Goal: Task Accomplishment & Management: Use online tool/utility

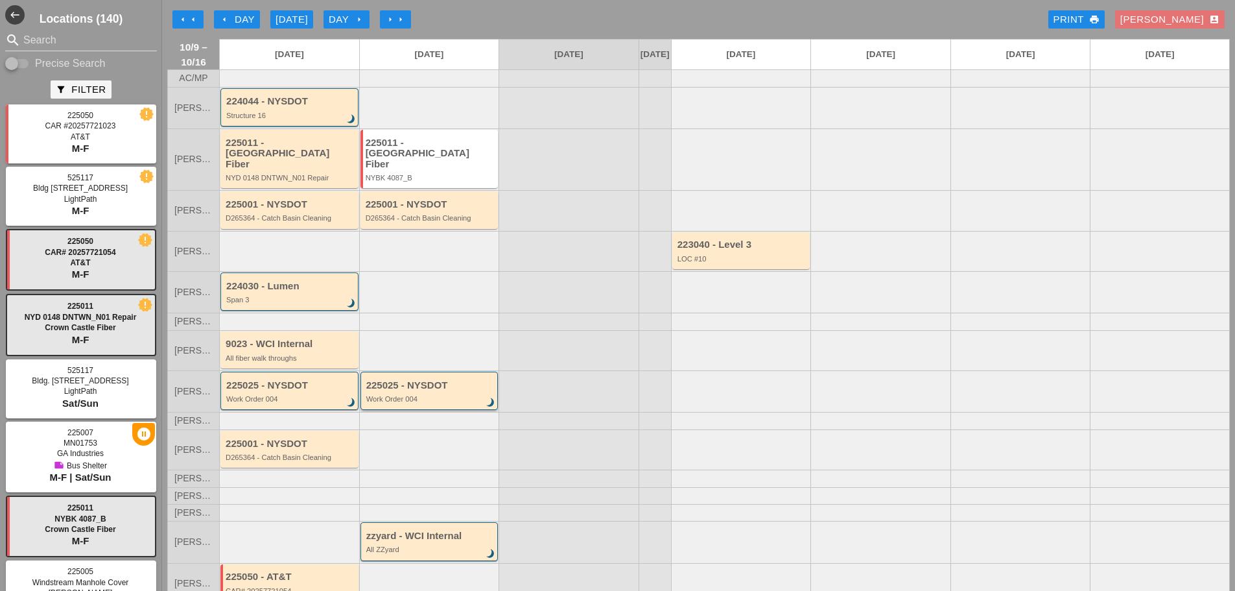
click at [439, 403] on div "225025 - NYSDOT Work Order 004 brightness_3" at bounding box center [429, 390] width 138 height 38
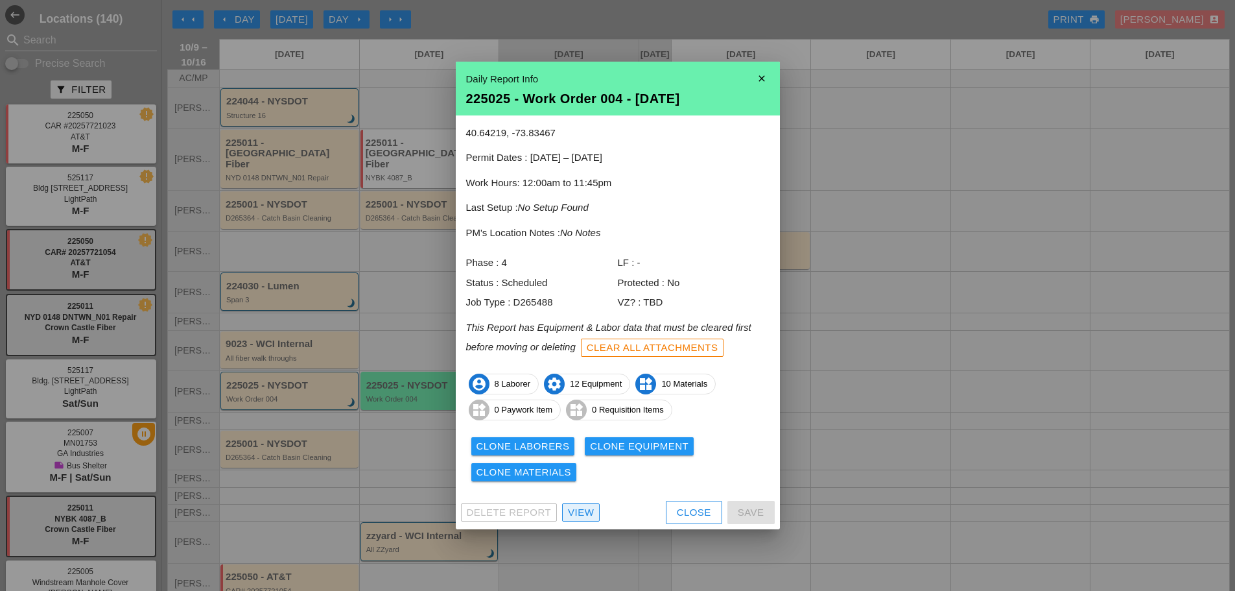
click at [582, 510] on div "View" at bounding box center [581, 512] width 26 height 15
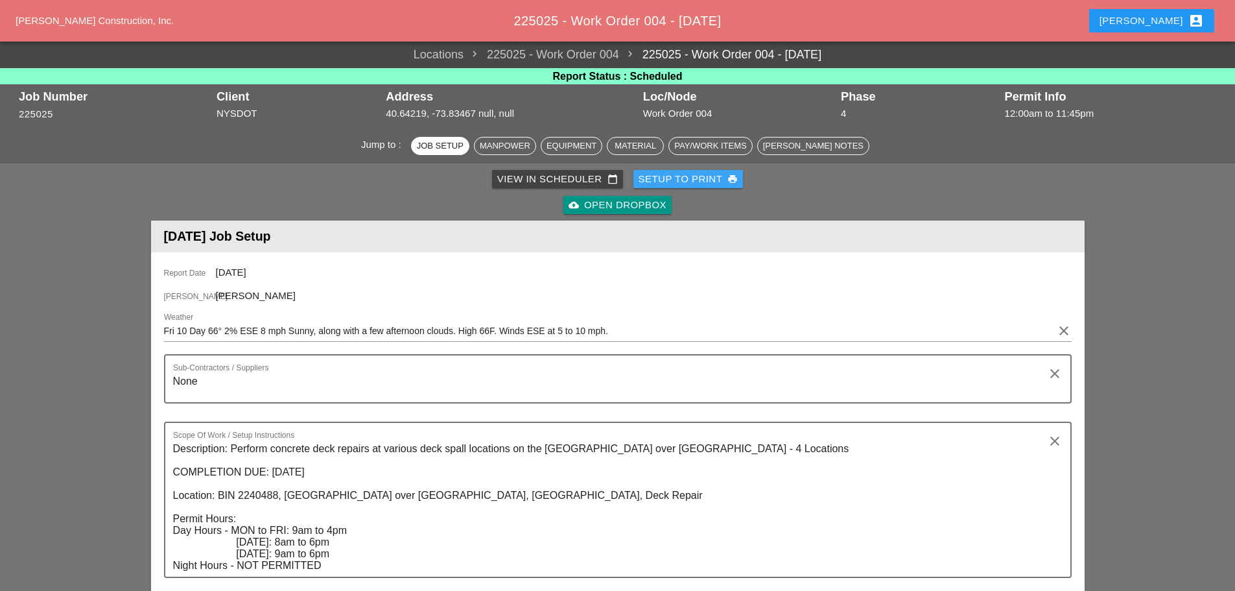
click at [676, 176] on div "Setup to Print print" at bounding box center [689, 179] width 100 height 15
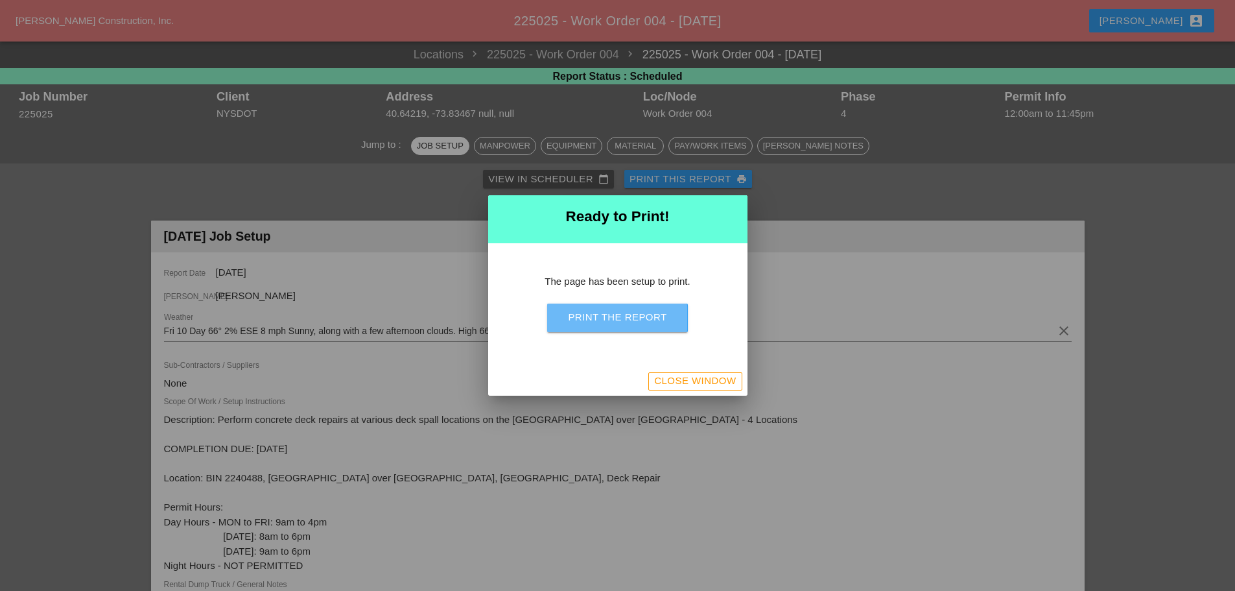
click at [666, 313] on div "Print the Report" at bounding box center [617, 317] width 99 height 15
click at [659, 375] on div "Close Window" at bounding box center [695, 380] width 82 height 15
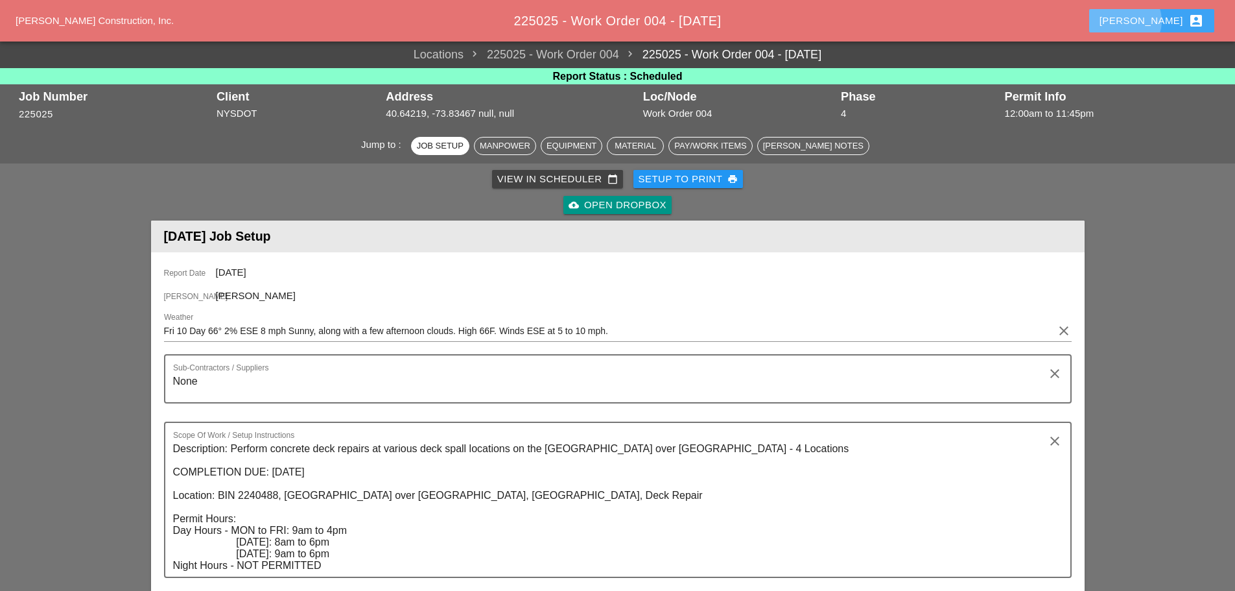
click at [1171, 19] on div "[PERSON_NAME] account_box" at bounding box center [1152, 21] width 104 height 16
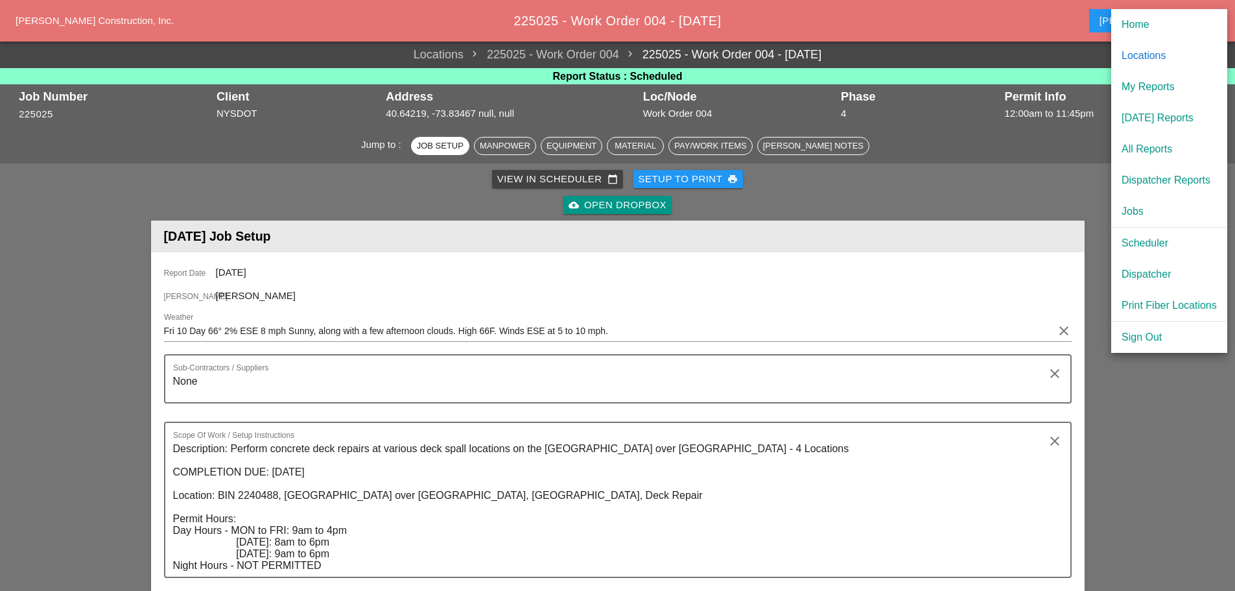
click at [1161, 115] on div "[DATE] Reports" at bounding box center [1169, 118] width 95 height 16
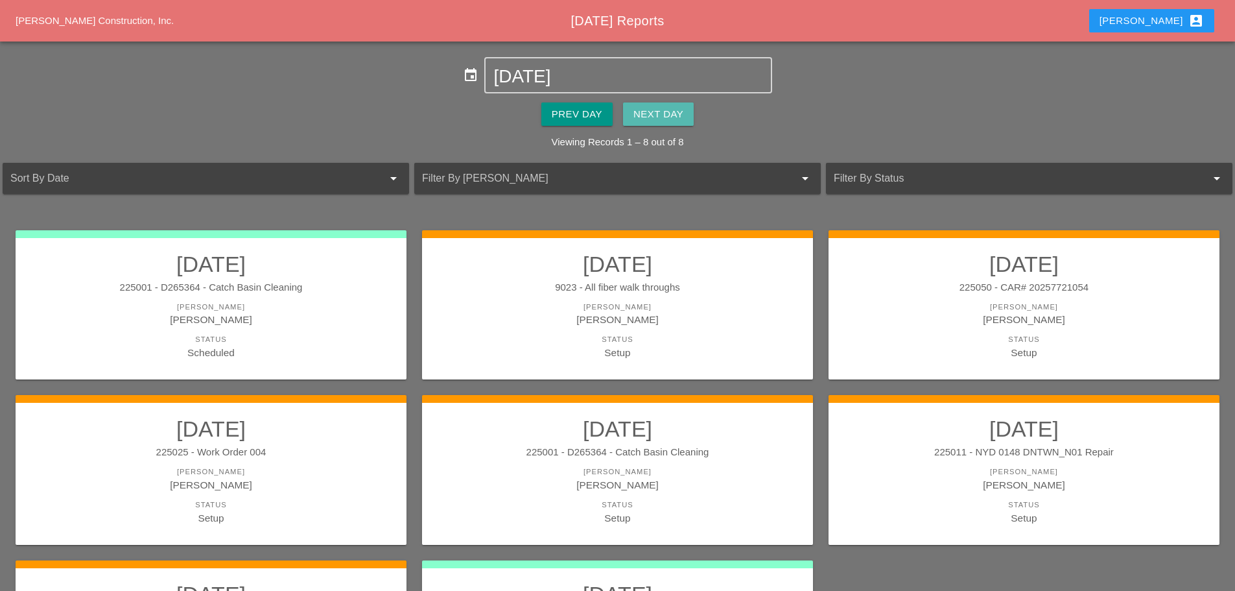
click at [674, 114] on div "Next Day" at bounding box center [658, 114] width 50 height 15
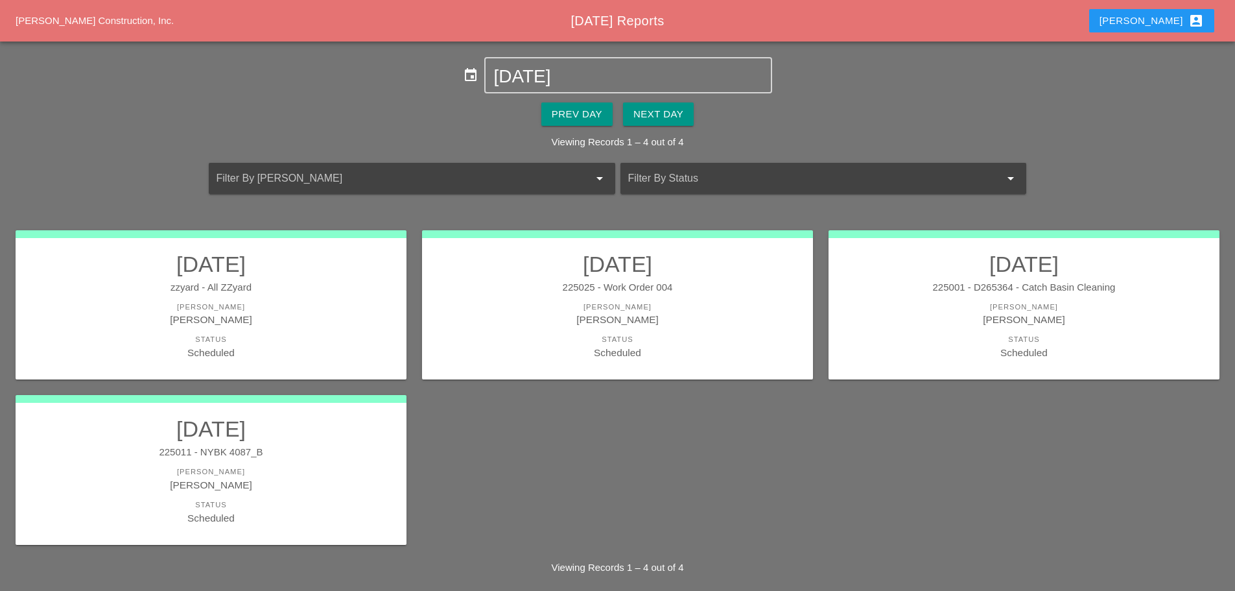
drag, startPoint x: 307, startPoint y: 465, endPoint x: 311, endPoint y: 459, distance: 7.2
click at [308, 465] on link "10/10/2025 225011 - NYBK 4087_B Foreman Jorge Barajas Status Scheduled" at bounding box center [211, 470] width 365 height 109
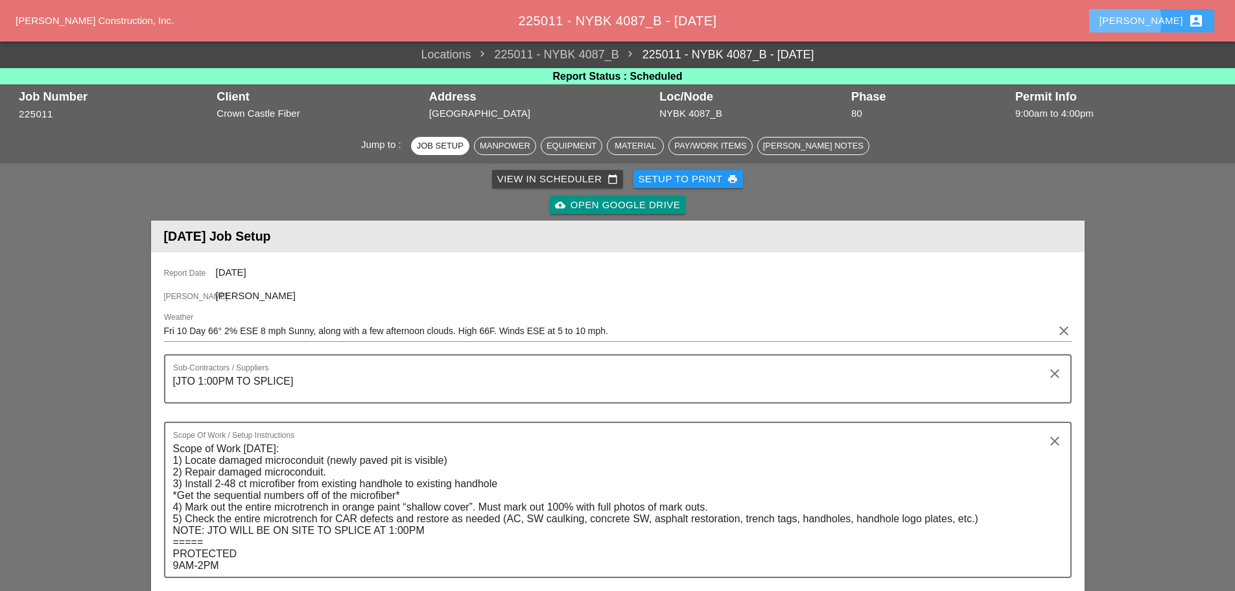
click at [1148, 23] on button "Enrico account_box" at bounding box center [1151, 20] width 125 height 23
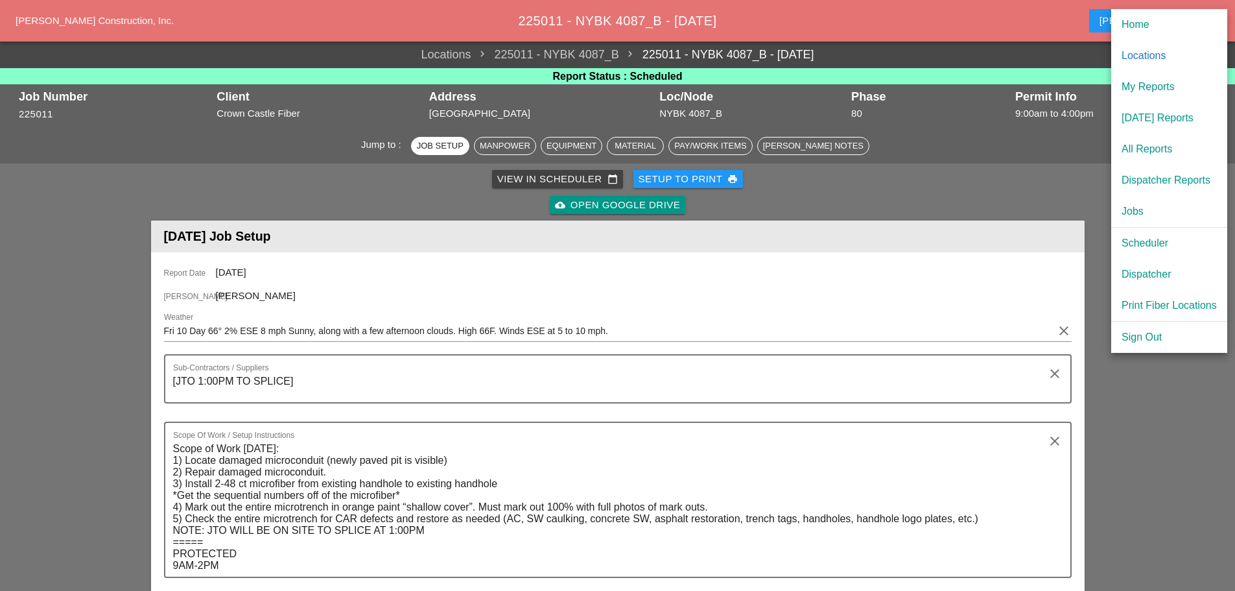
click at [1135, 244] on div "Scheduler" at bounding box center [1169, 243] width 95 height 16
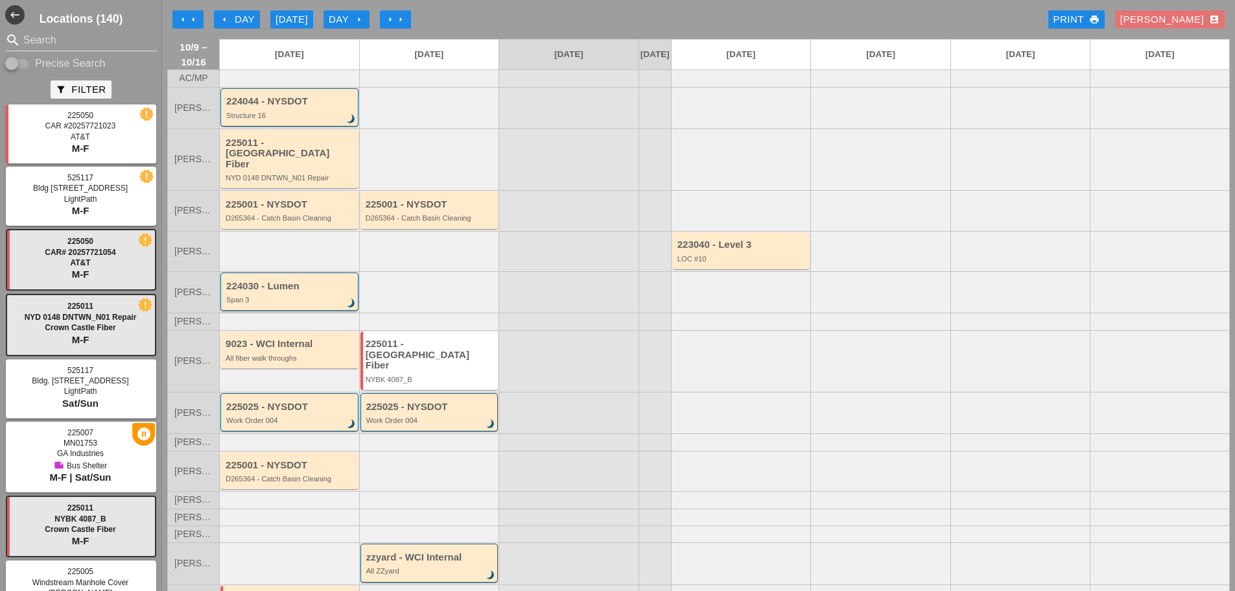
click at [324, 296] on div "Span 3" at bounding box center [290, 300] width 128 height 8
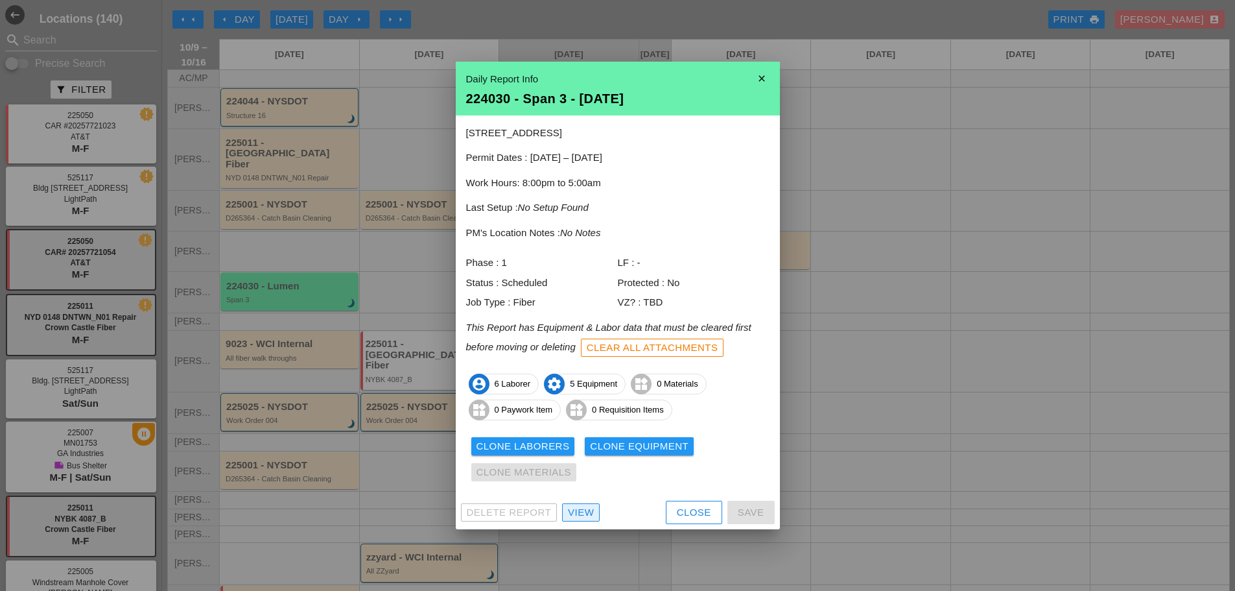
click at [591, 511] on div "View" at bounding box center [581, 512] width 26 height 15
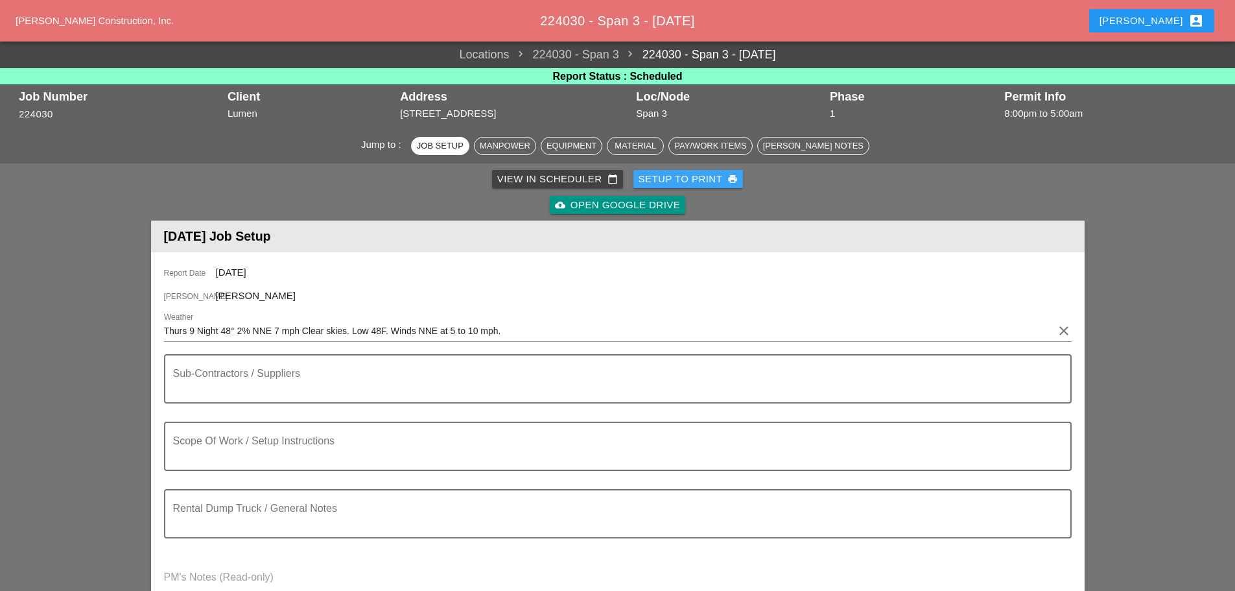
click at [661, 180] on div "Setup to Print print" at bounding box center [689, 179] width 100 height 15
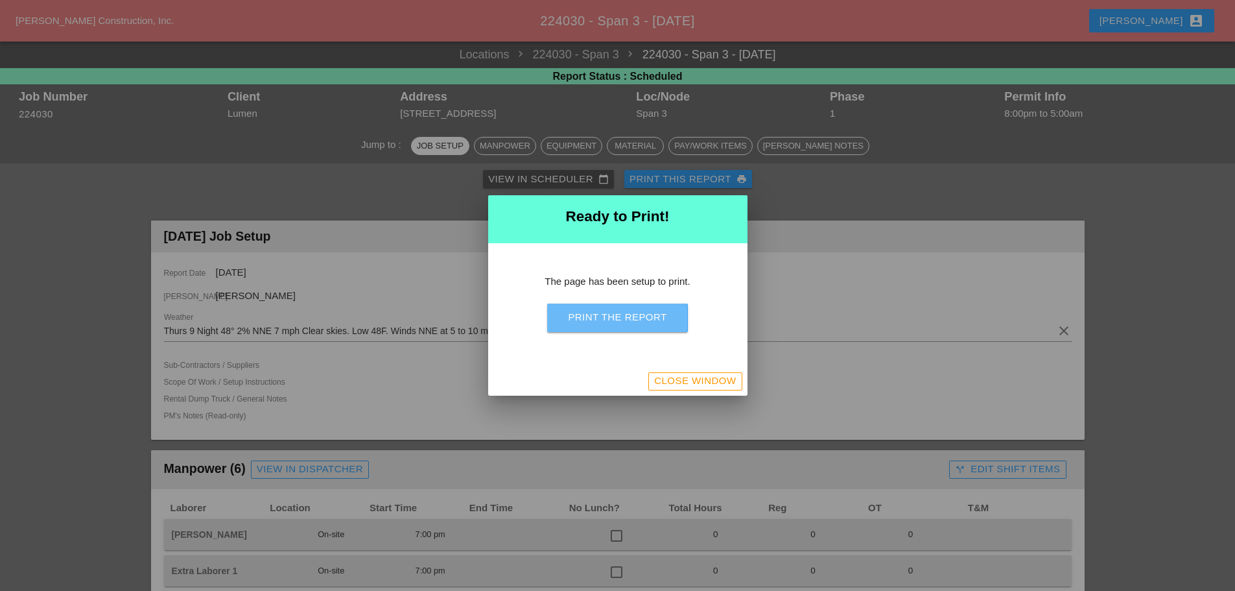
click at [631, 326] on button "Print the Report" at bounding box center [617, 317] width 140 height 29
click at [717, 383] on div "Close Window" at bounding box center [695, 380] width 82 height 15
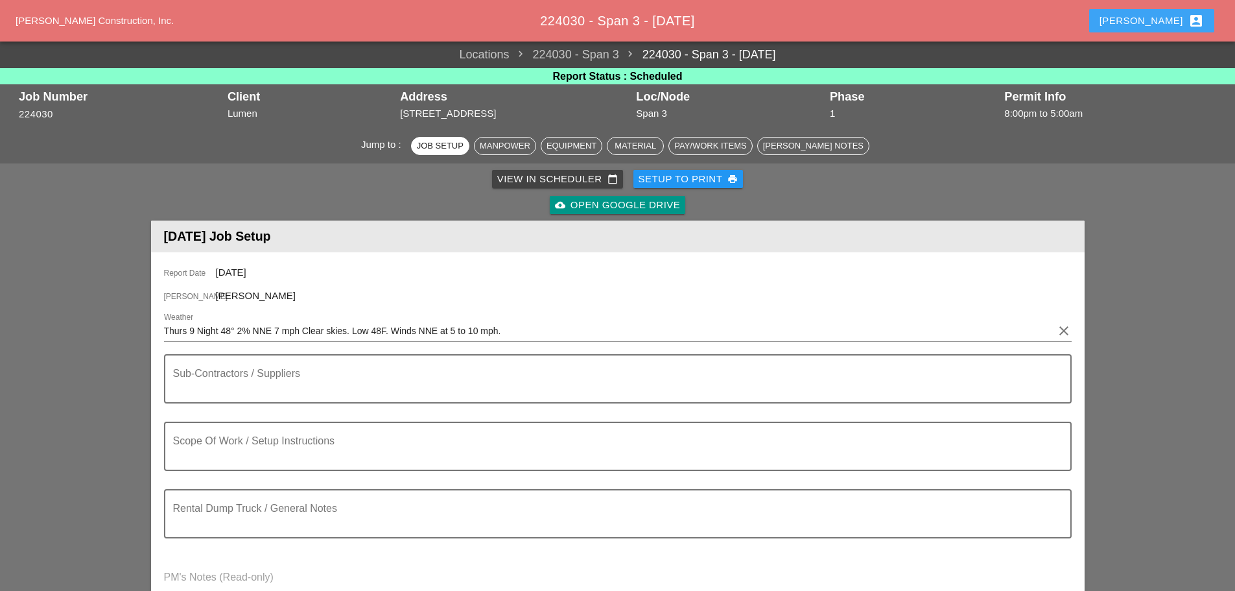
click at [1168, 16] on div "Enrico account_box" at bounding box center [1152, 21] width 104 height 16
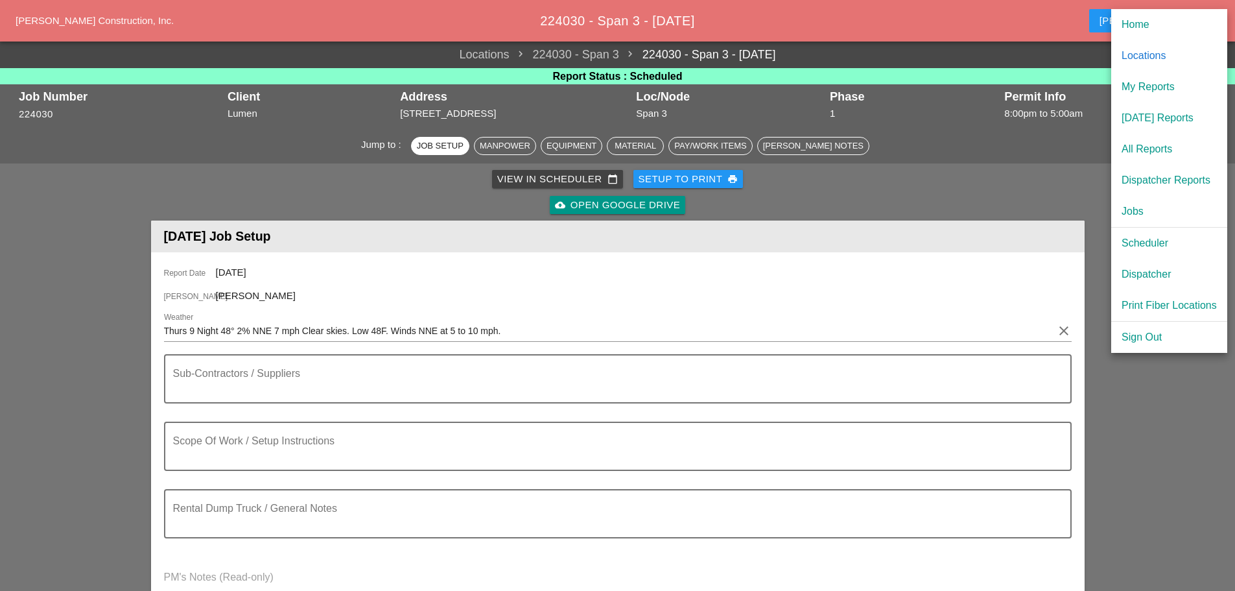
click at [1161, 117] on div "[DATE] Reports" at bounding box center [1169, 118] width 95 height 16
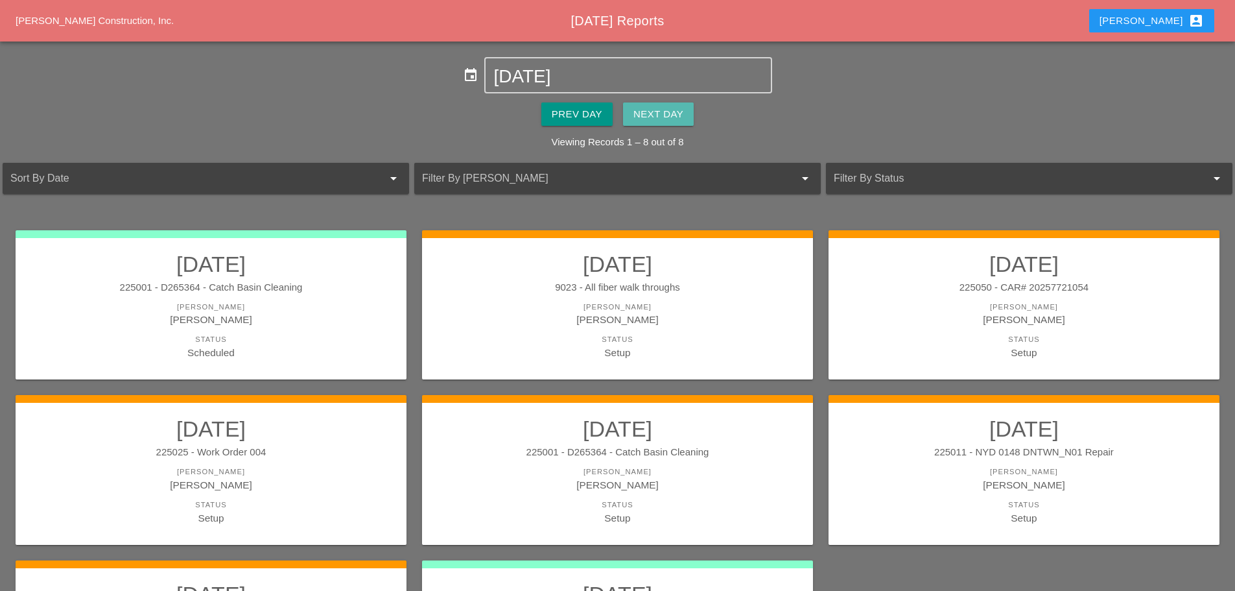
click at [683, 119] on div "Next Day" at bounding box center [658, 114] width 50 height 15
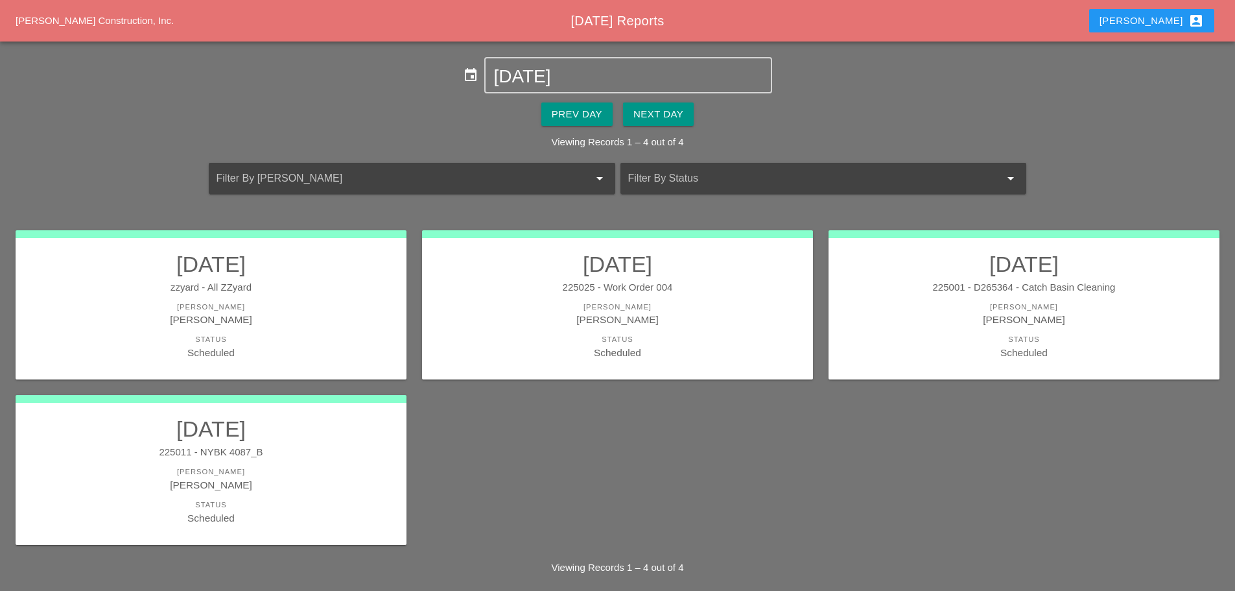
click at [345, 485] on div "[PERSON_NAME]" at bounding box center [211, 484] width 365 height 15
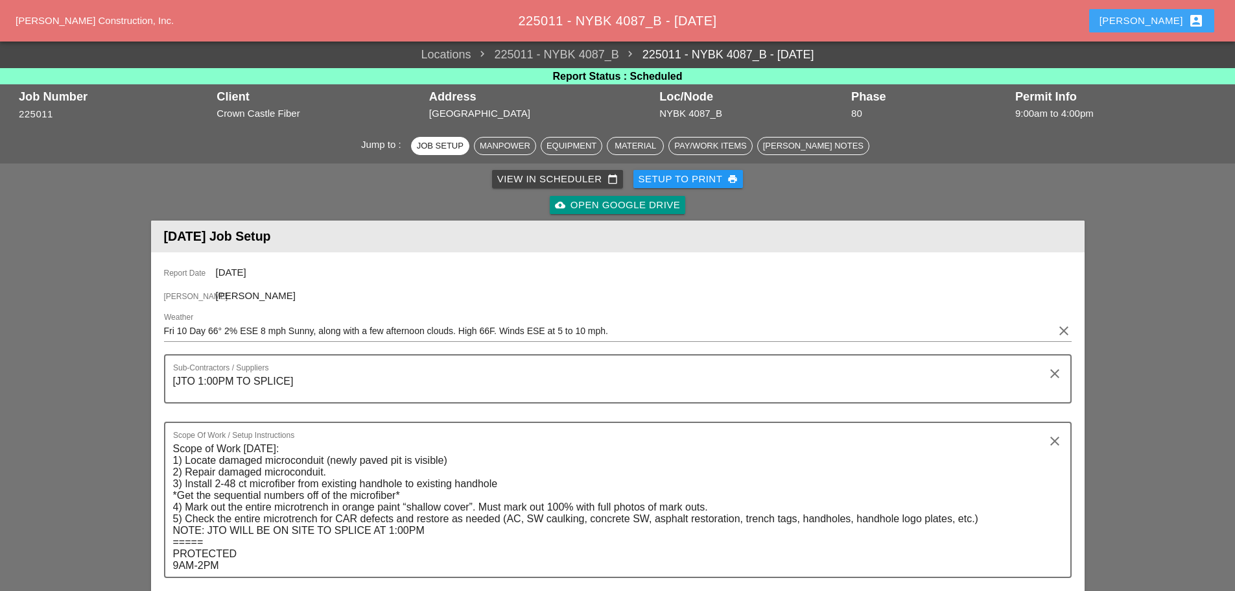
click at [1159, 20] on div "Enrico account_box" at bounding box center [1152, 21] width 104 height 16
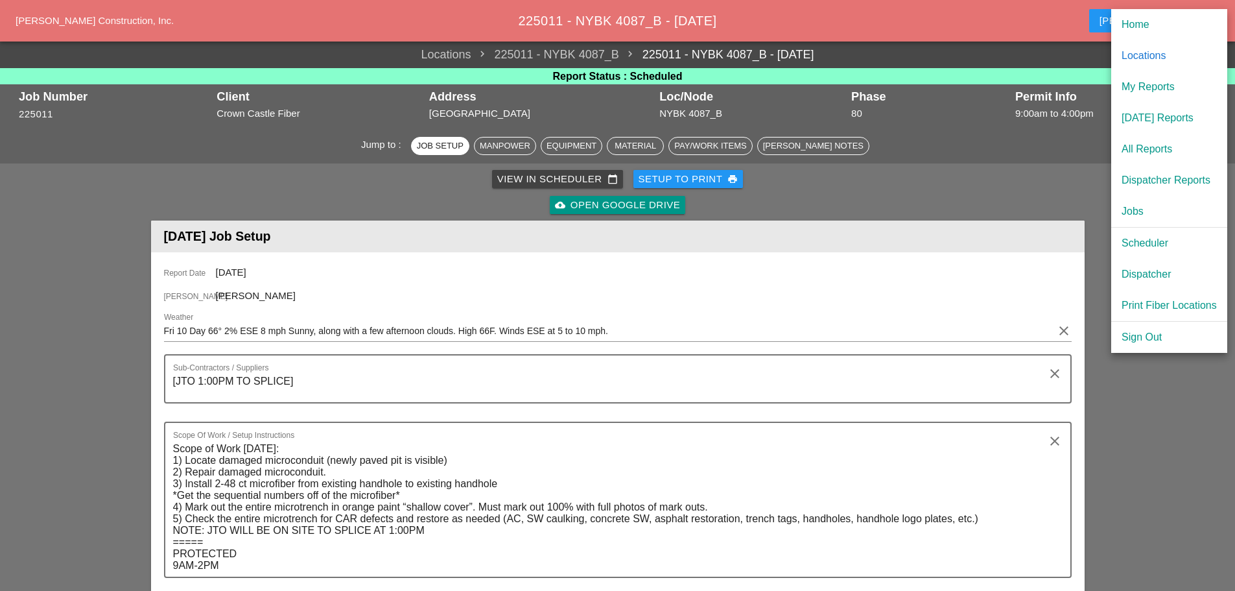
click at [1131, 277] on div "Dispatcher" at bounding box center [1169, 274] width 95 height 16
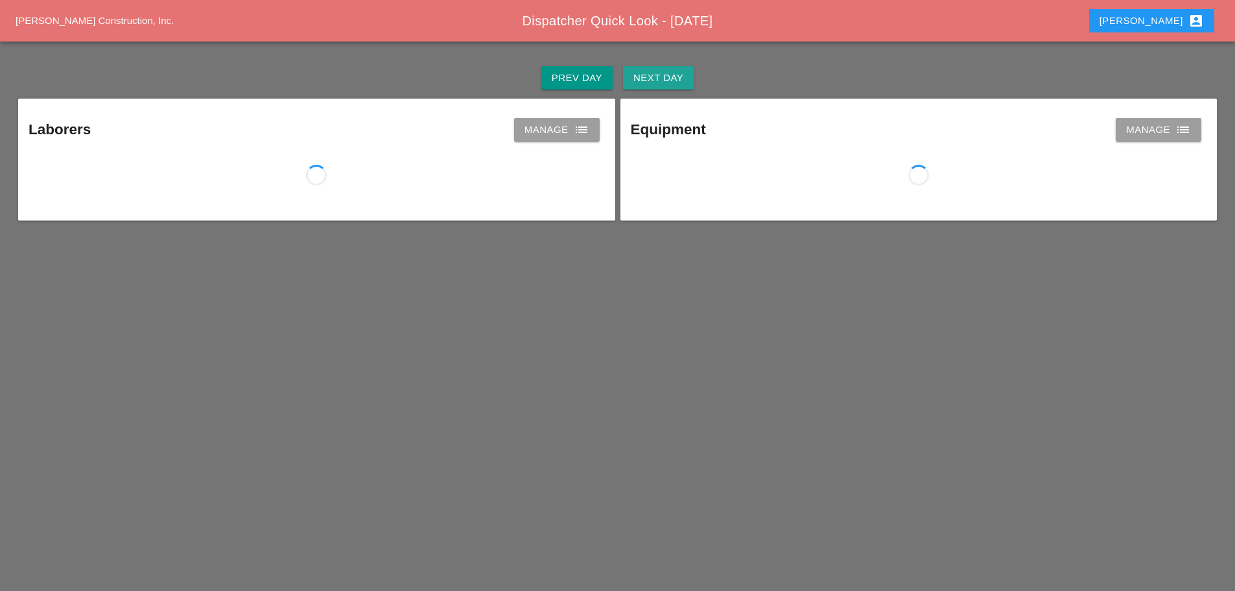
click at [668, 78] on div "Next Day" at bounding box center [658, 78] width 50 height 15
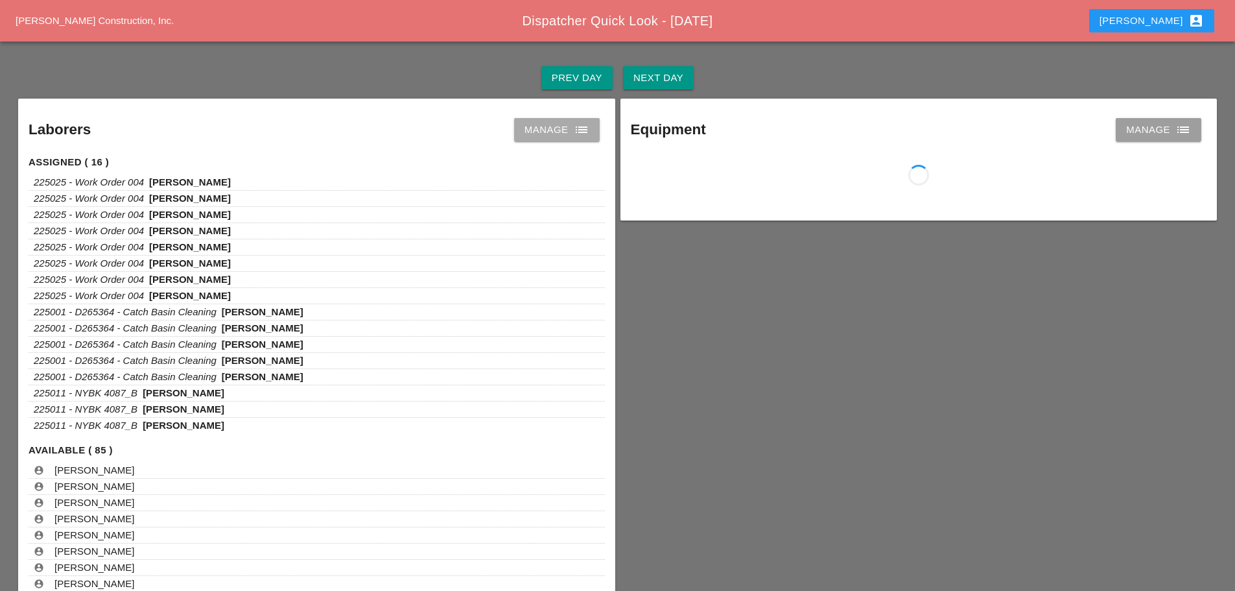
click at [583, 140] on link "Manage list" at bounding box center [557, 129] width 86 height 23
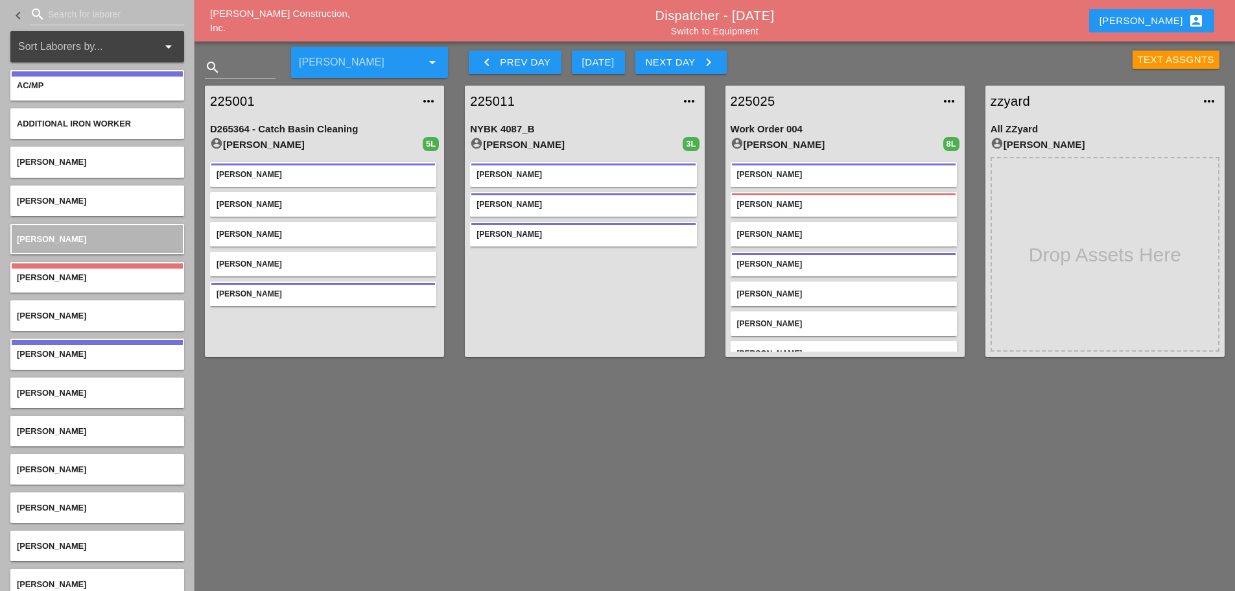
click at [502, 104] on link "225011" at bounding box center [571, 100] width 203 height 19
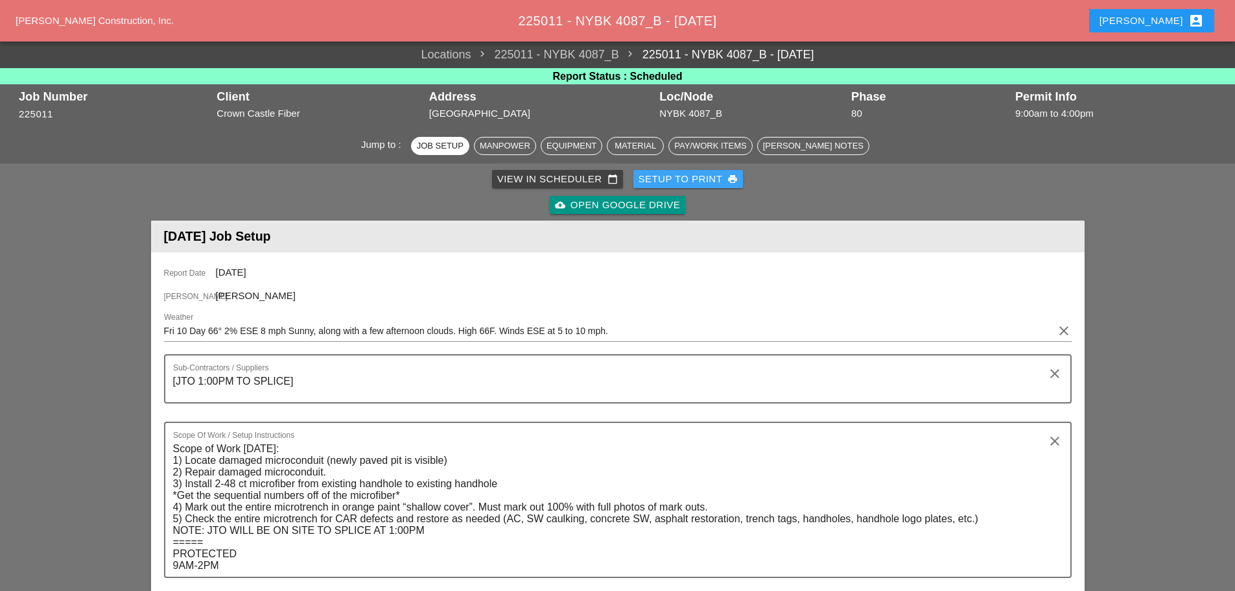
click at [696, 178] on div "Setup to Print print" at bounding box center [689, 179] width 100 height 15
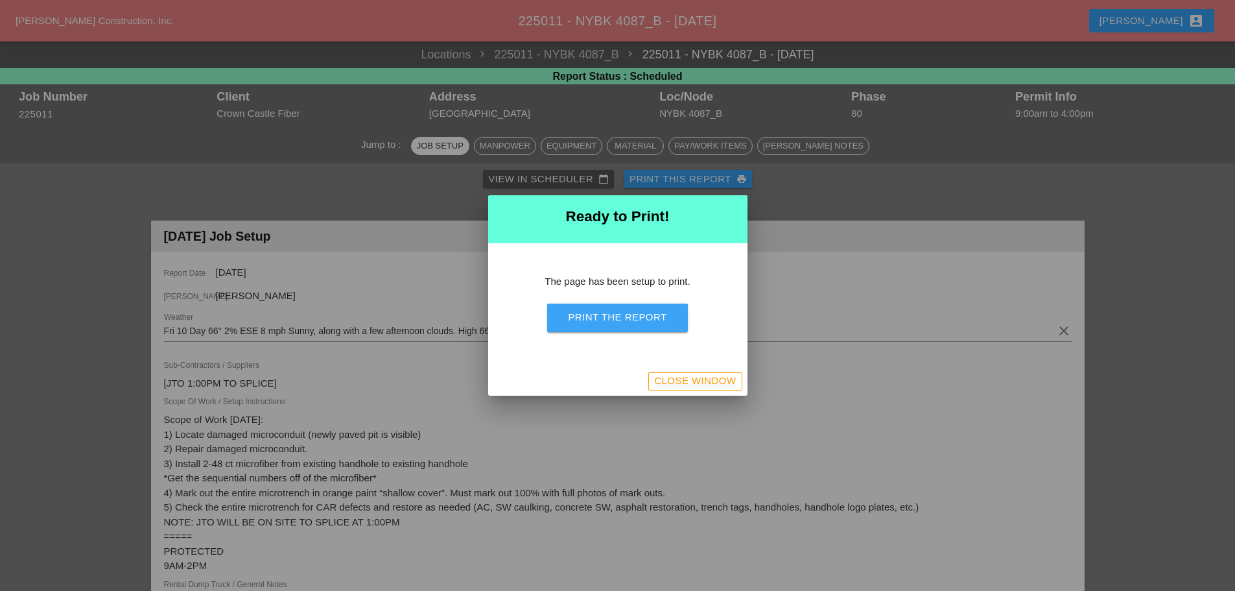
drag, startPoint x: 630, startPoint y: 312, endPoint x: 966, endPoint y: 505, distance: 387.4
click at [631, 312] on div "Print the Report" at bounding box center [617, 317] width 99 height 15
click at [746, 393] on div "Close Window" at bounding box center [617, 381] width 259 height 29
click at [683, 379] on div "Close Window" at bounding box center [695, 380] width 82 height 15
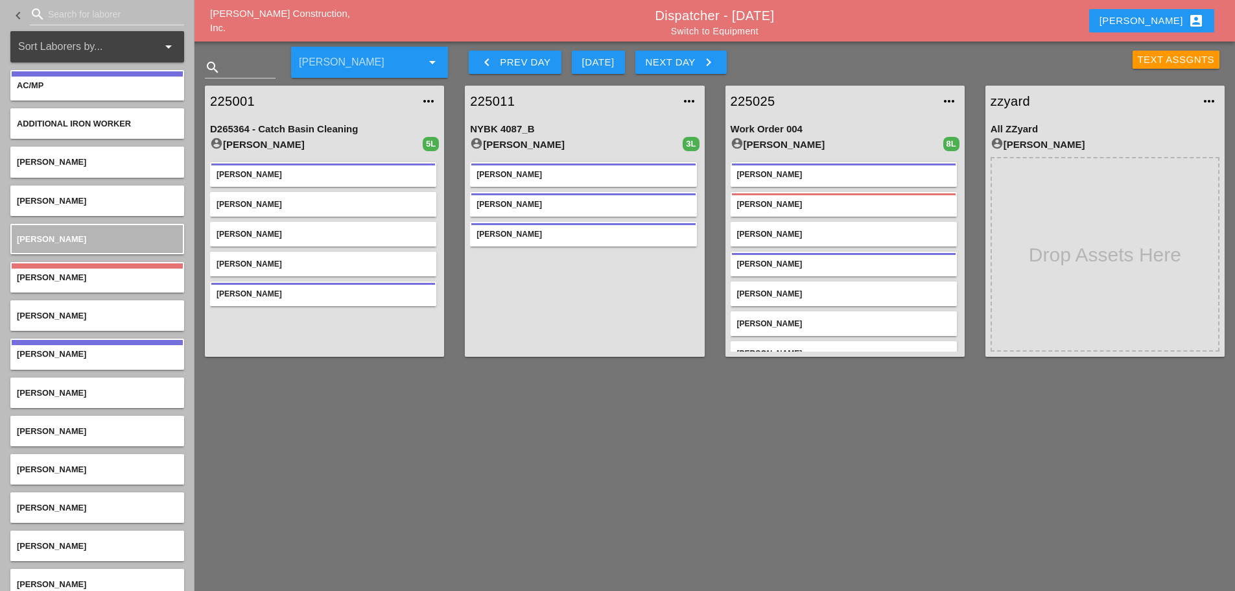
click at [241, 100] on link "225001" at bounding box center [311, 100] width 203 height 19
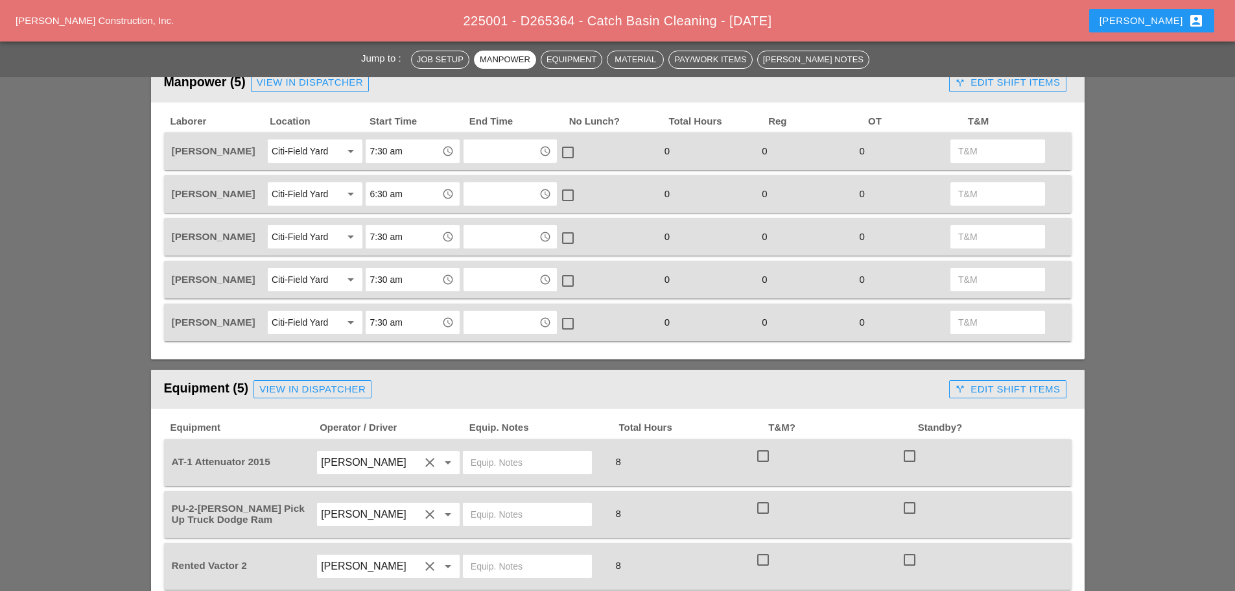
scroll to position [713, 0]
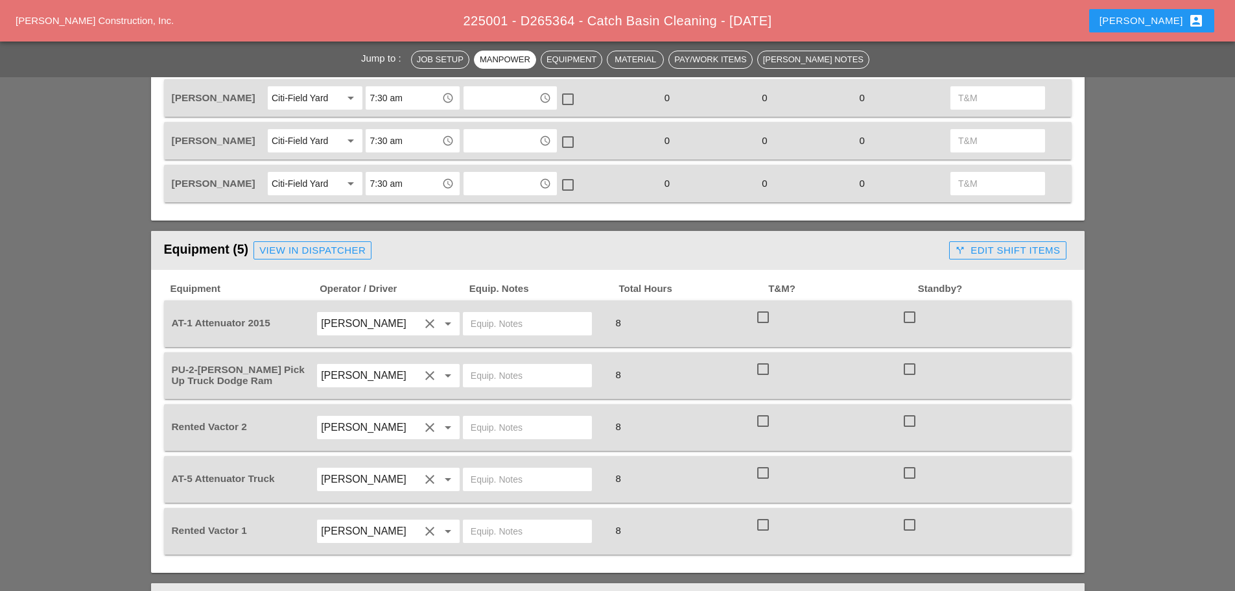
click at [493, 325] on input "text" at bounding box center [527, 323] width 113 height 21
type input "c"
type input "CITIFIELD"
click at [487, 372] on input "text" at bounding box center [527, 375] width 113 height 21
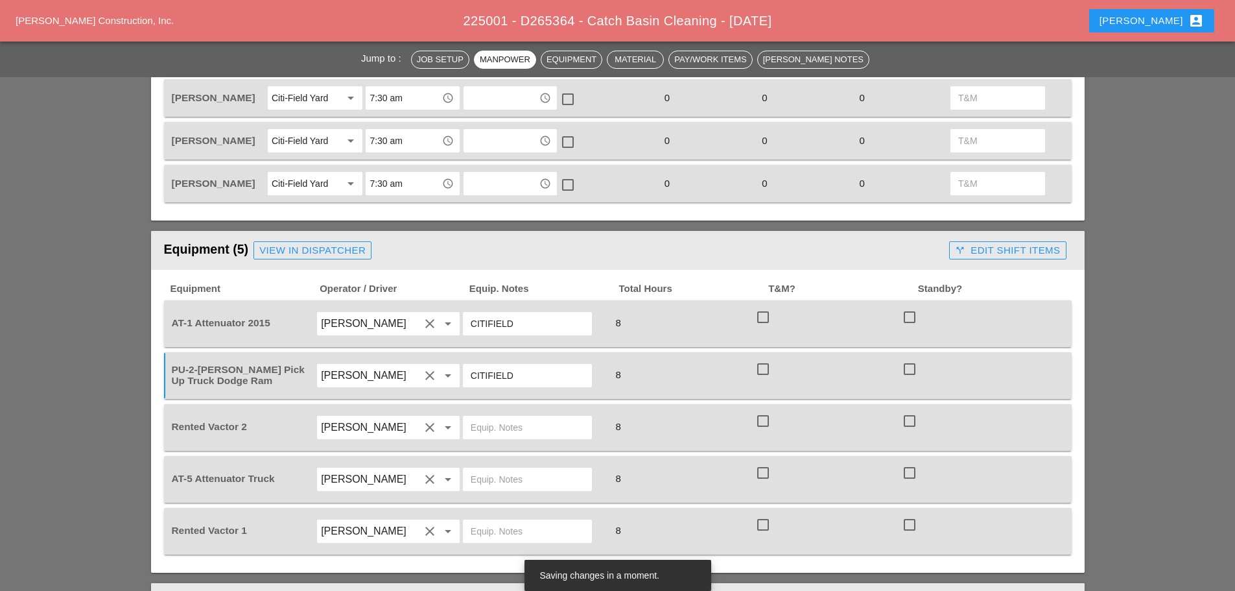
type input "CITIFIELD"
click at [483, 436] on input "text" at bounding box center [527, 427] width 113 height 21
type input "CITIFIELD"
drag, startPoint x: 486, startPoint y: 483, endPoint x: 499, endPoint y: 493, distance: 16.6
click at [492, 488] on input "text" at bounding box center [527, 479] width 113 height 21
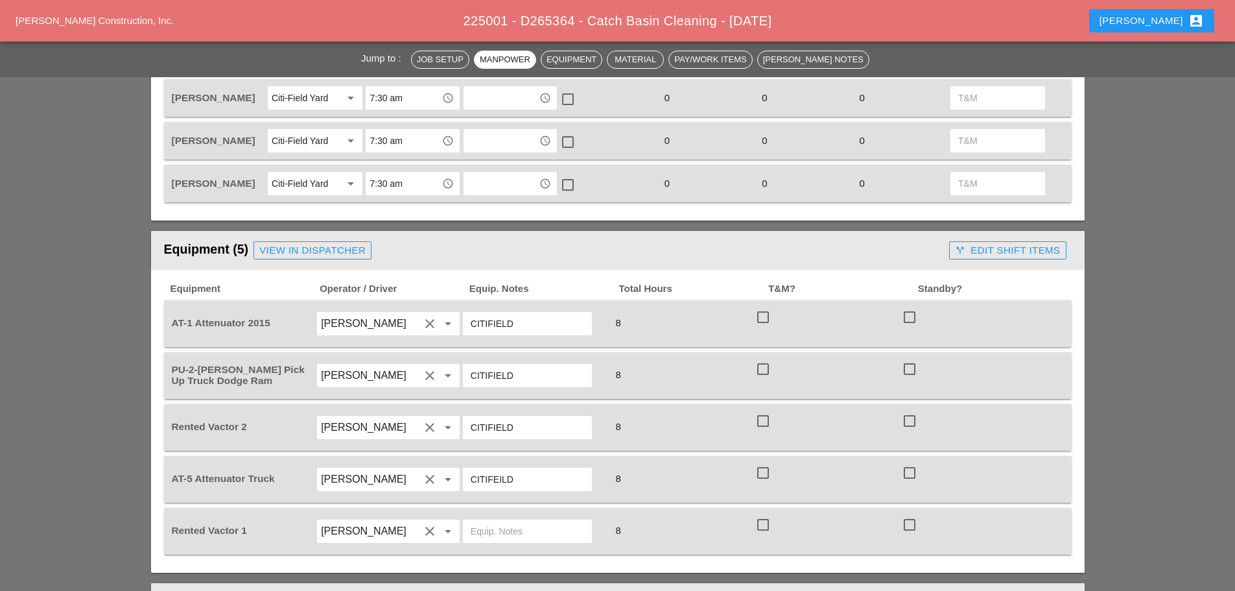
type input "CITIFEILD"
click at [502, 536] on input "text" at bounding box center [527, 531] width 113 height 21
type input "C"
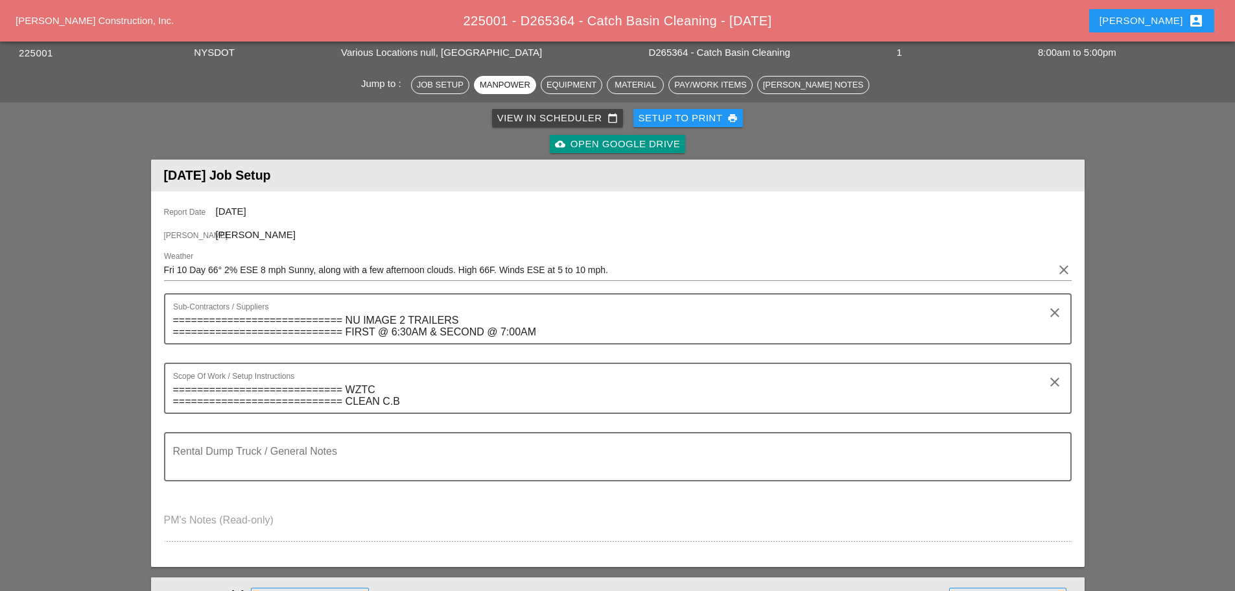
scroll to position [0, 0]
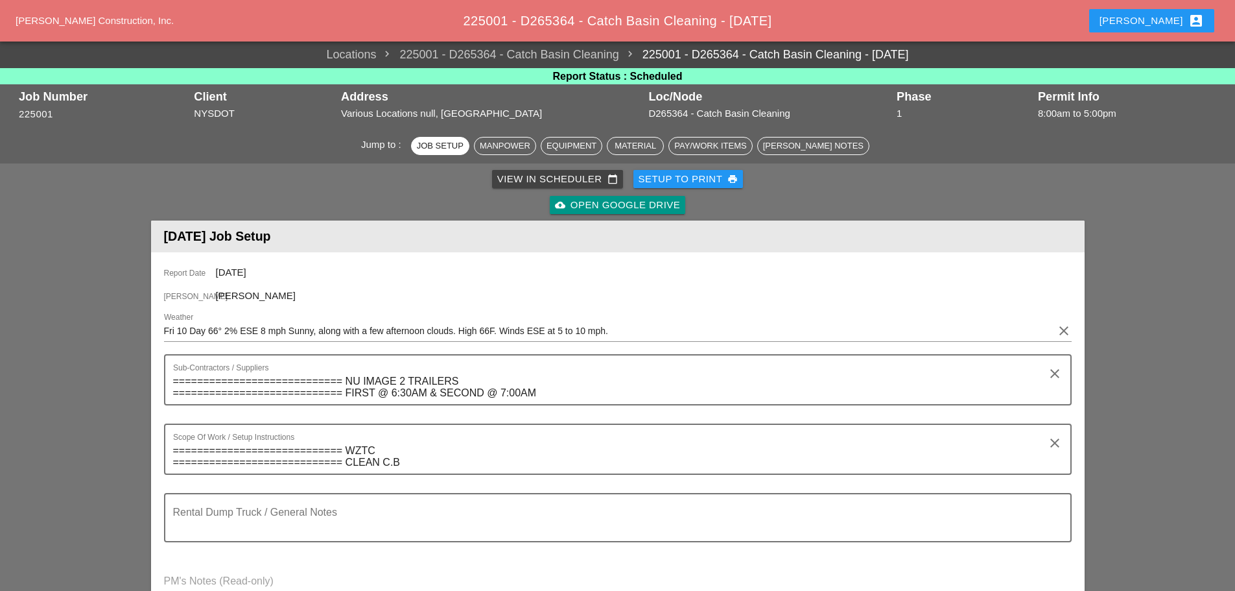
type input "CITIFIELD"
click at [708, 180] on div "Setup to Print print" at bounding box center [689, 179] width 100 height 15
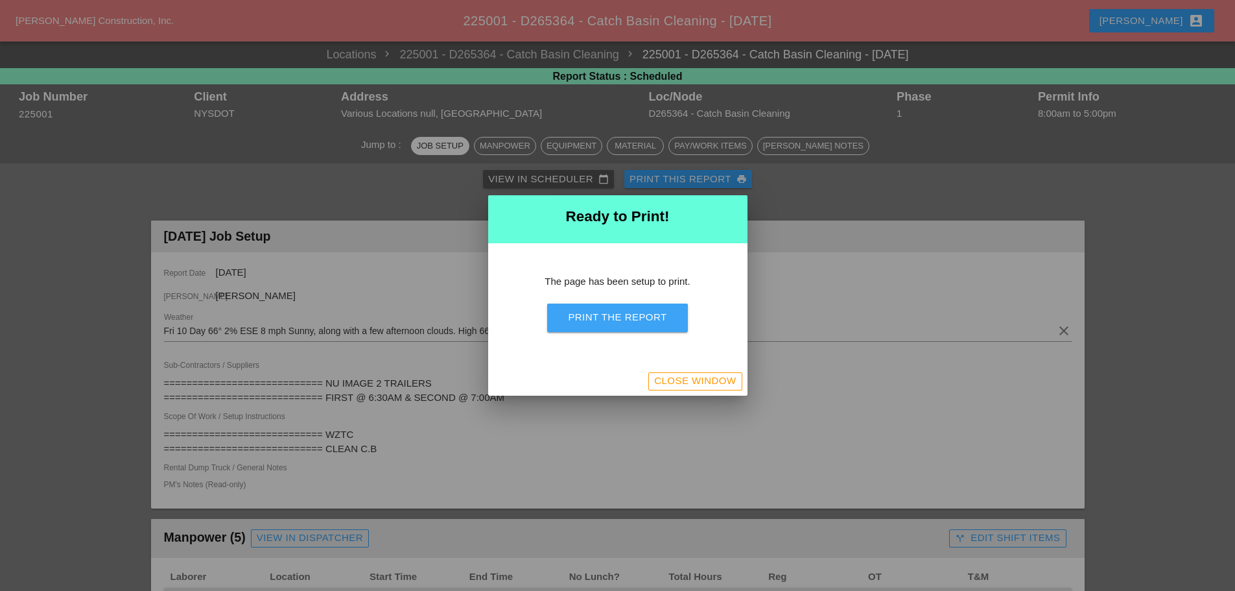
drag, startPoint x: 646, startPoint y: 321, endPoint x: 953, endPoint y: 512, distance: 361.4
click at [647, 321] on div "Print the Report" at bounding box center [617, 317] width 99 height 15
click at [694, 374] on div "Close Window" at bounding box center [695, 380] width 82 height 15
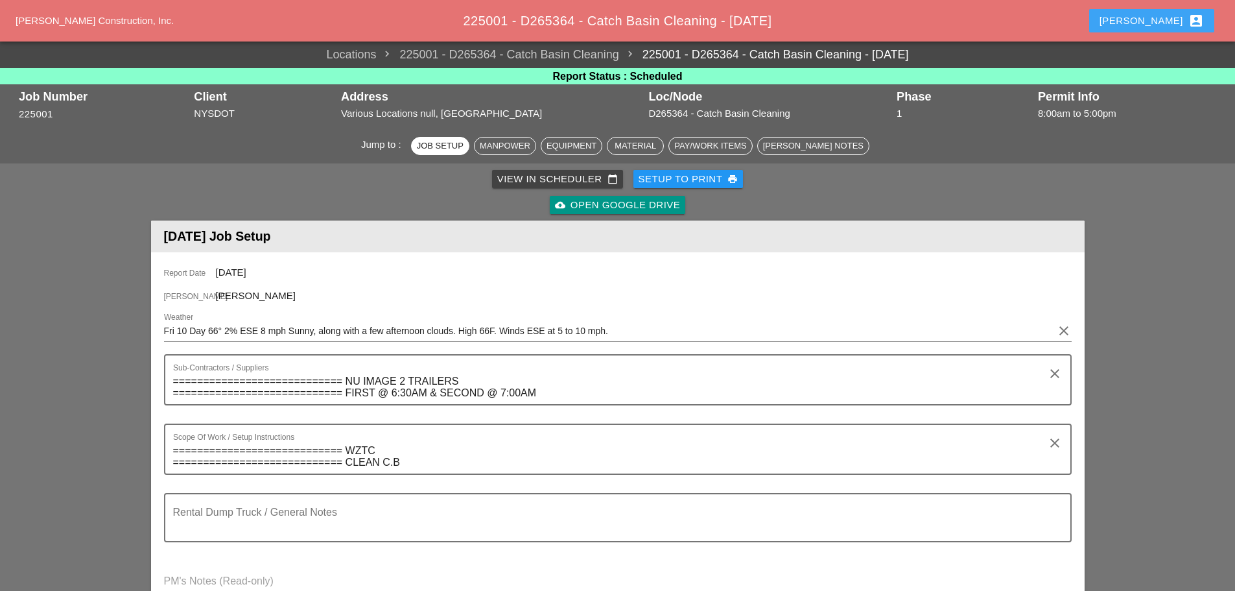
click at [1157, 21] on div "Enrico account_box" at bounding box center [1152, 21] width 104 height 16
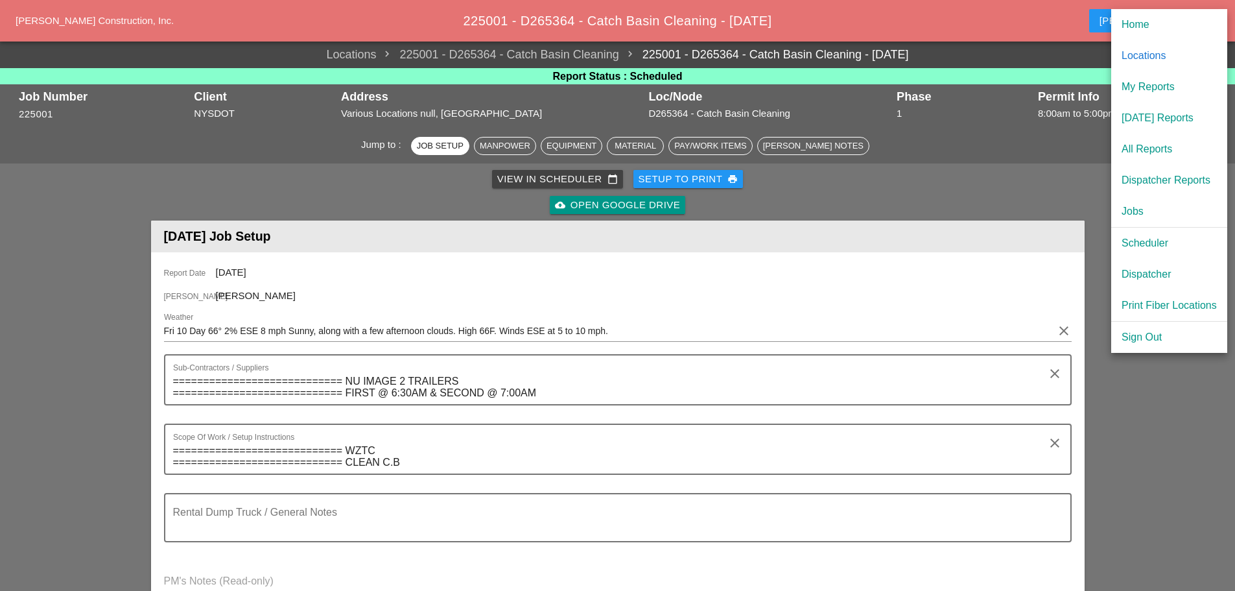
click at [1173, 120] on div "[DATE] Reports" at bounding box center [1169, 118] width 95 height 16
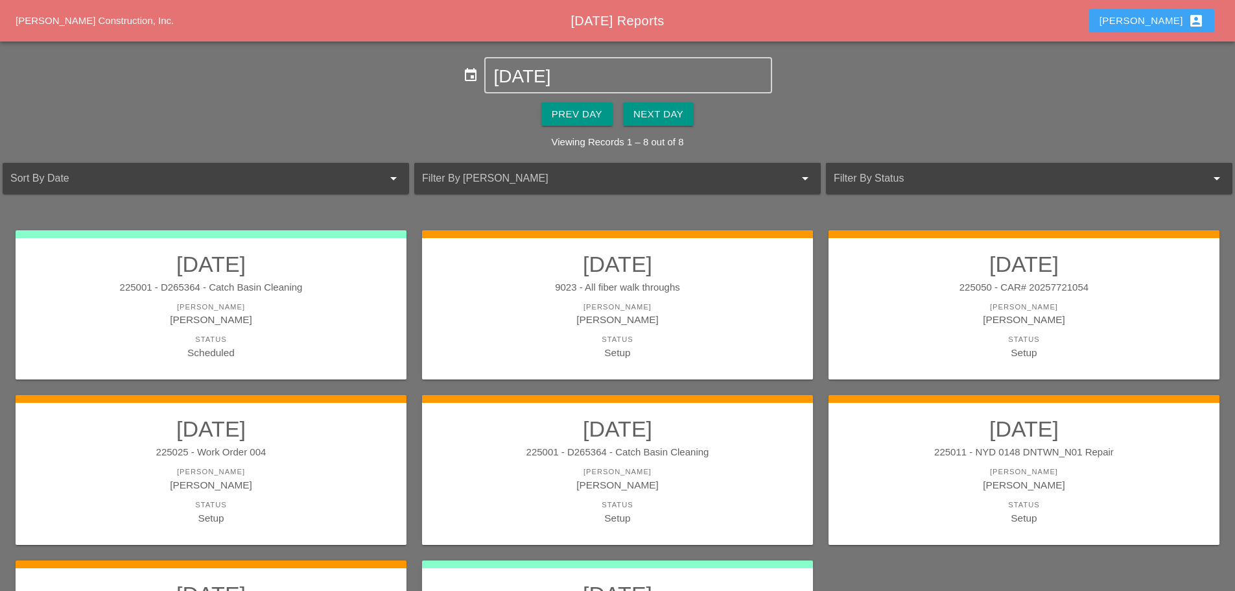
click at [1168, 21] on div "Enrico account_box" at bounding box center [1152, 21] width 104 height 16
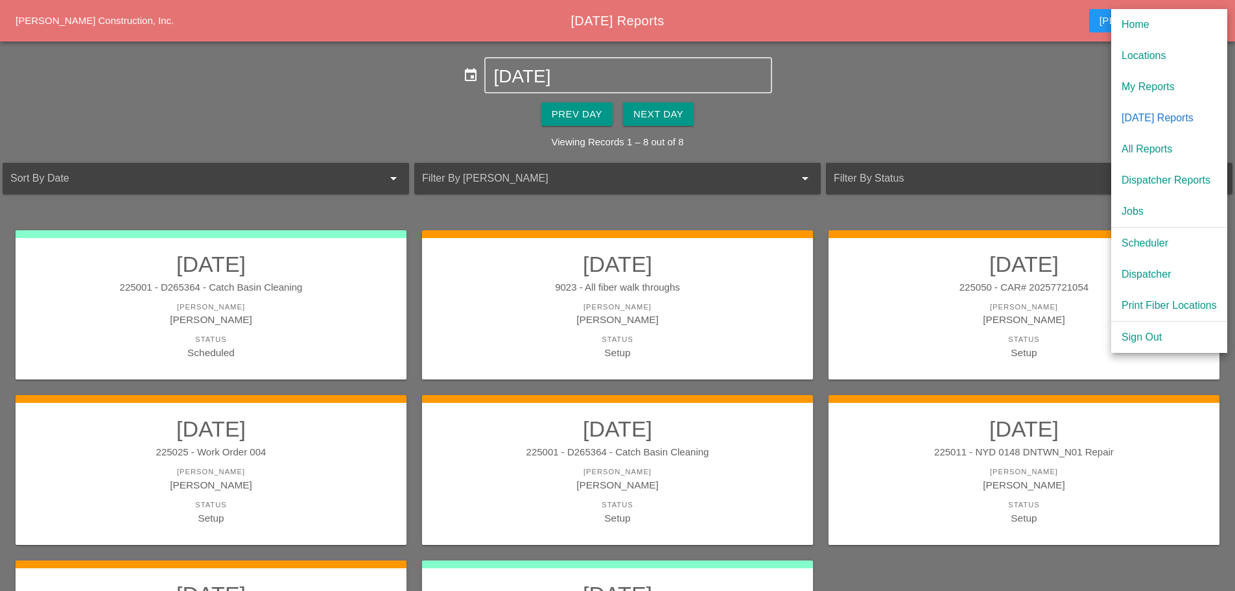
click at [1149, 236] on div "Scheduler" at bounding box center [1169, 243] width 95 height 16
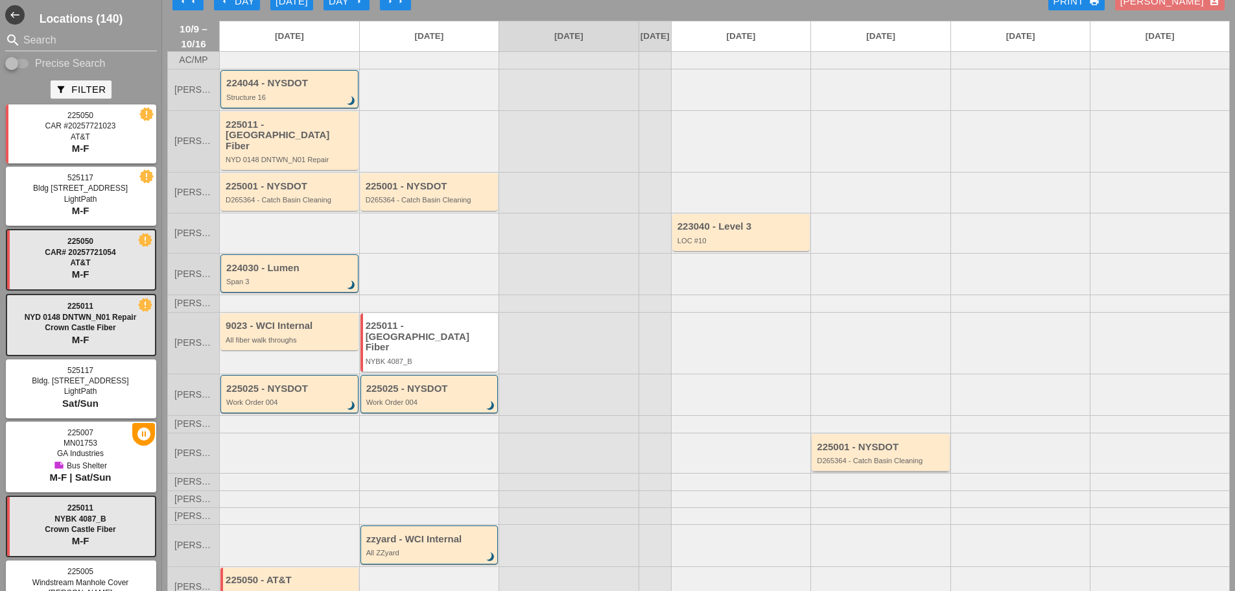
scroll to position [32, 0]
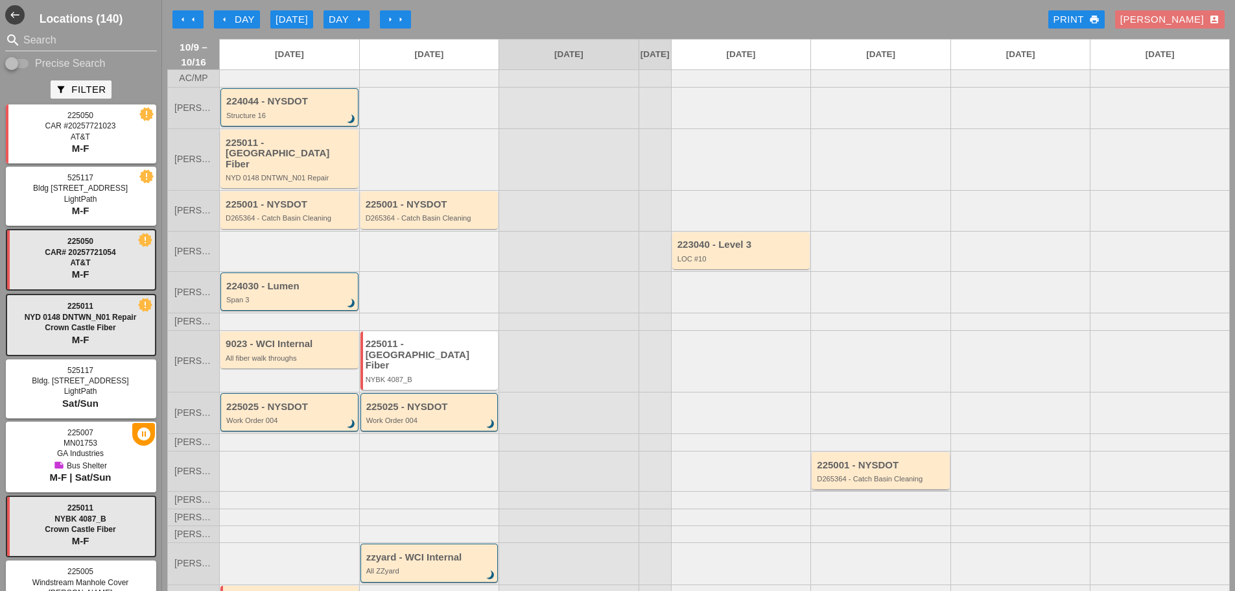
click at [858, 460] on div "225001 - NYSDOT D265364 - Catch Basin Cleaning" at bounding box center [882, 471] width 130 height 23
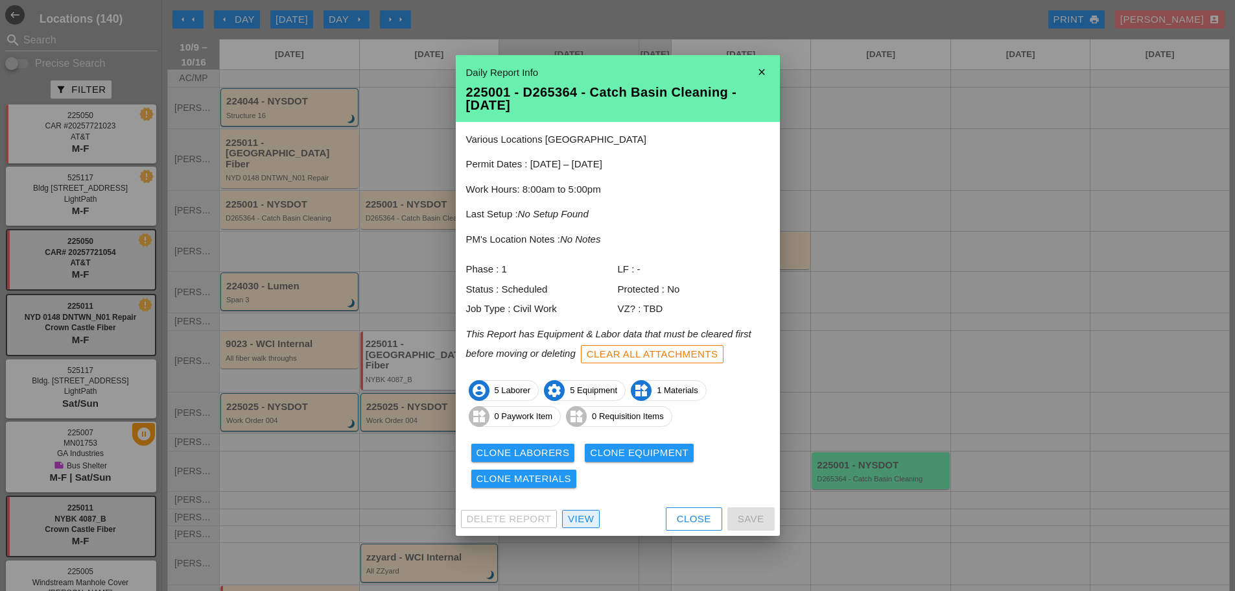
click at [578, 524] on div "View" at bounding box center [581, 519] width 26 height 15
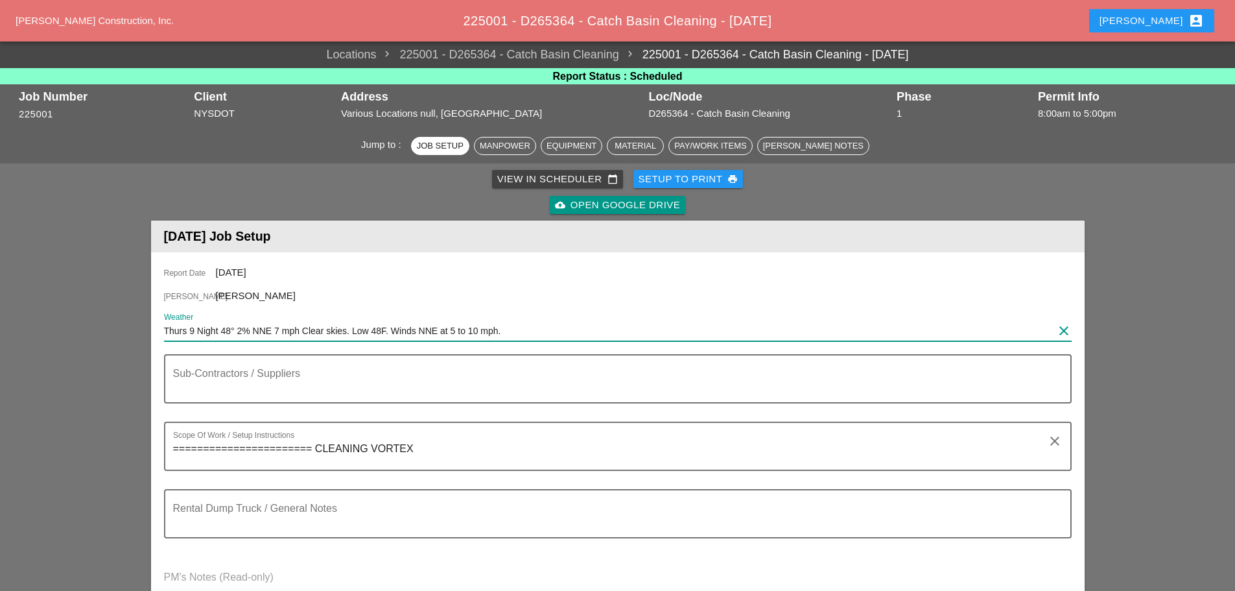
click at [517, 333] on input "Thurs 9 Night 48° 2% NNE 7 mph Clear skies. Low 48F. Winds NNE at 5 to 10 mph." at bounding box center [608, 330] width 889 height 21
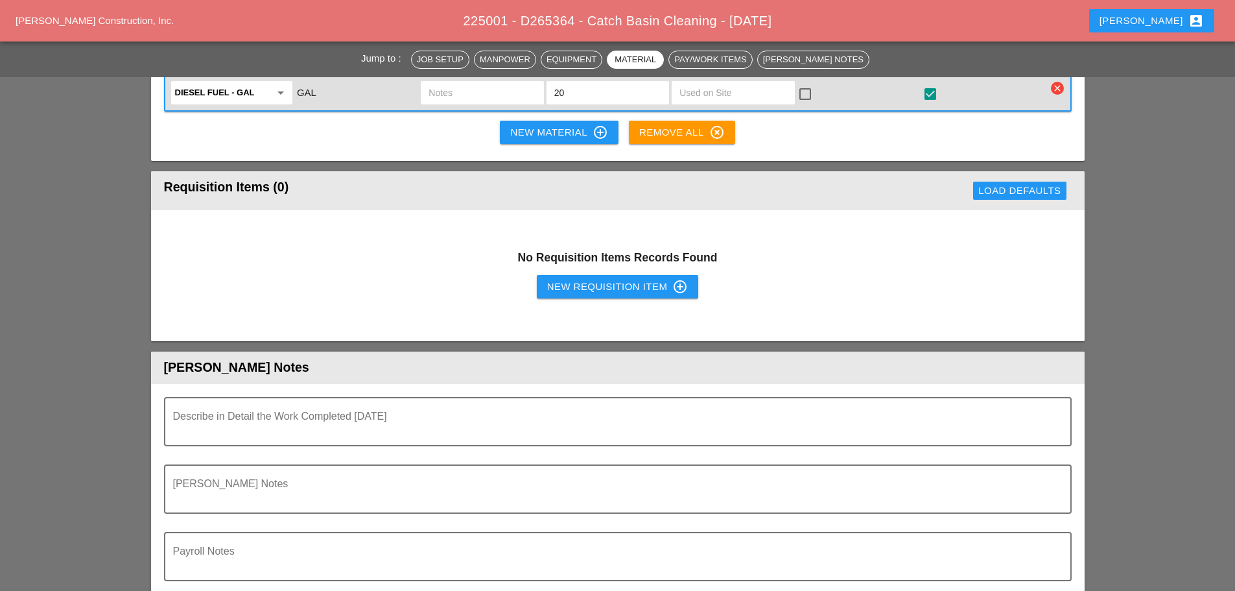
scroll to position [1297, 0]
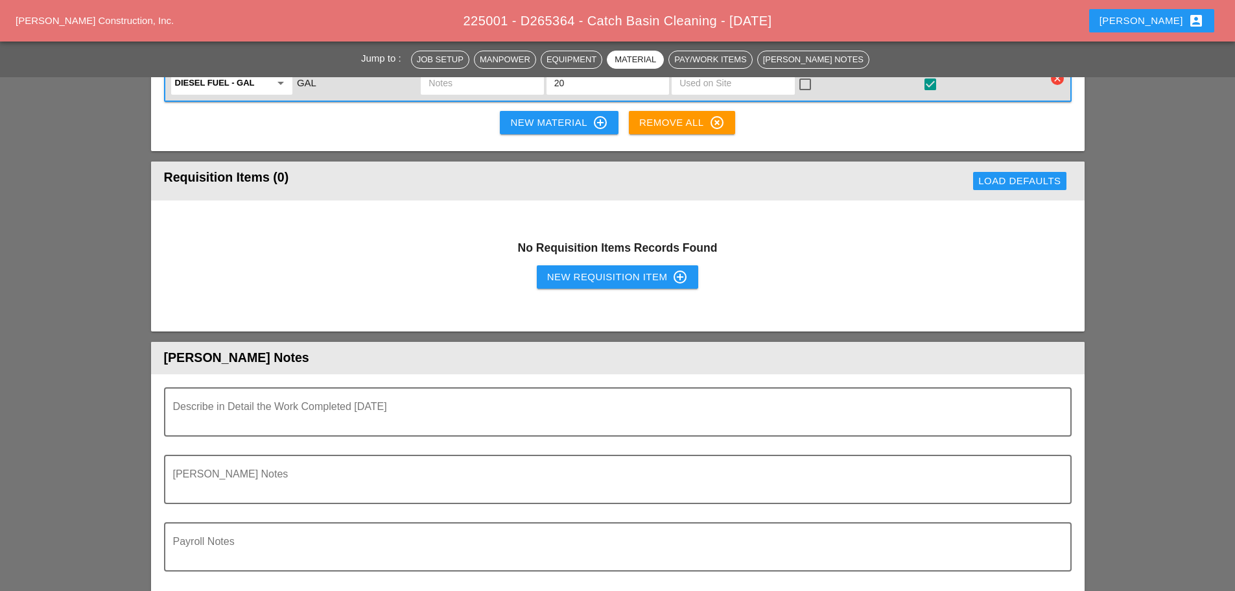
click at [283, 418] on textarea "Describe in Detail the Work Completed Today" at bounding box center [612, 419] width 879 height 31
click at [260, 466] on div "Foreman's Notes" at bounding box center [612, 479] width 879 height 47
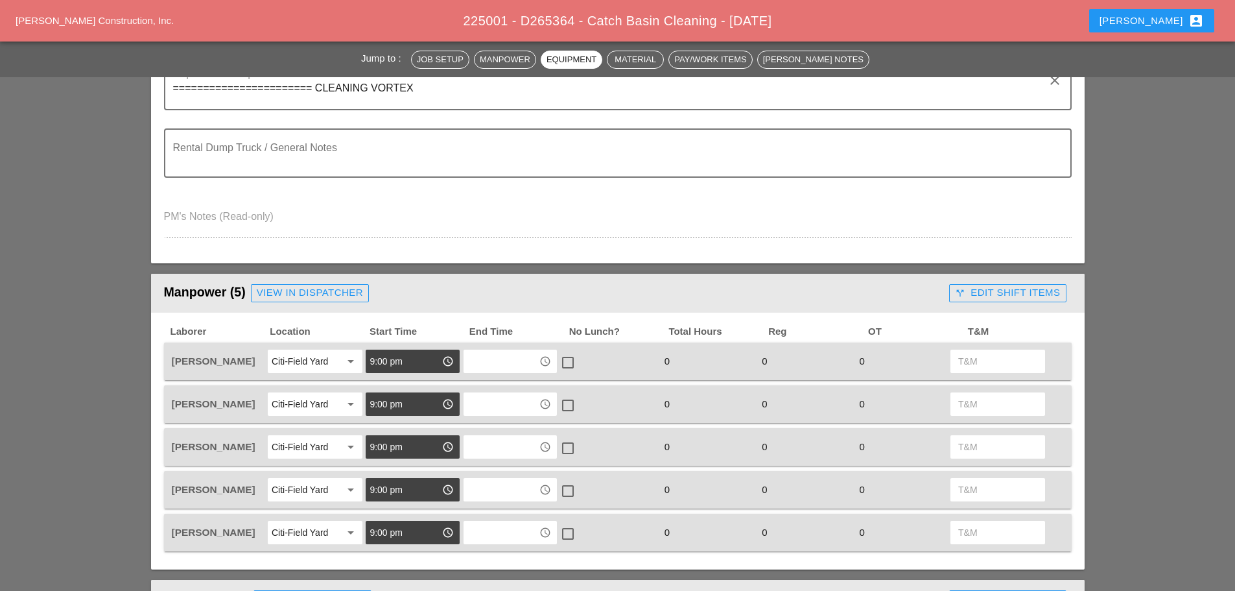
scroll to position [65, 0]
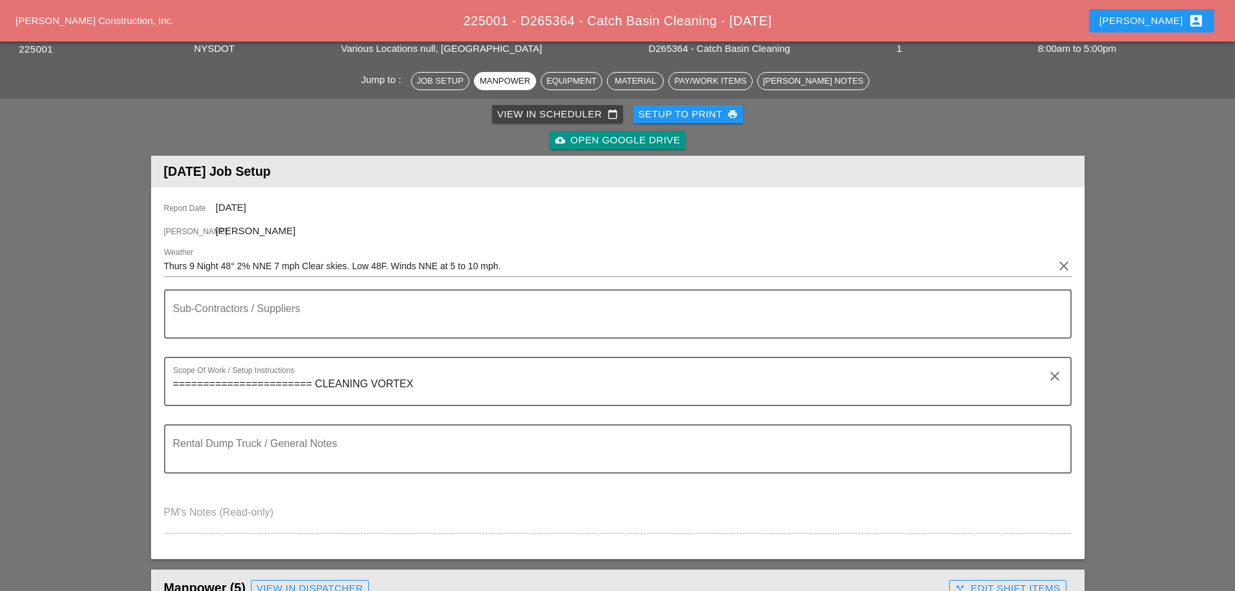
type textarea "FILL OUT"
click at [1073, 266] on div "Report Date 10/14/2025 Foreman Daniel Kavanaugh Weather Thurs 9 Night 48° 2% NN…" at bounding box center [618, 372] width 934 height 371
click at [1063, 266] on icon "clear" at bounding box center [1064, 266] width 16 height 16
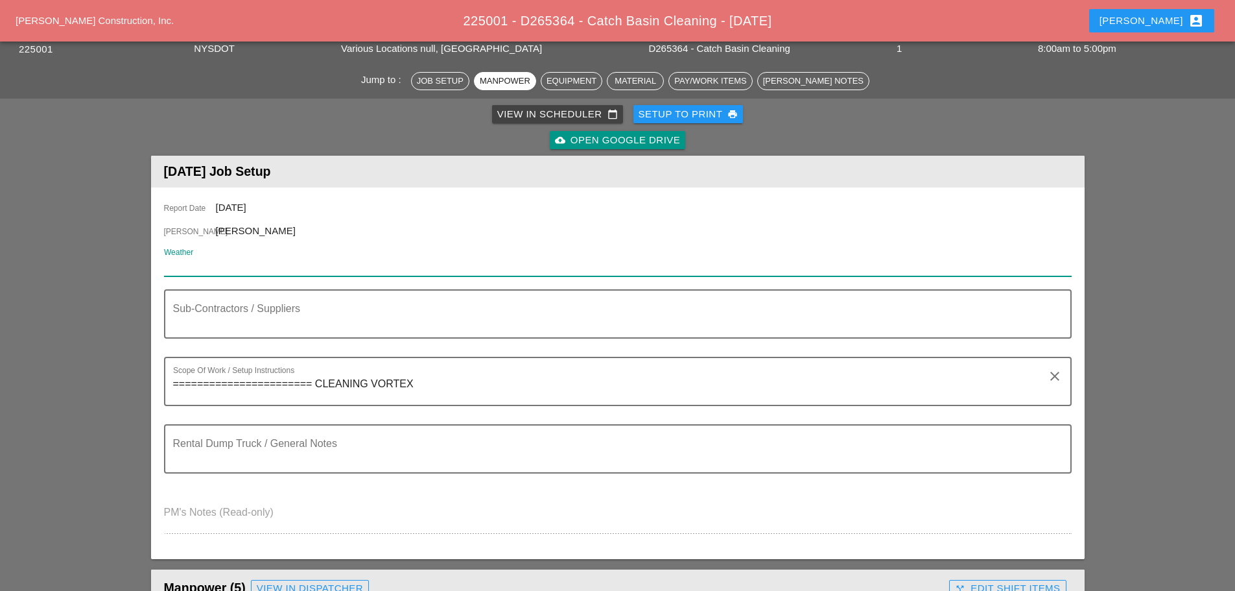
paste input "Tue 14 Day 67°"
type input "Tue 14 Day 67°"
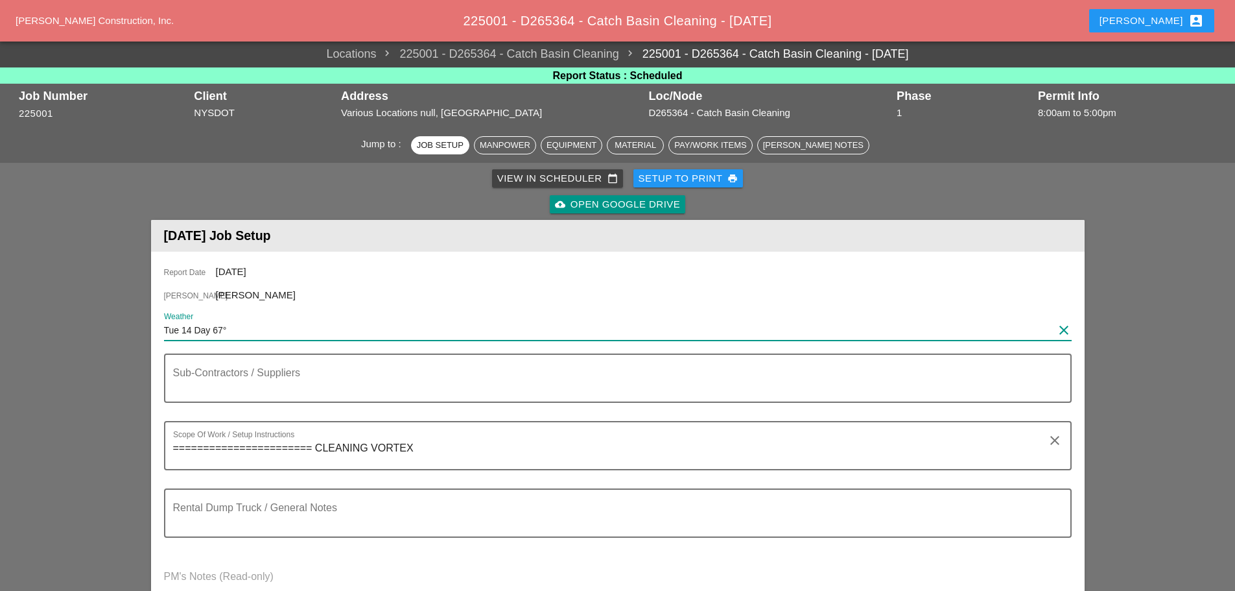
scroll to position [0, 0]
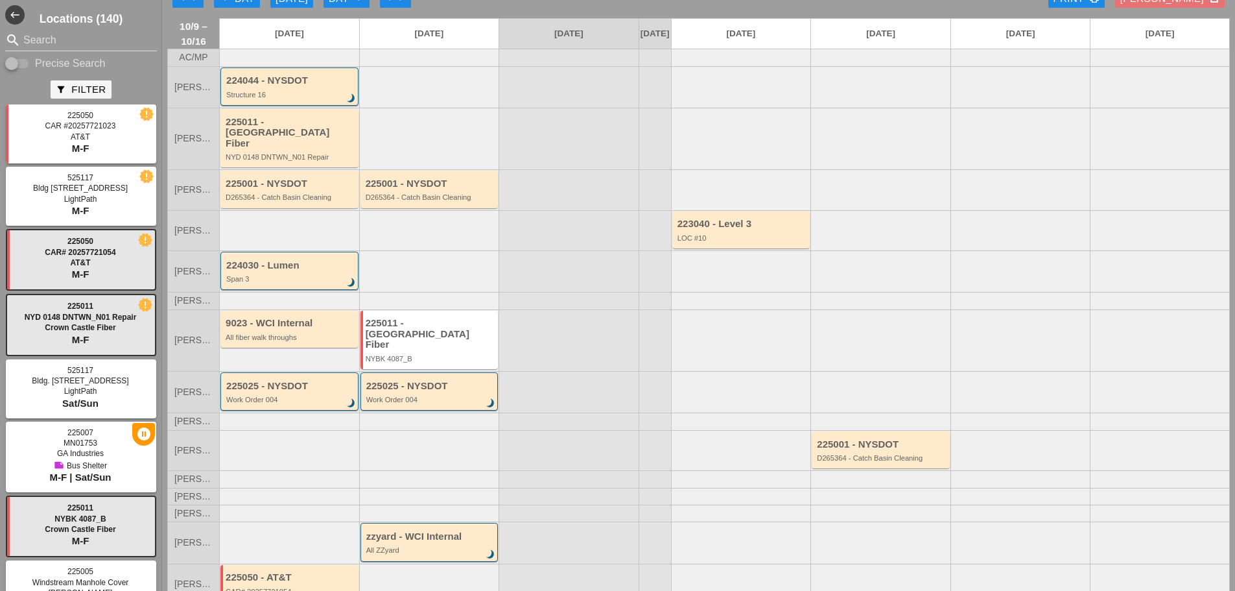
scroll to position [32, 0]
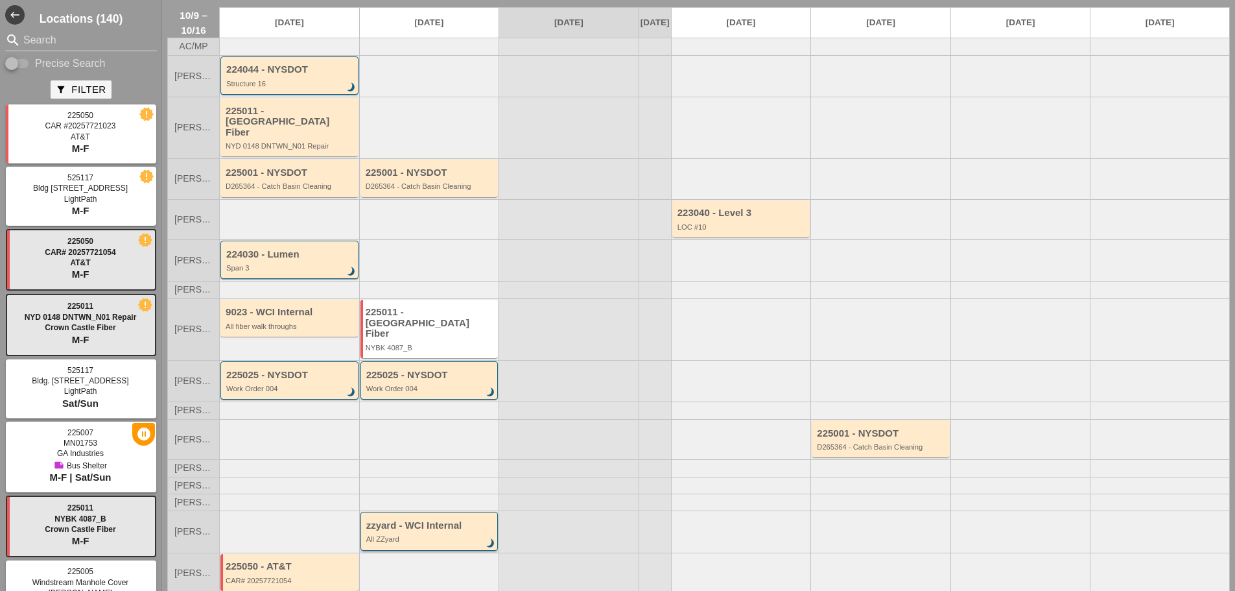
click at [443, 535] on div "All ZZyard" at bounding box center [430, 539] width 128 height 8
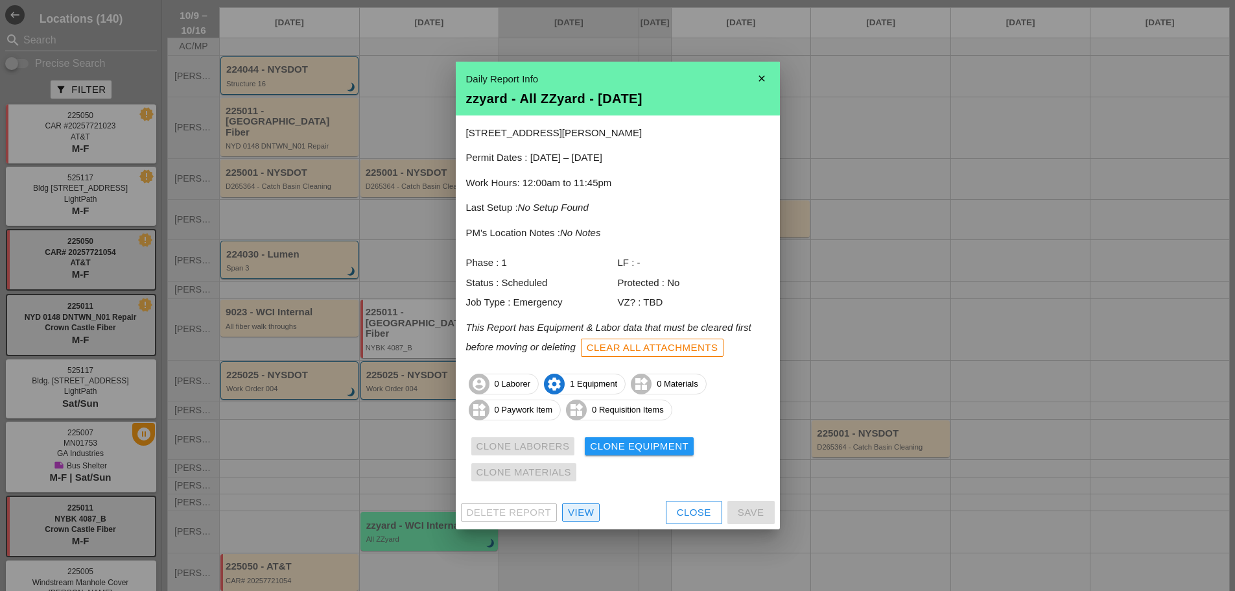
click at [590, 508] on div "View" at bounding box center [581, 512] width 26 height 15
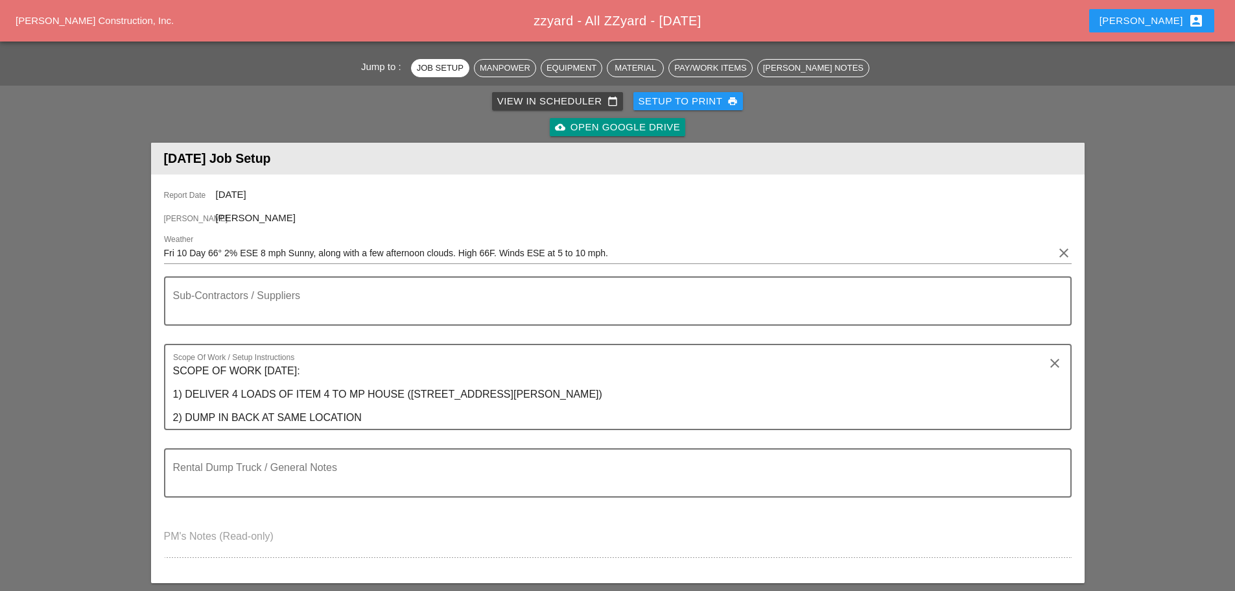
scroll to position [65, 0]
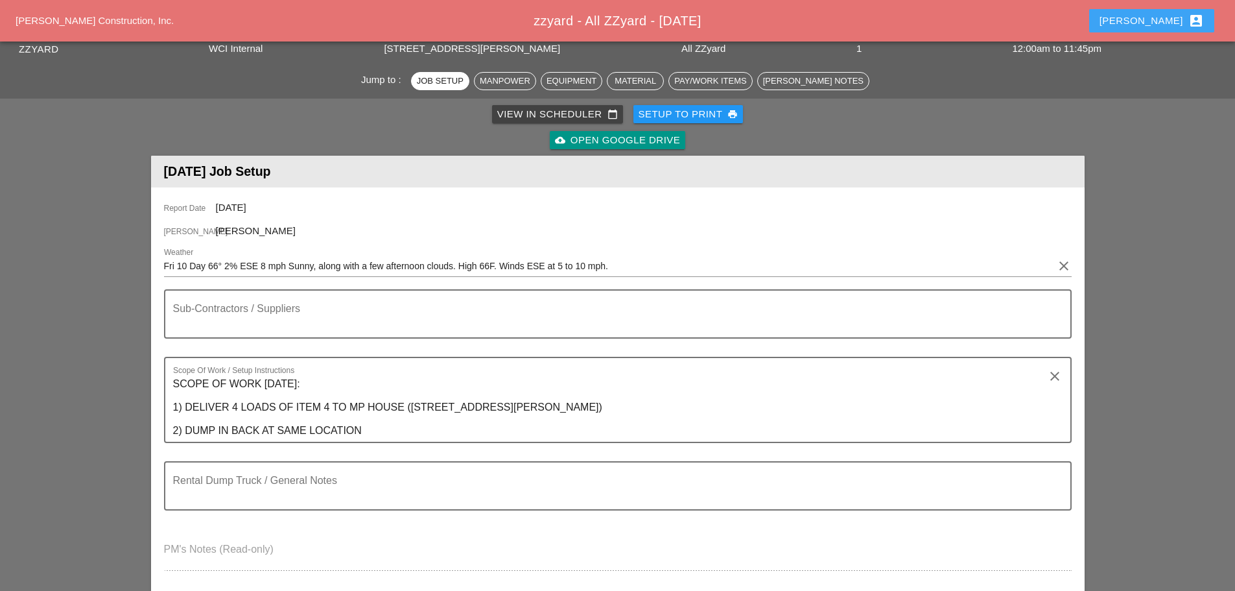
click at [1162, 21] on div "Enrico account_box" at bounding box center [1152, 21] width 104 height 16
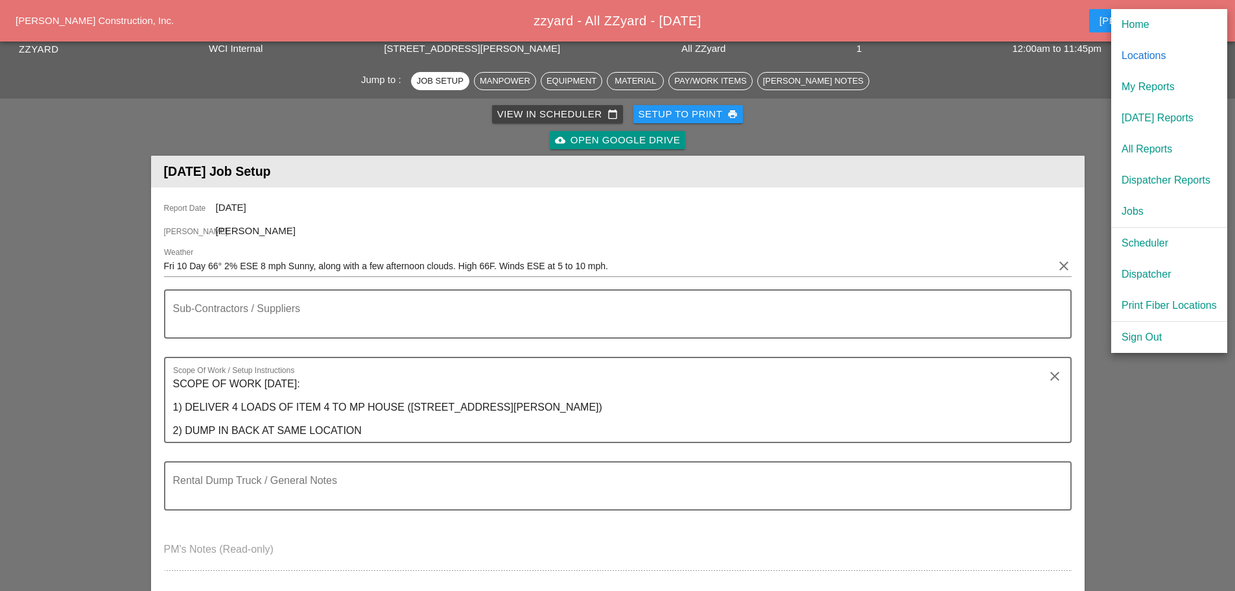
click at [1144, 117] on div "[DATE] Reports" at bounding box center [1169, 118] width 95 height 16
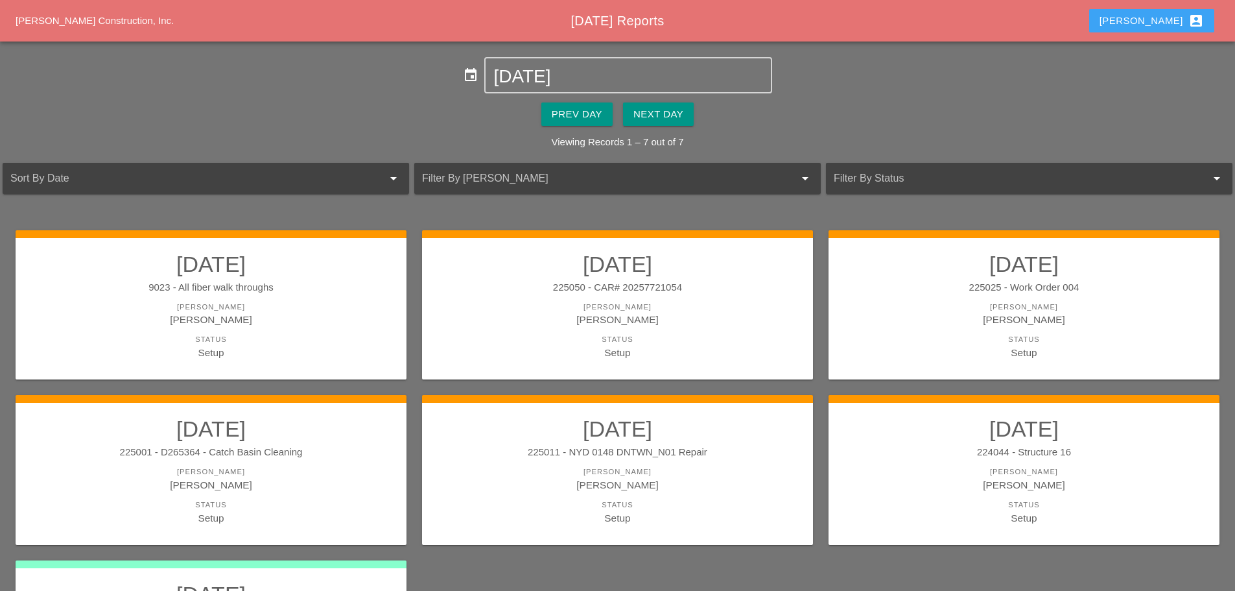
click at [1160, 26] on div "Enrico account_box" at bounding box center [1152, 21] width 104 height 16
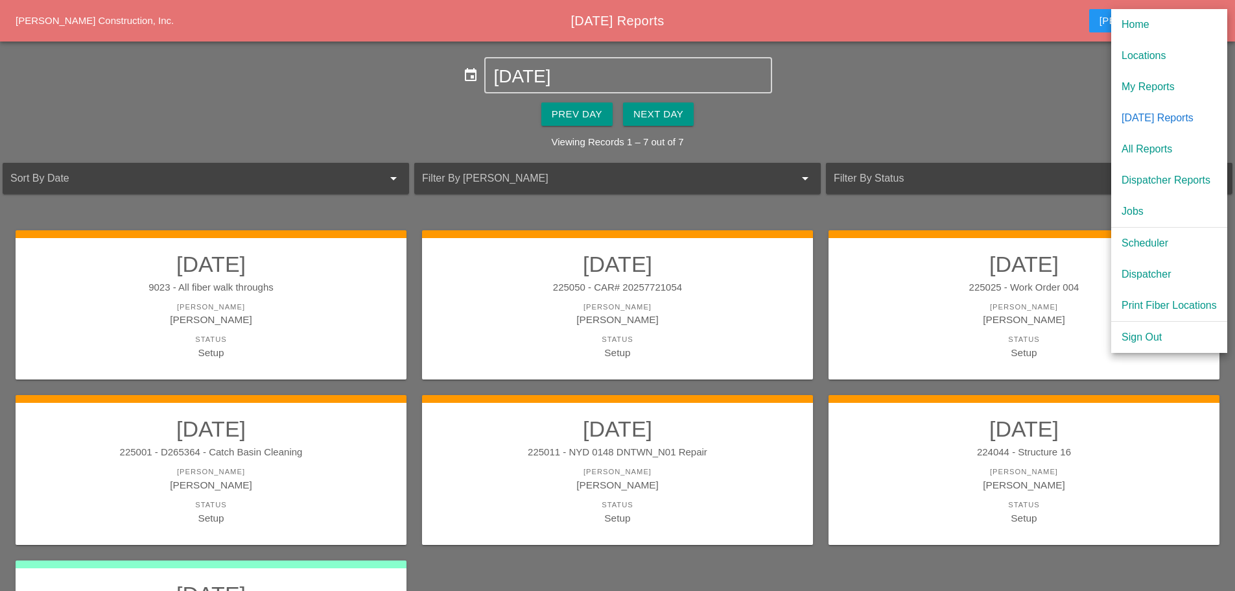
click at [1155, 265] on link "Dispatcher" at bounding box center [1169, 274] width 116 height 31
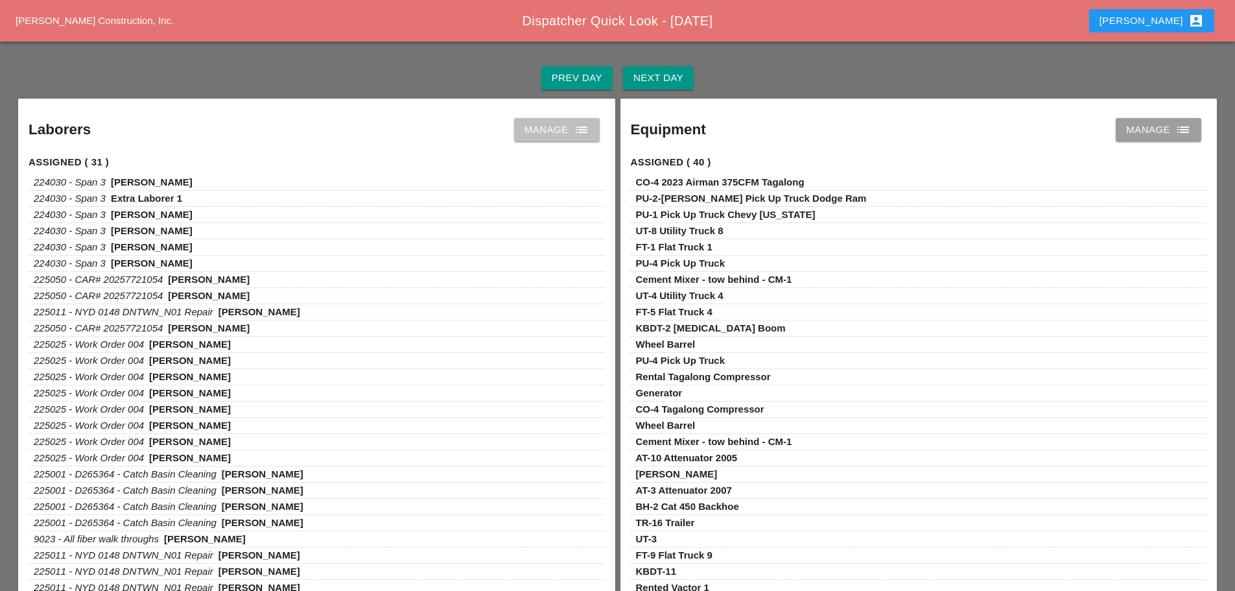
click at [565, 133] on div "Manage list" at bounding box center [556, 130] width 65 height 16
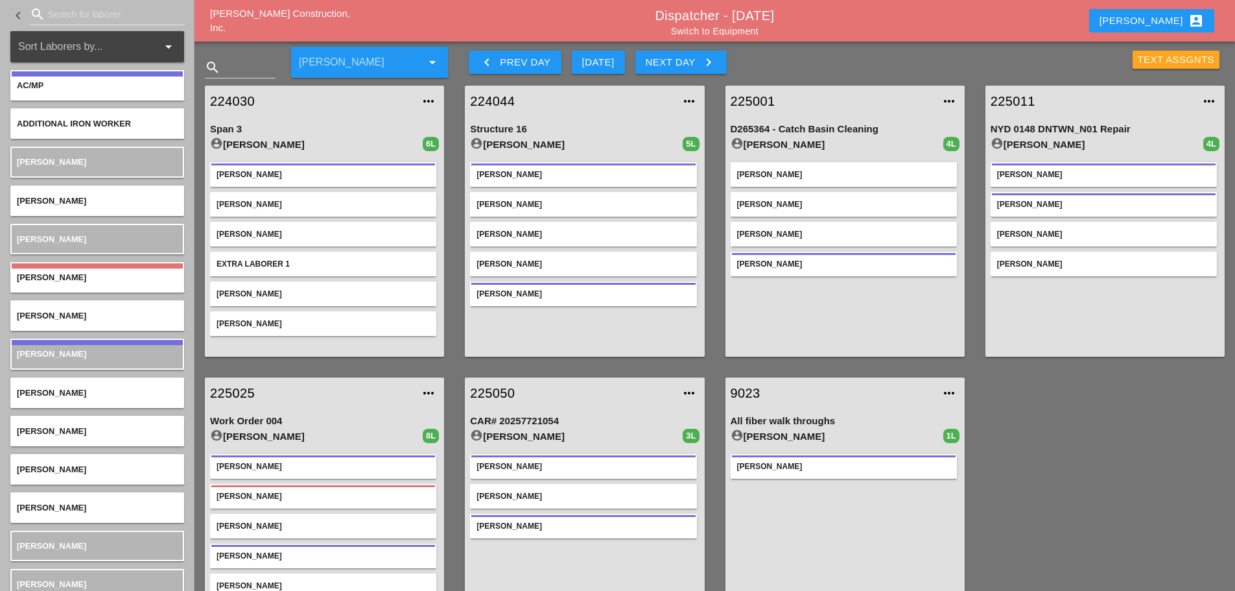
click at [1157, 62] on div "Text Assgnts" at bounding box center [1176, 60] width 77 height 15
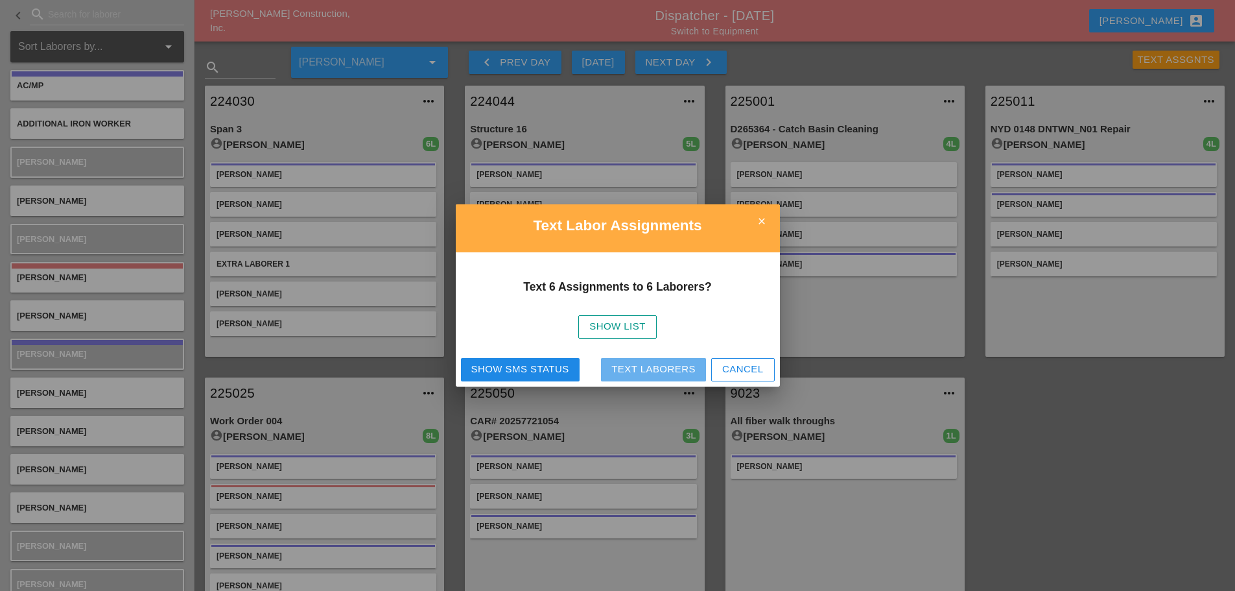
click at [686, 368] on div "Text Laborers" at bounding box center [653, 369] width 84 height 15
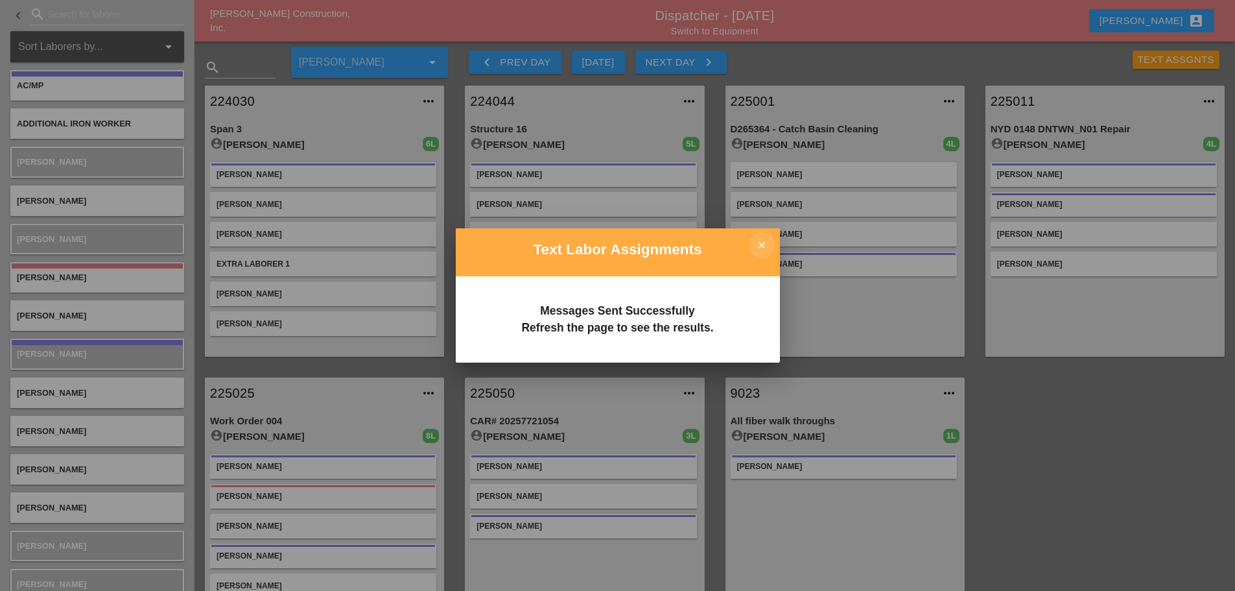
click at [766, 243] on icon "close" at bounding box center [762, 245] width 26 height 26
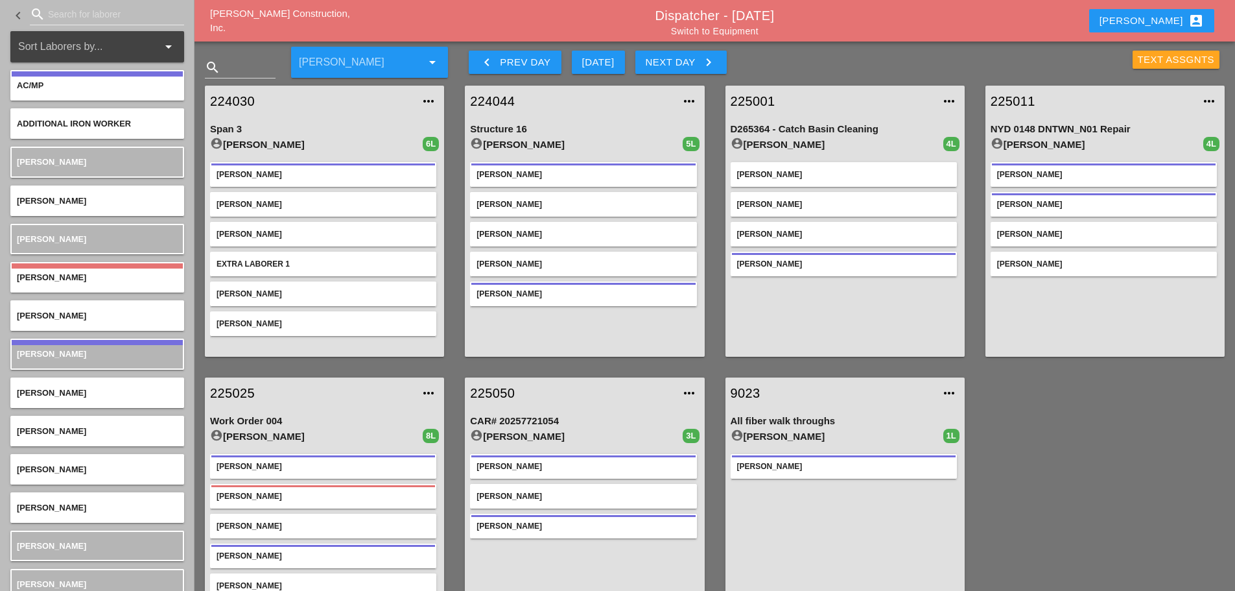
click at [1153, 64] on div "Text Assgnts" at bounding box center [1176, 60] width 77 height 15
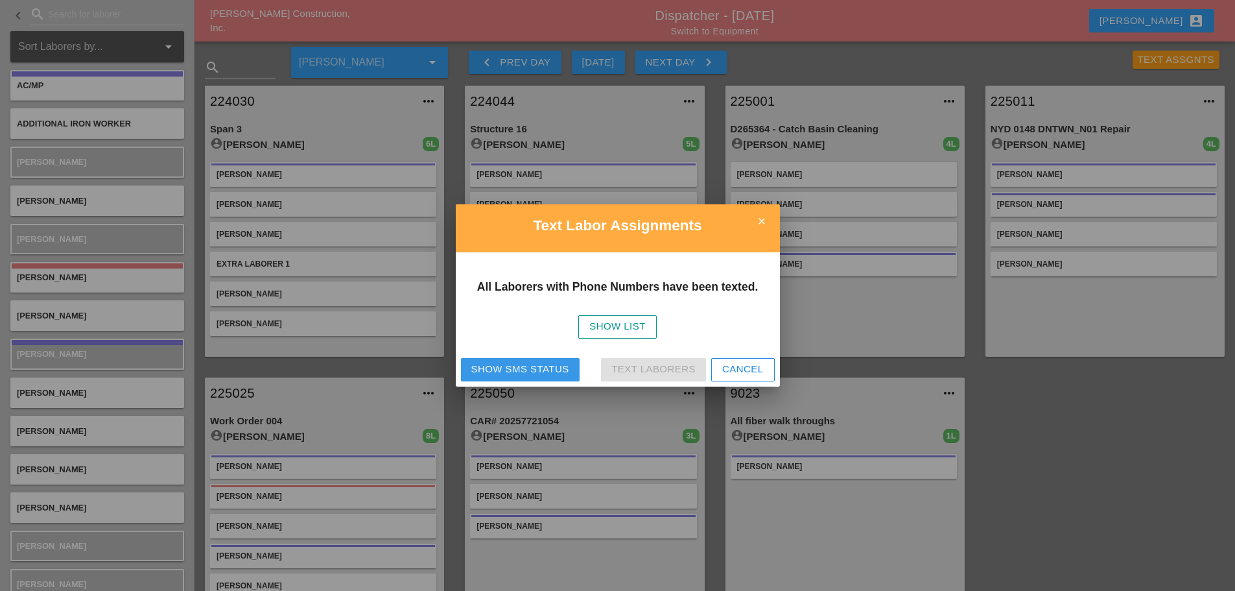
drag, startPoint x: 520, startPoint y: 371, endPoint x: 571, endPoint y: 341, distance: 59.3
click at [521, 370] on div "Show SMS Status" at bounding box center [520, 369] width 98 height 15
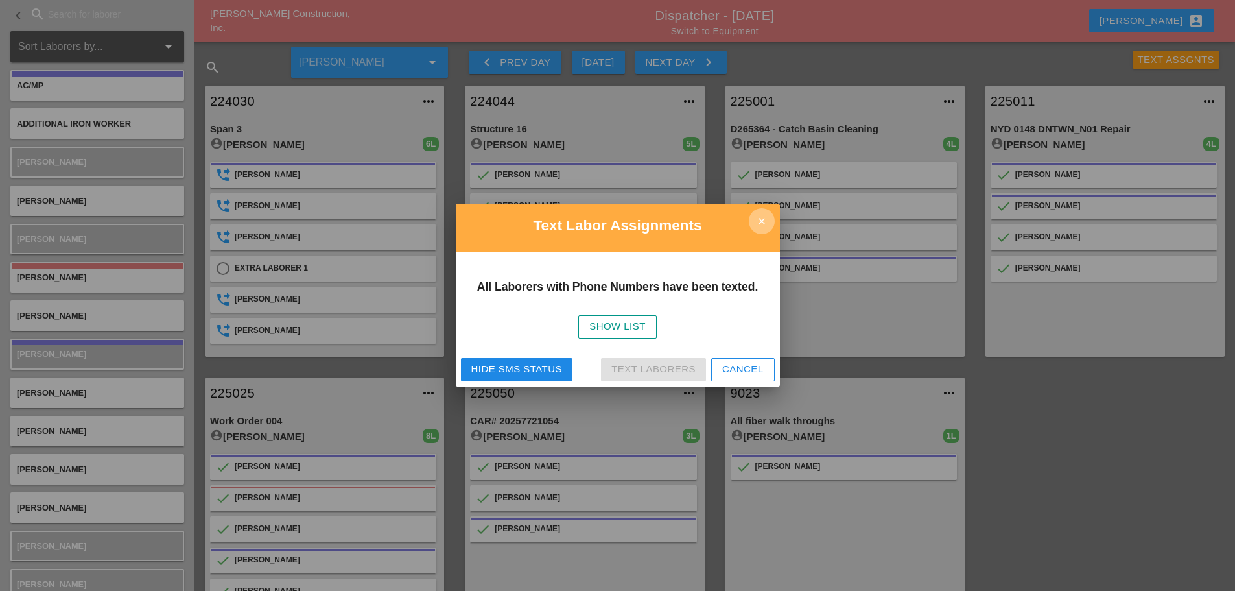
click at [768, 217] on icon "close" at bounding box center [762, 221] width 26 height 26
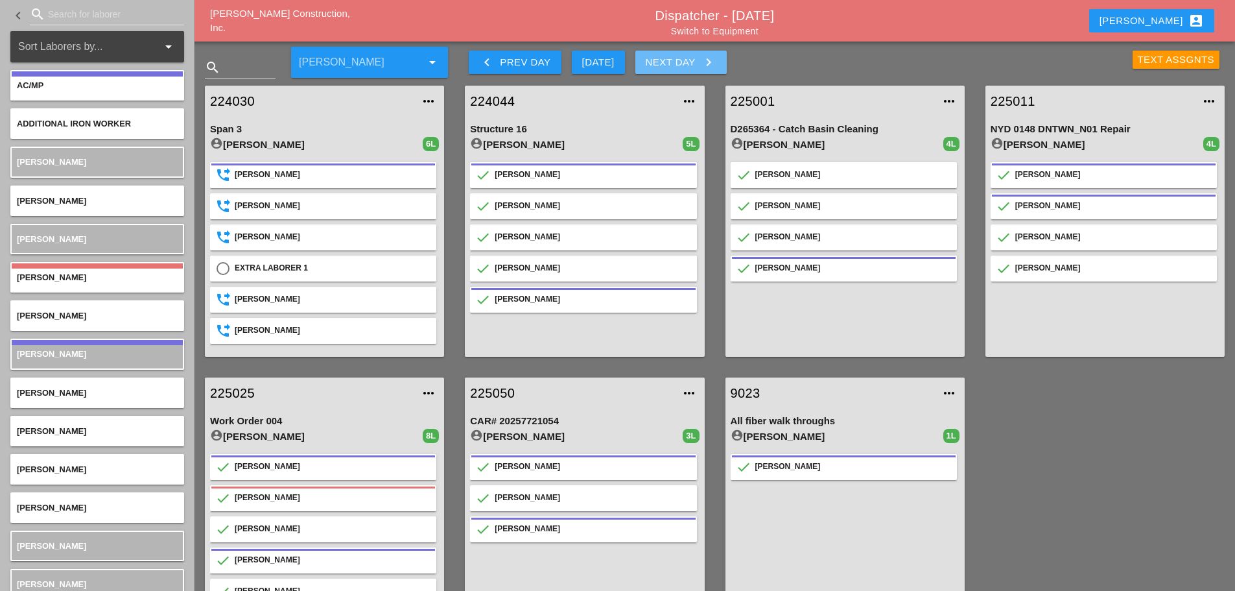
click at [709, 65] on icon "keyboard_arrow_right" at bounding box center [709, 62] width 16 height 16
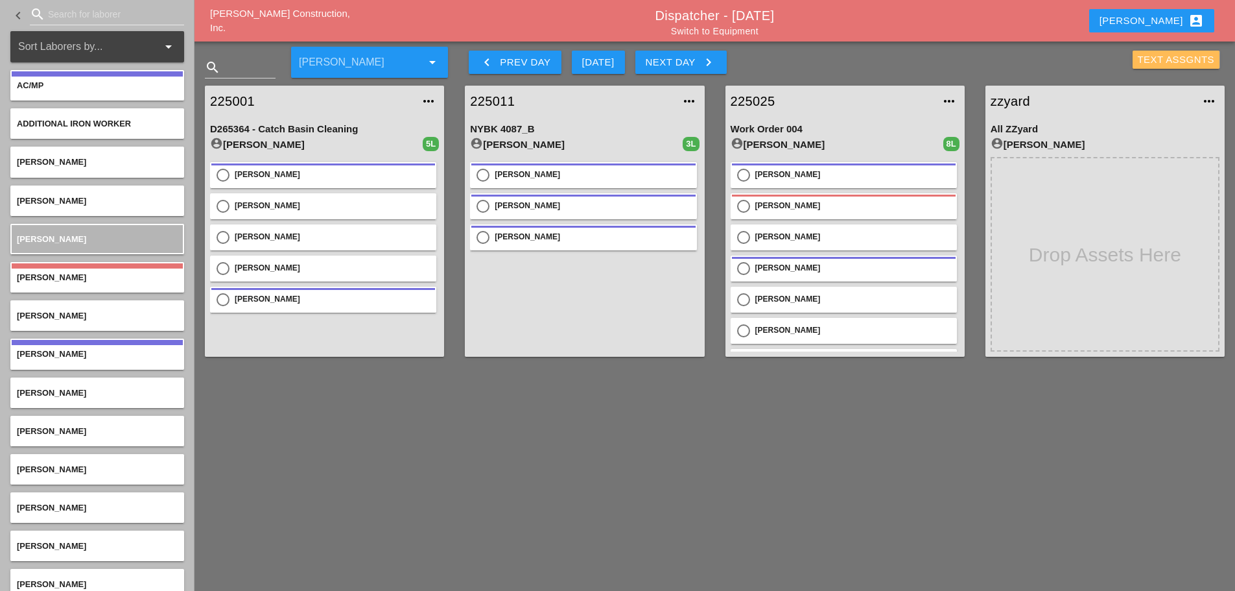
click at [1133, 56] on button "Text Assgnts" at bounding box center [1177, 60] width 88 height 18
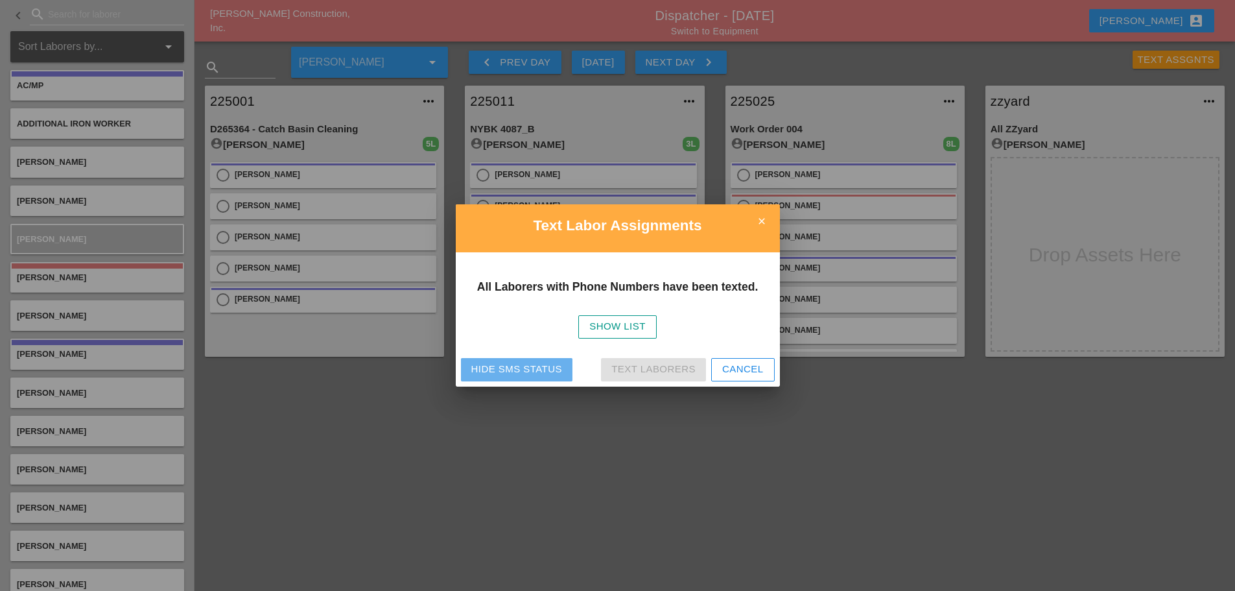
click at [487, 373] on div "Hide SMS Status" at bounding box center [516, 369] width 91 height 15
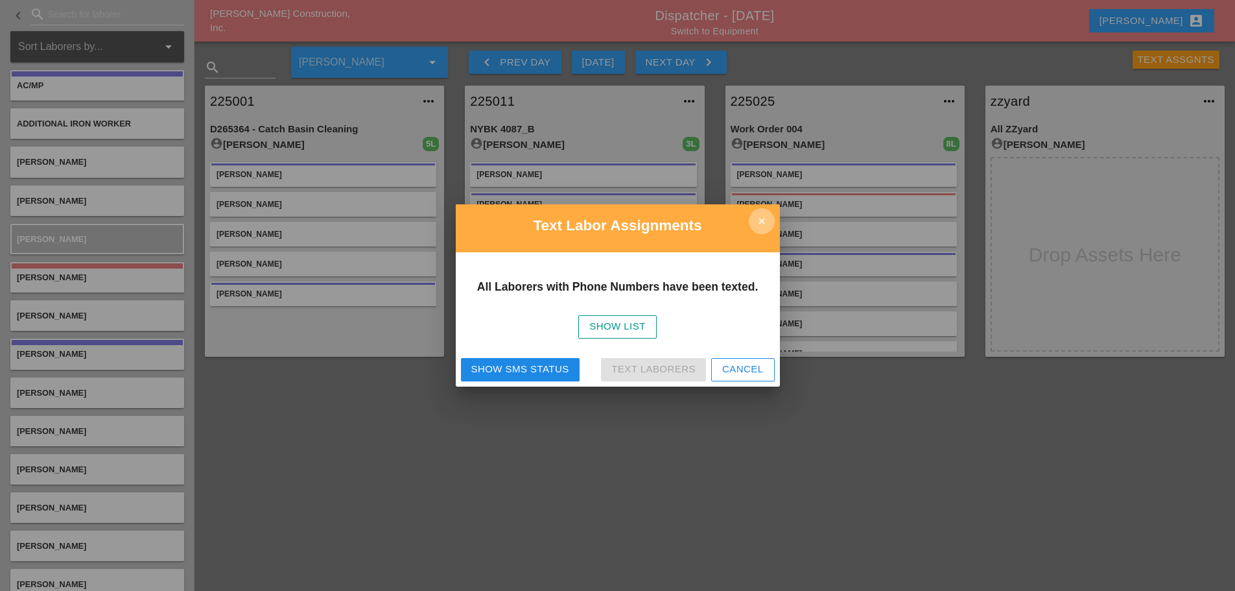
click at [758, 215] on icon "close" at bounding box center [762, 221] width 26 height 26
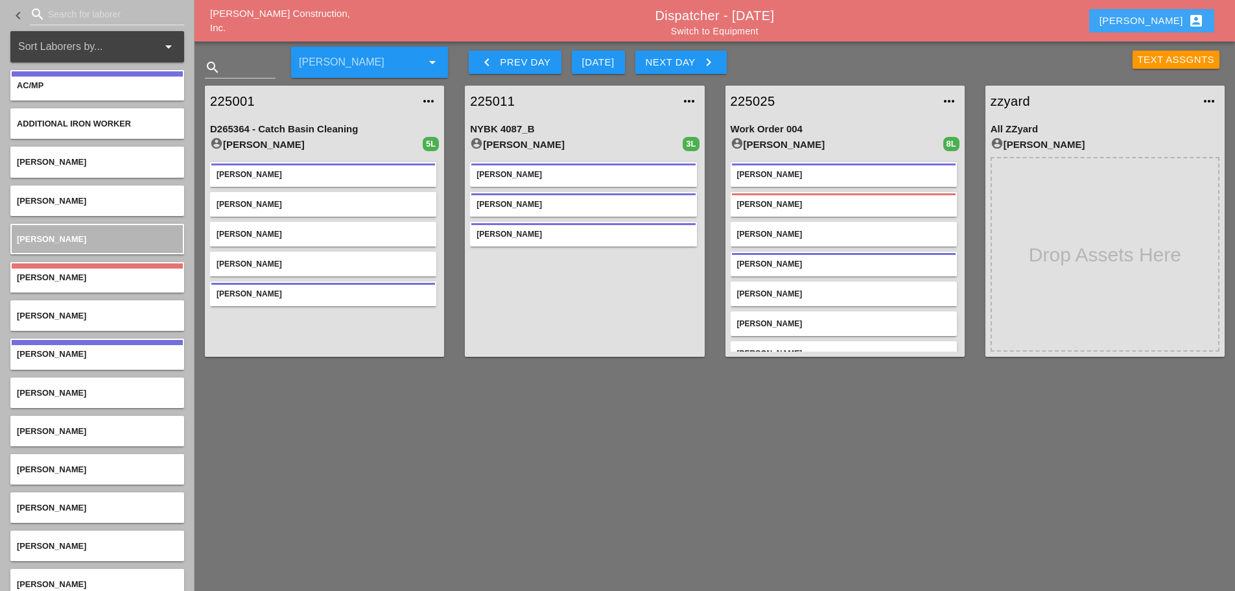
click at [1164, 16] on div "Enrico account_box" at bounding box center [1152, 21] width 104 height 16
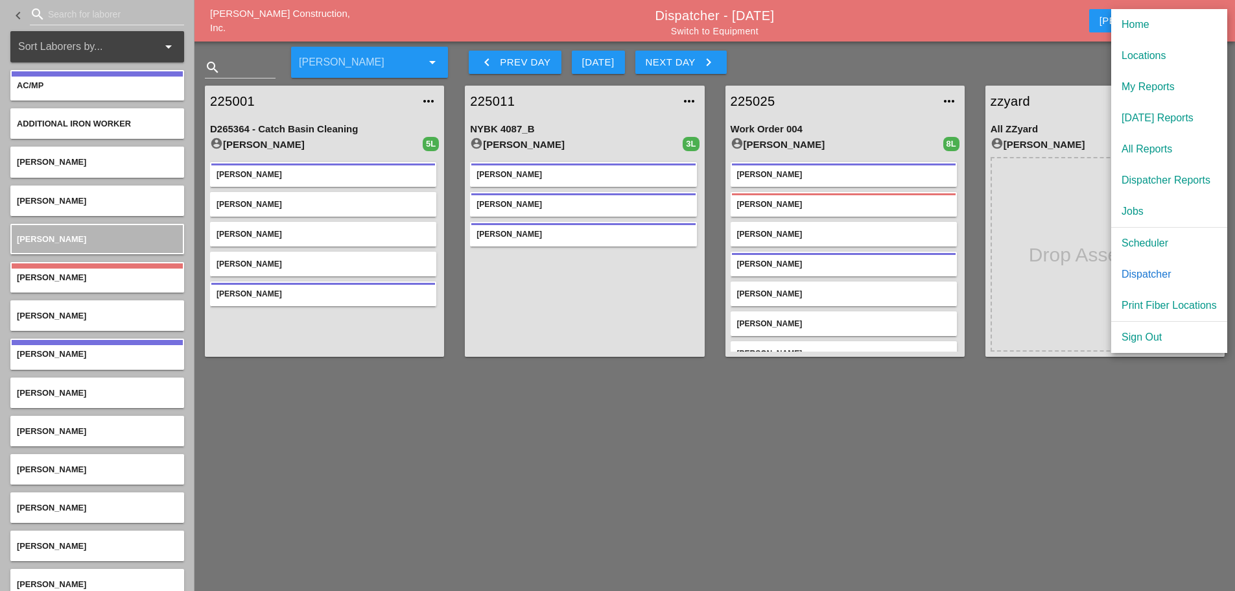
click at [1142, 113] on div "[DATE] Reports" at bounding box center [1169, 118] width 95 height 16
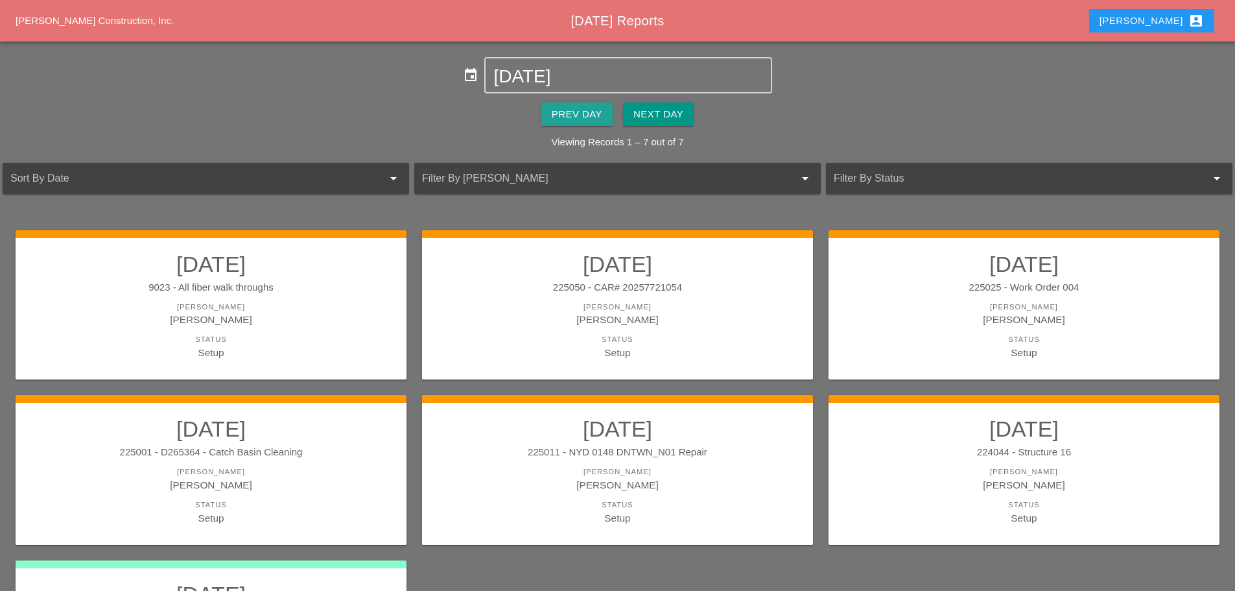
click at [566, 105] on button "Prev Day" at bounding box center [576, 113] width 71 height 23
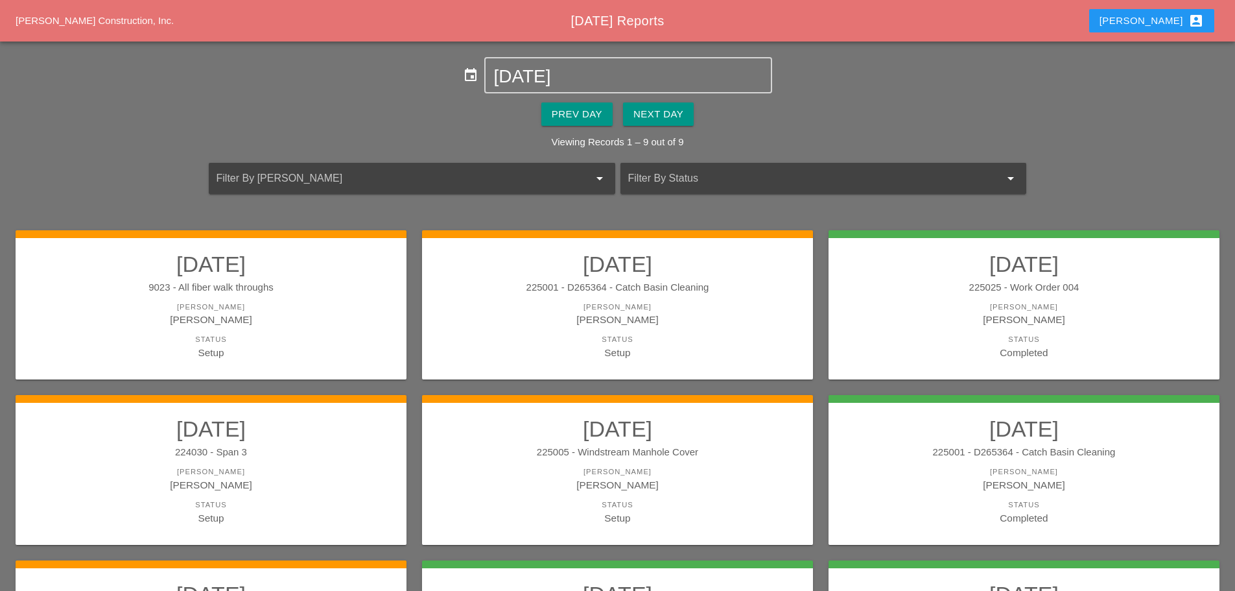
click at [960, 307] on div "[PERSON_NAME]" at bounding box center [1024, 306] width 365 height 11
click at [1162, 18] on div "Enrico account_box" at bounding box center [1152, 21] width 104 height 16
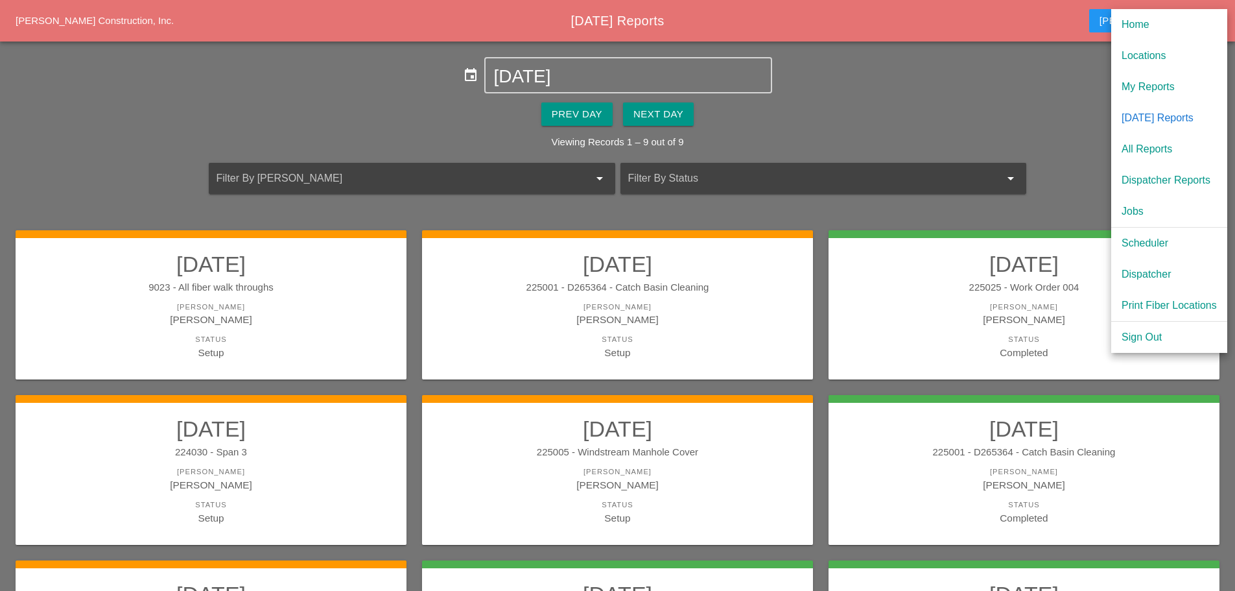
click at [1160, 115] on div "[DATE] Reports" at bounding box center [1169, 118] width 95 height 16
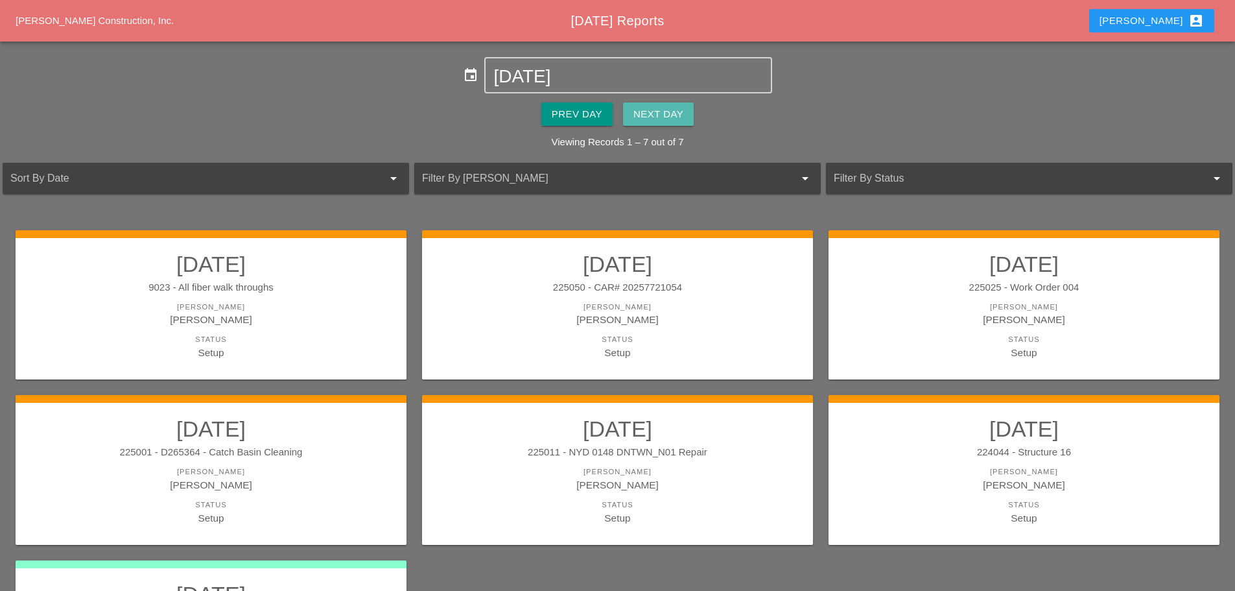
click at [679, 108] on div "Next Day" at bounding box center [658, 114] width 50 height 15
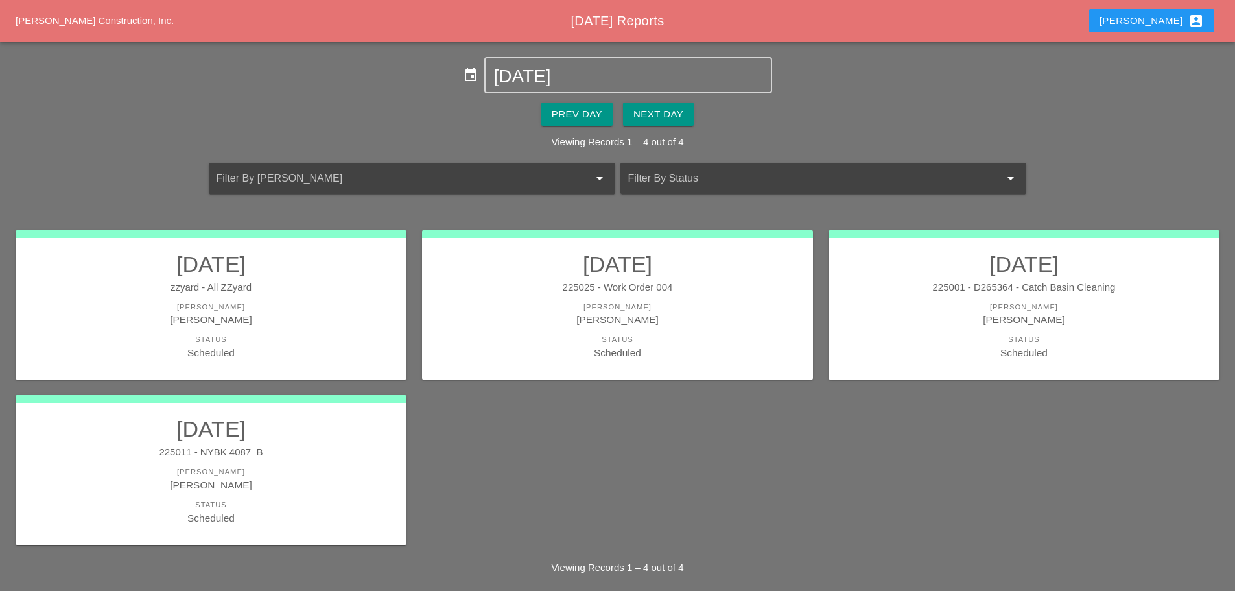
click at [296, 337] on div "Status" at bounding box center [211, 339] width 365 height 11
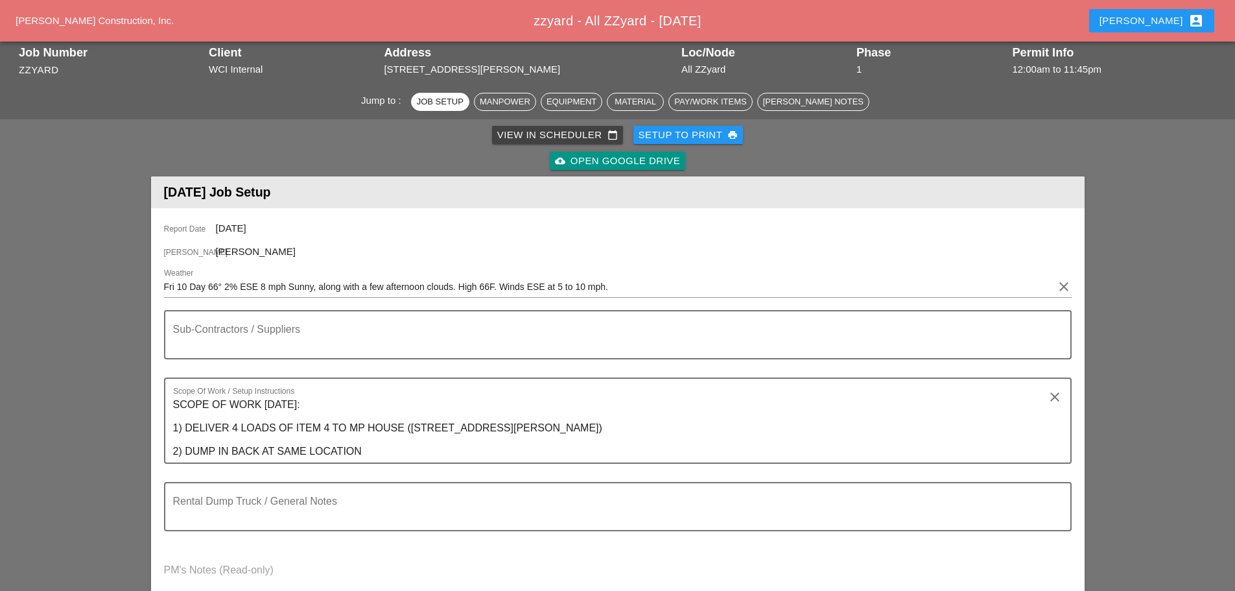
scroll to position [194, 0]
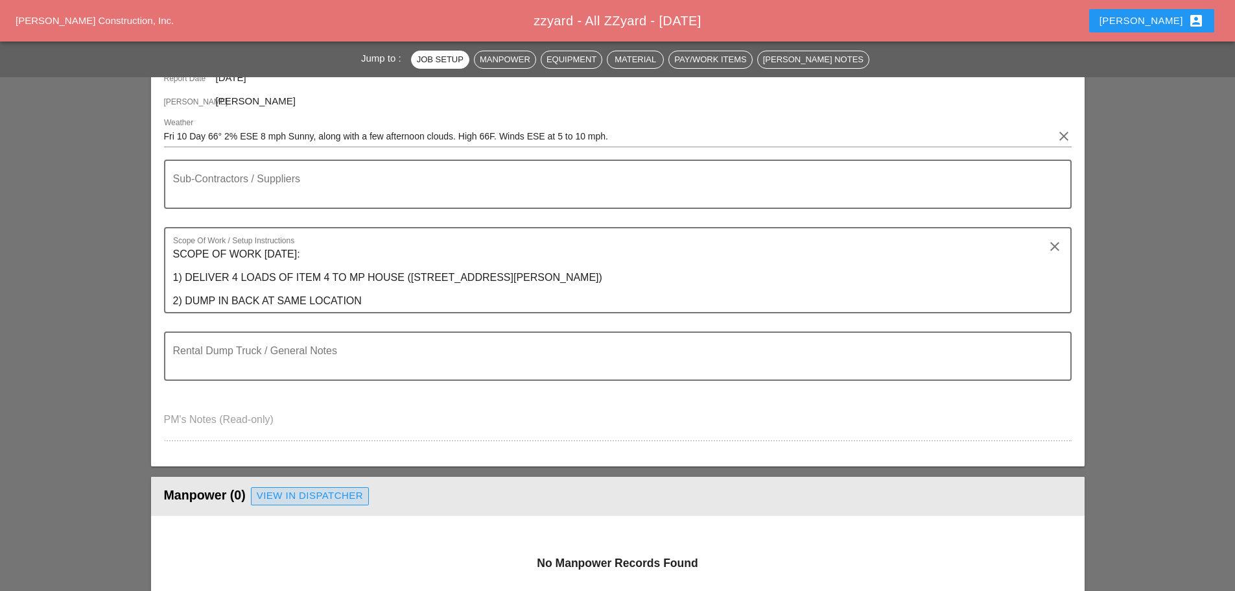
click at [307, 488] on div "View in Dispatcher" at bounding box center [310, 495] width 106 height 15
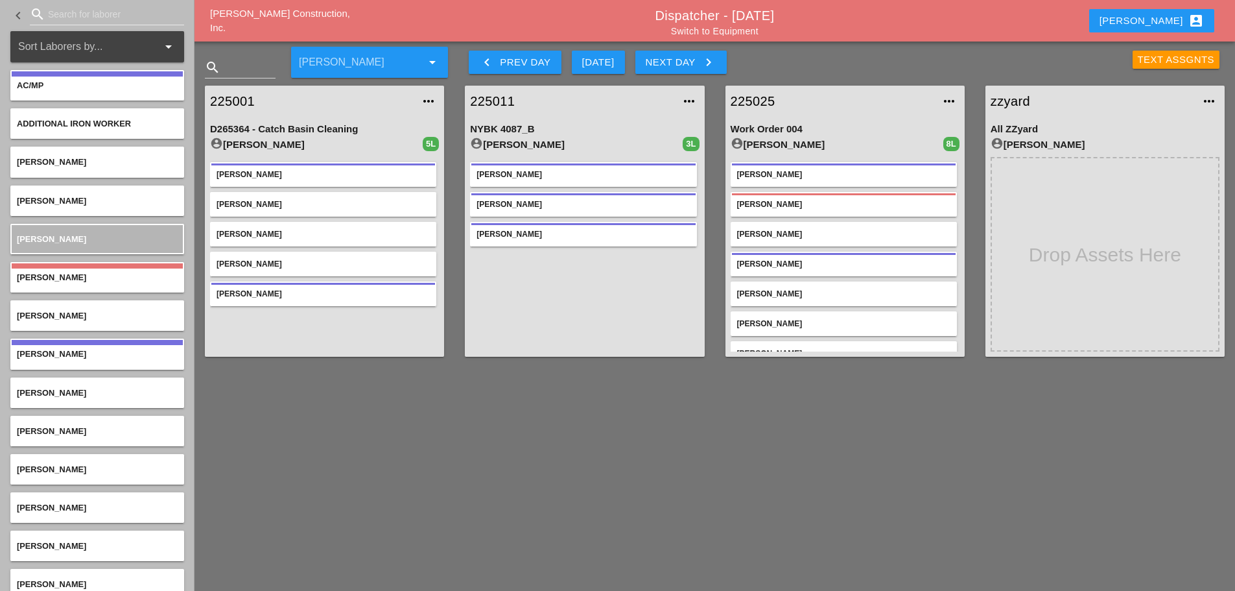
click at [72, 24] on div "search" at bounding box center [107, 14] width 154 height 21
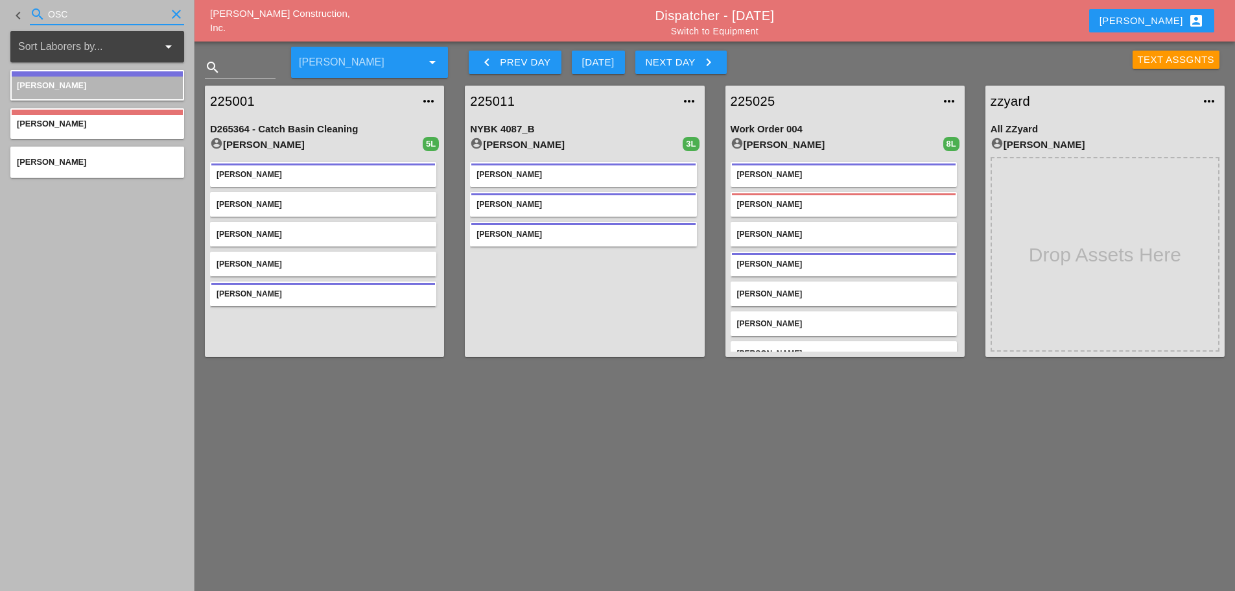
type input "OSC"
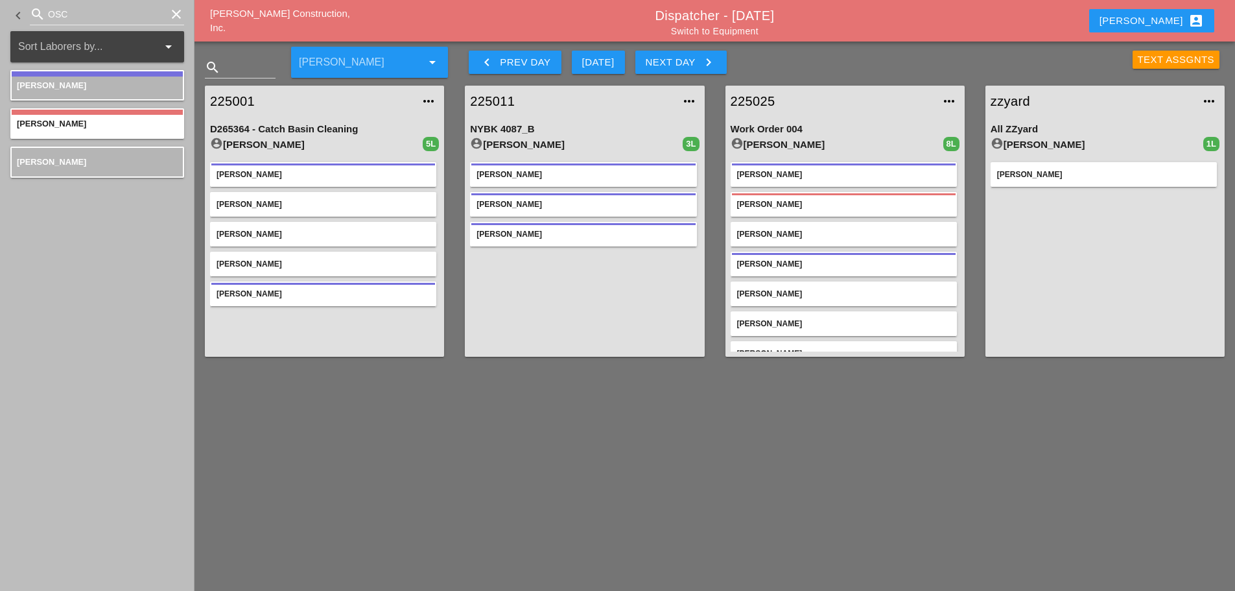
click at [1010, 93] on link "zzyard" at bounding box center [1092, 100] width 203 height 19
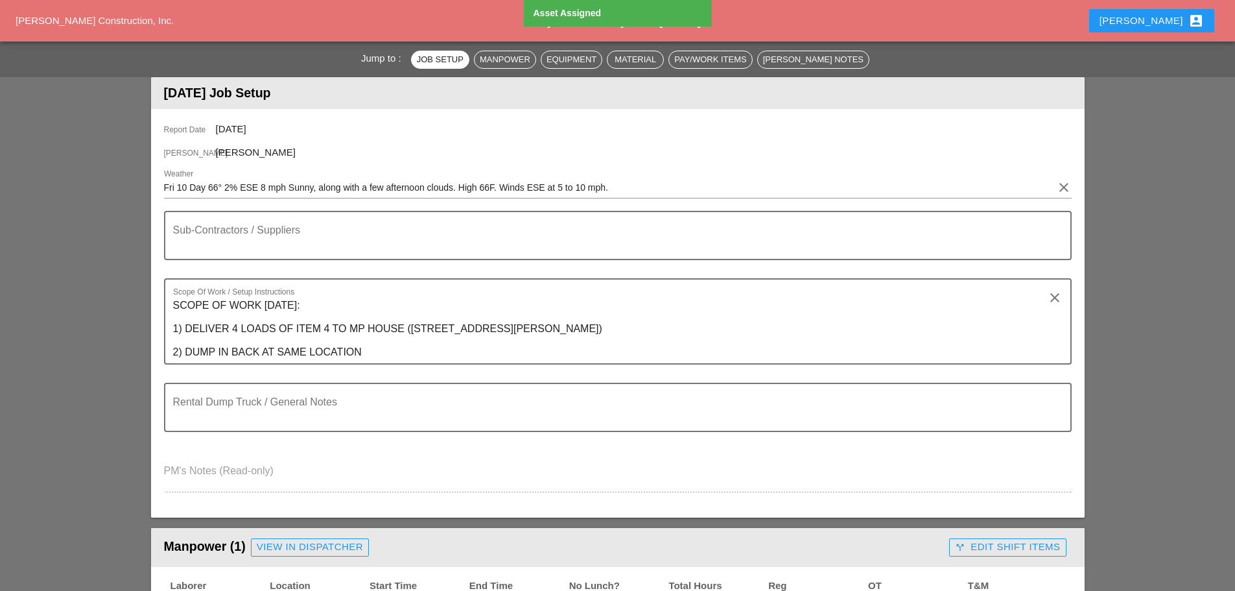
scroll to position [389, 0]
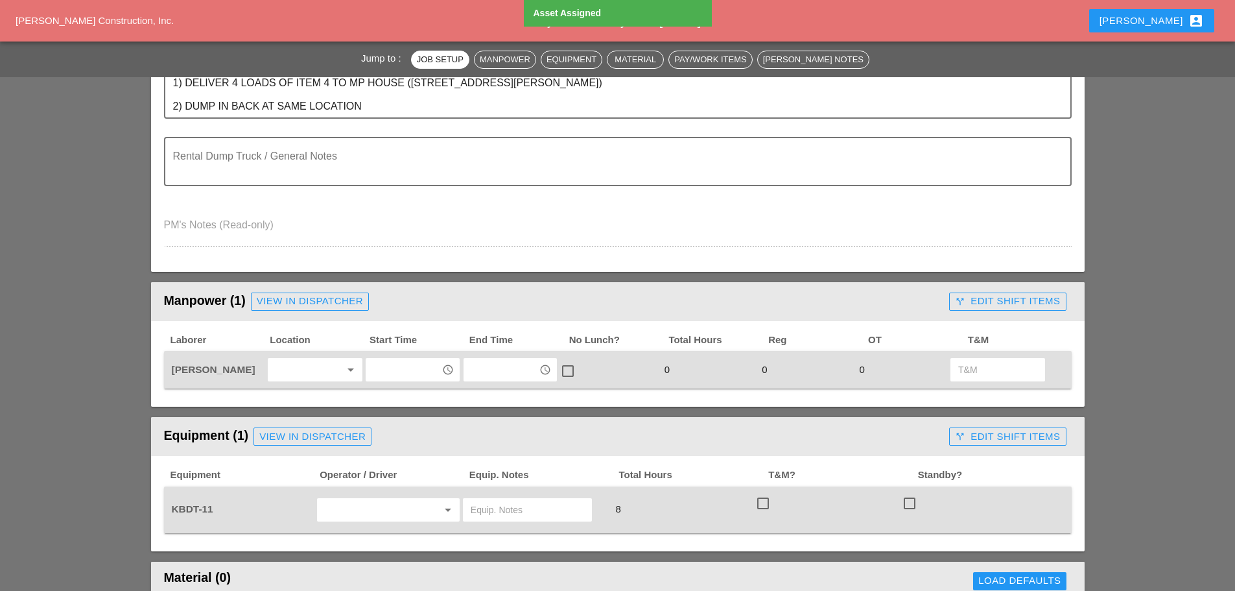
click at [301, 371] on div at bounding box center [306, 369] width 69 height 21
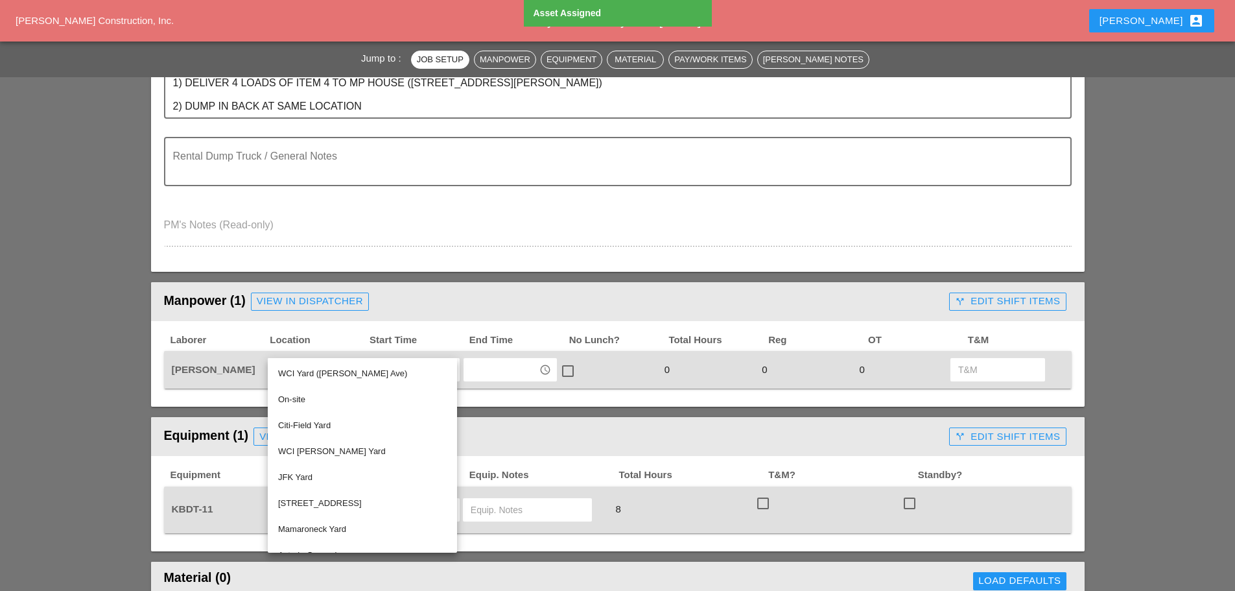
click at [307, 371] on div "WCI Yard (Provost Ave)" at bounding box center [362, 374] width 169 height 16
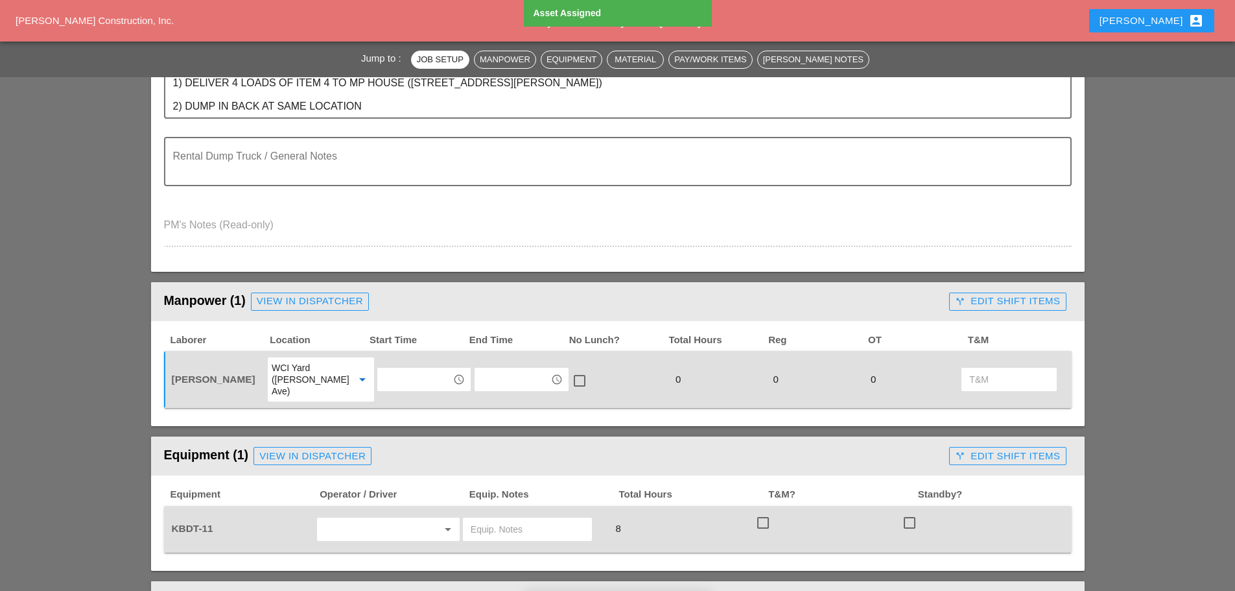
click at [409, 371] on input "text" at bounding box center [414, 379] width 67 height 21
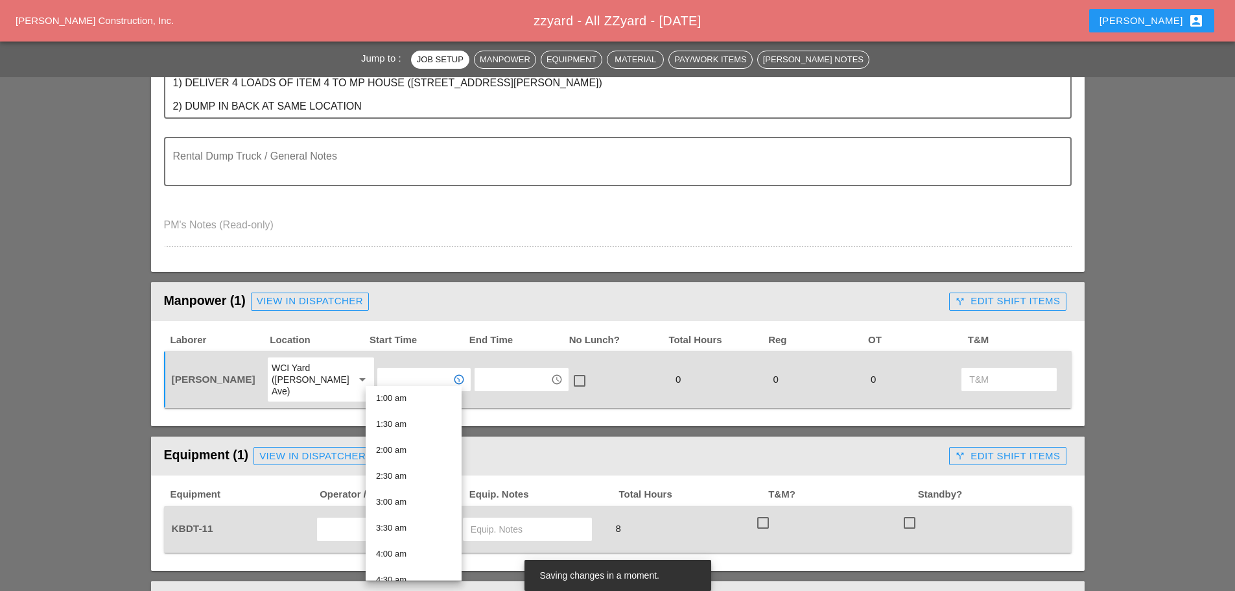
scroll to position [194, 0]
click at [398, 537] on div "6:30 am" at bounding box center [413, 544] width 75 height 16
type input "6:30 am"
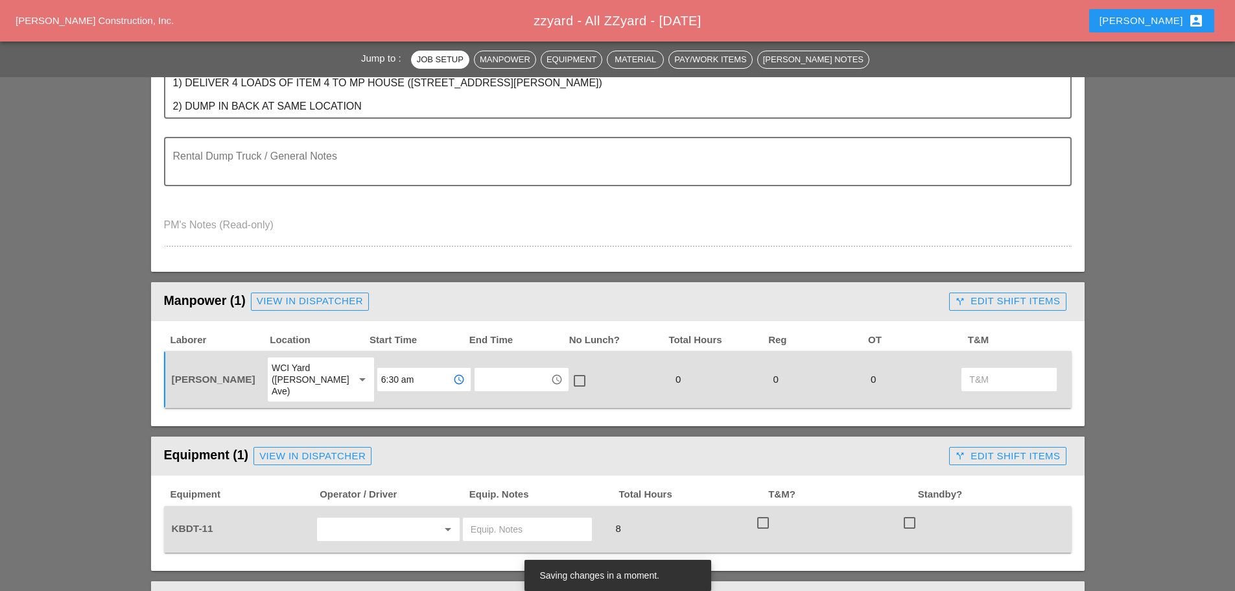
click at [362, 519] on input "text" at bounding box center [370, 529] width 99 height 21
drag, startPoint x: 378, startPoint y: 549, endPoint x: 384, endPoint y: 536, distance: 14.5
click at [378, 548] on div "[PERSON_NAME]" at bounding box center [388, 545] width 122 height 16
type input "[PERSON_NAME]"
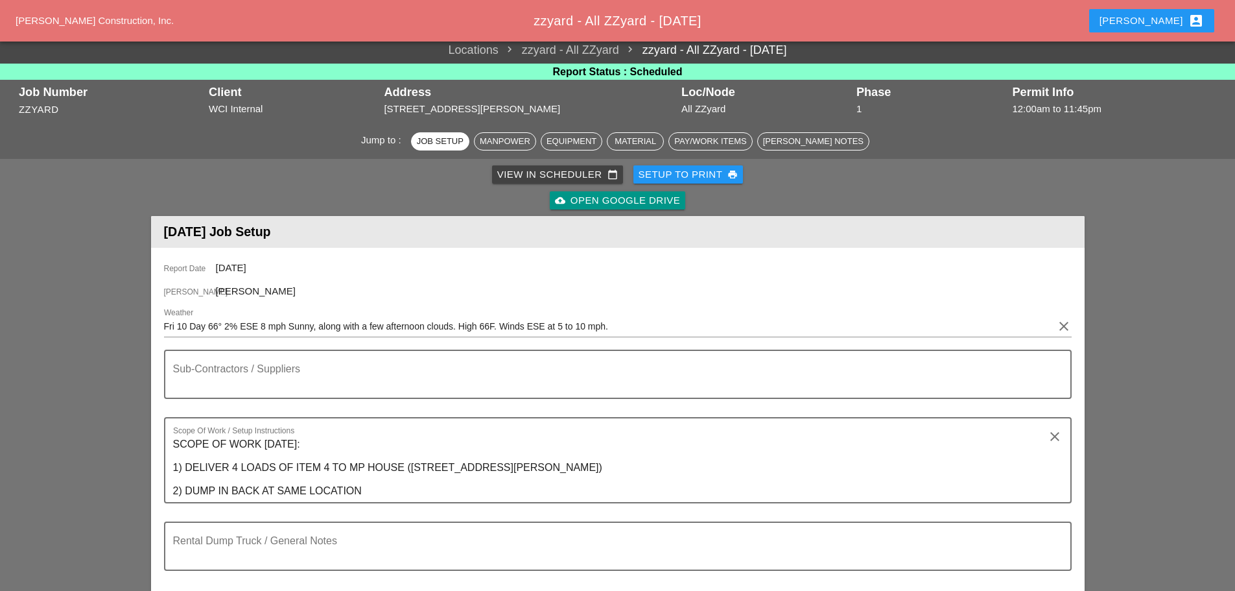
scroll to position [0, 0]
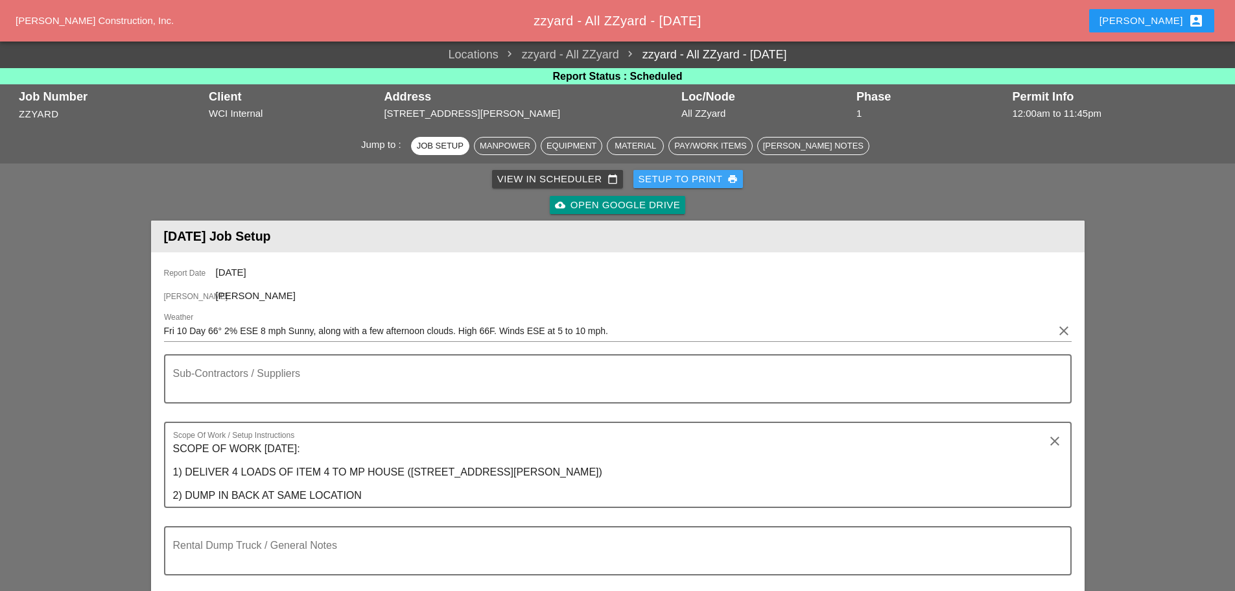
click at [700, 176] on div "Setup to Print print" at bounding box center [689, 179] width 100 height 15
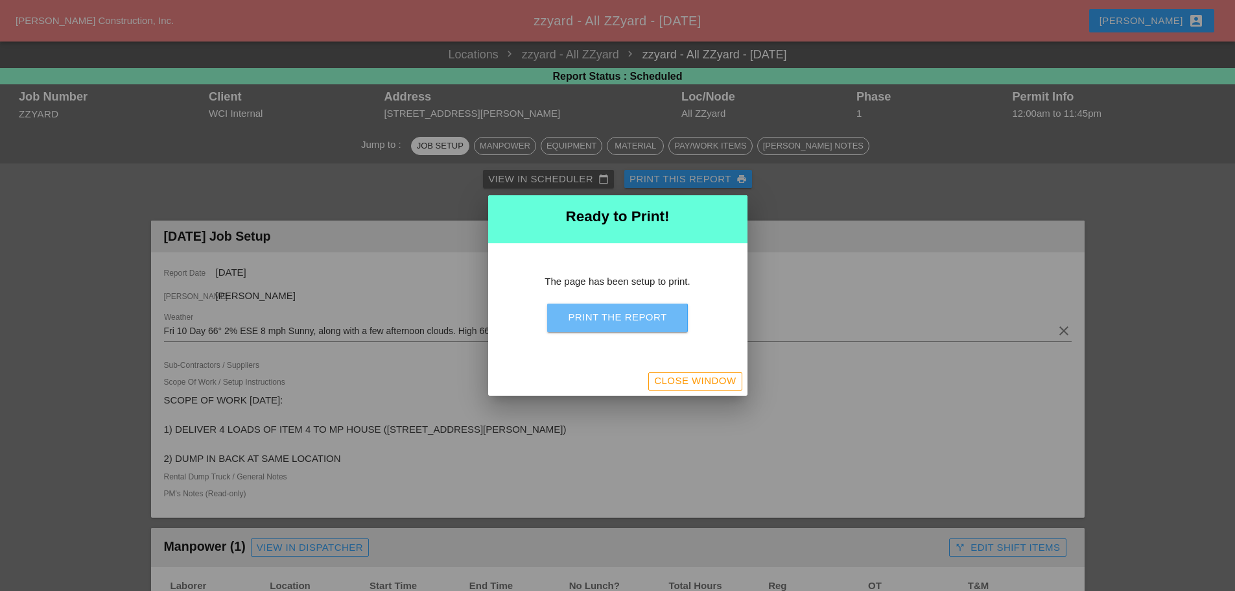
click at [663, 309] on button "Print the Report" at bounding box center [617, 317] width 140 height 29
click at [714, 379] on div "Close Window" at bounding box center [695, 380] width 82 height 15
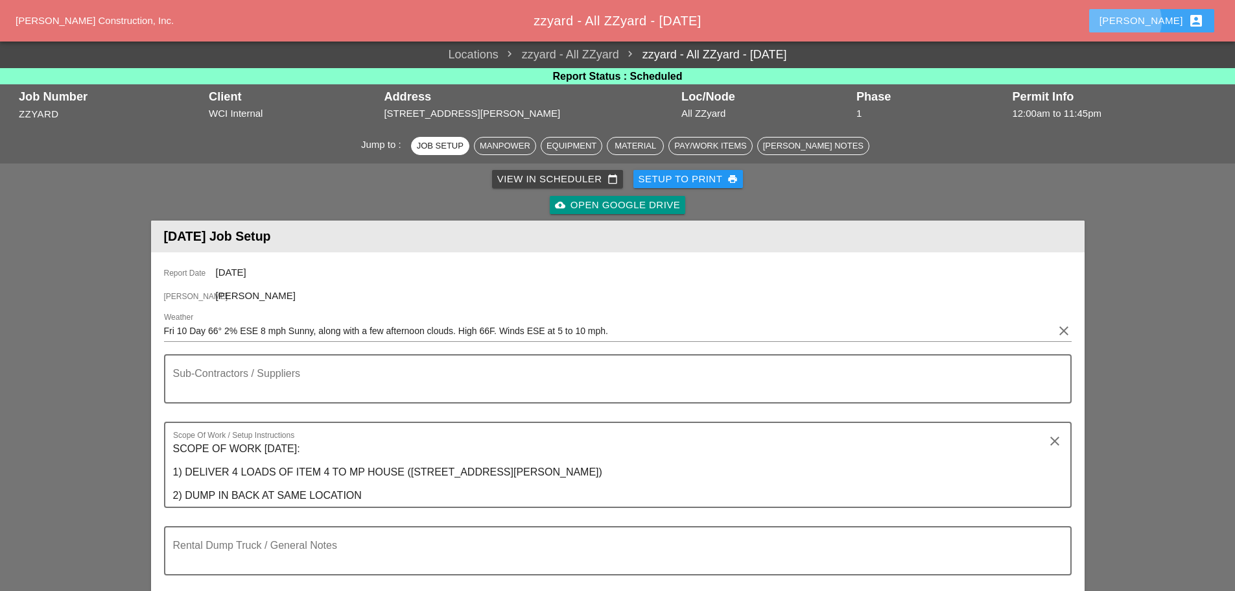
click at [1152, 22] on button "Enrico account_box" at bounding box center [1151, 20] width 125 height 23
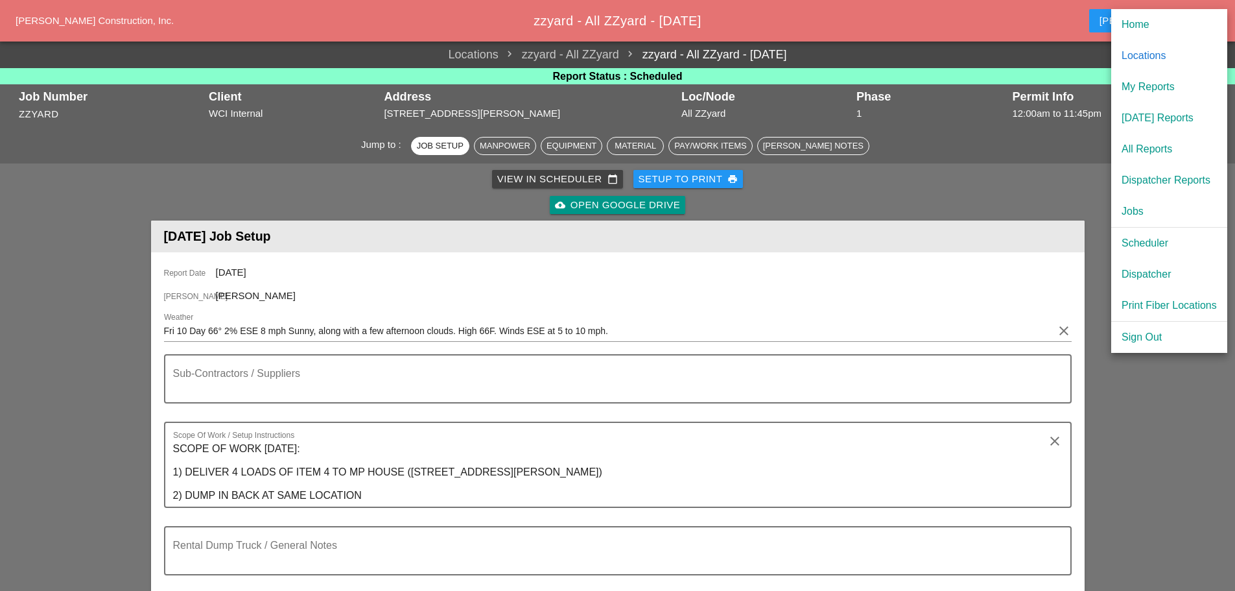
click at [1131, 274] on div "Dispatcher" at bounding box center [1169, 274] width 95 height 16
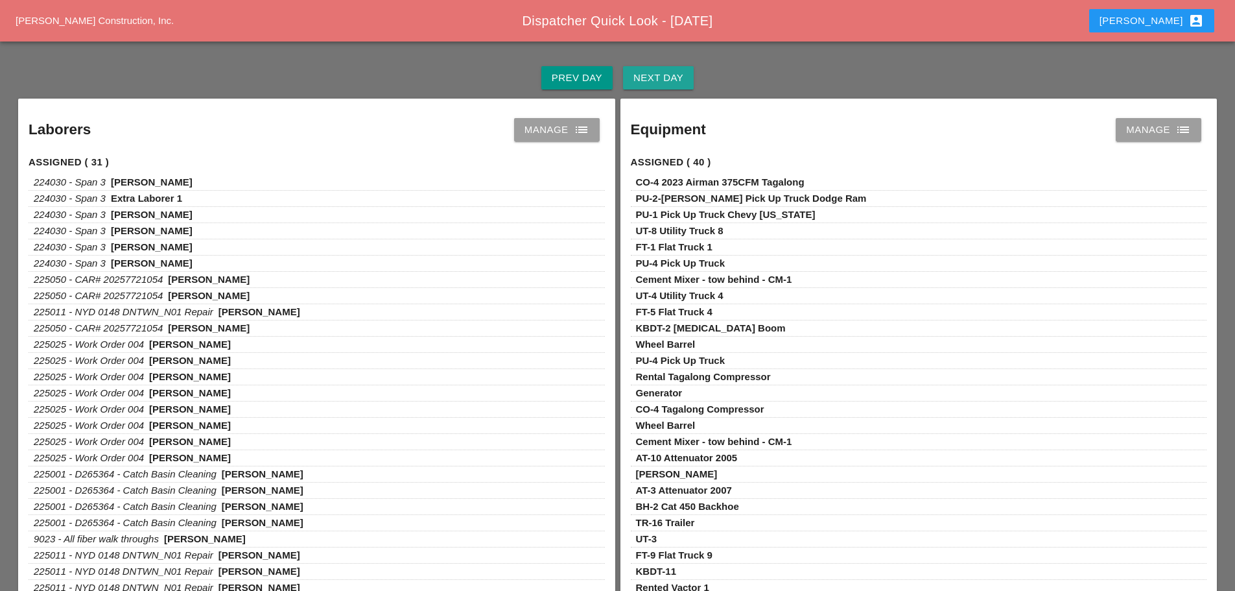
click at [652, 86] on button "Next Day" at bounding box center [658, 77] width 71 height 23
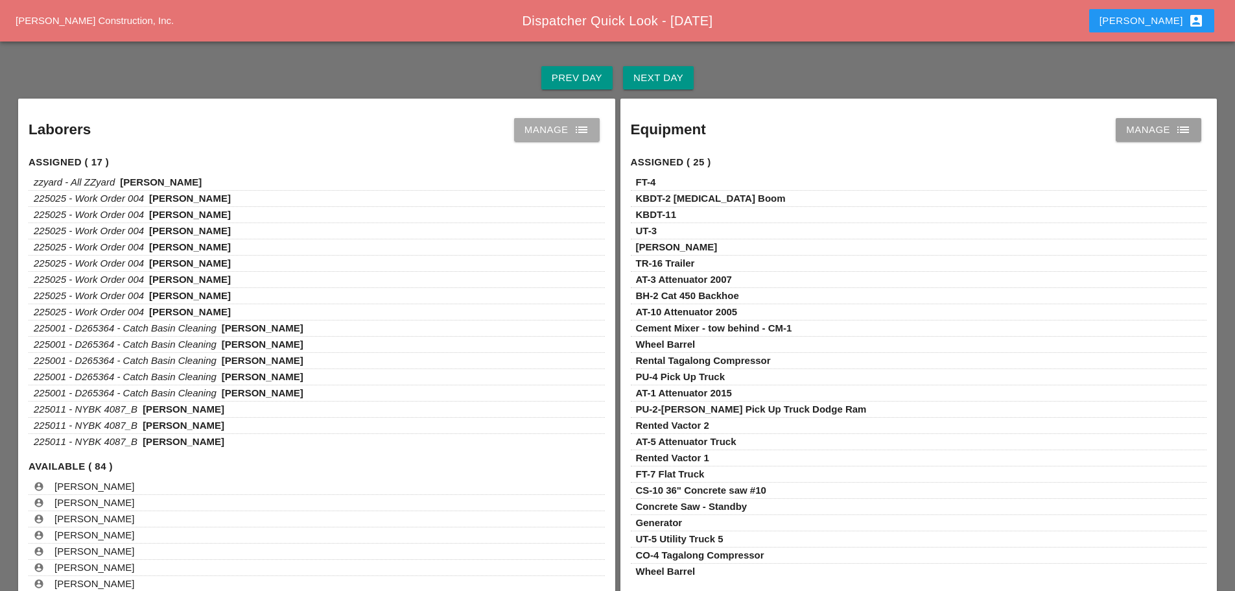
click at [591, 130] on link "Manage list" at bounding box center [557, 129] width 86 height 23
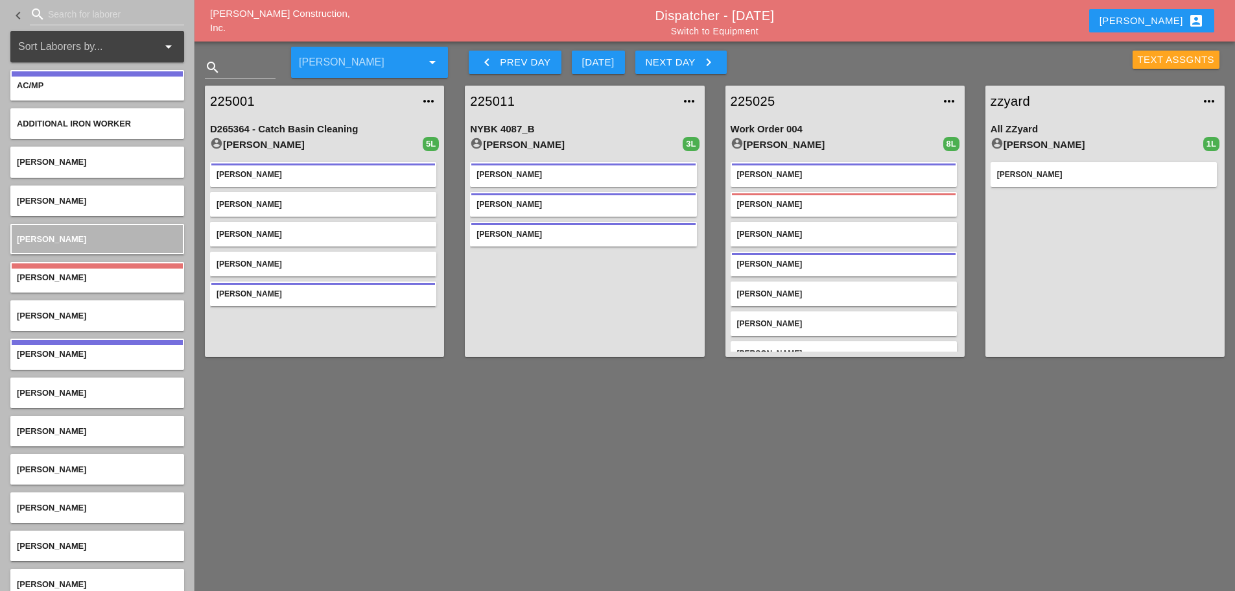
click at [1161, 64] on div "Text Assgnts" at bounding box center [1176, 60] width 77 height 15
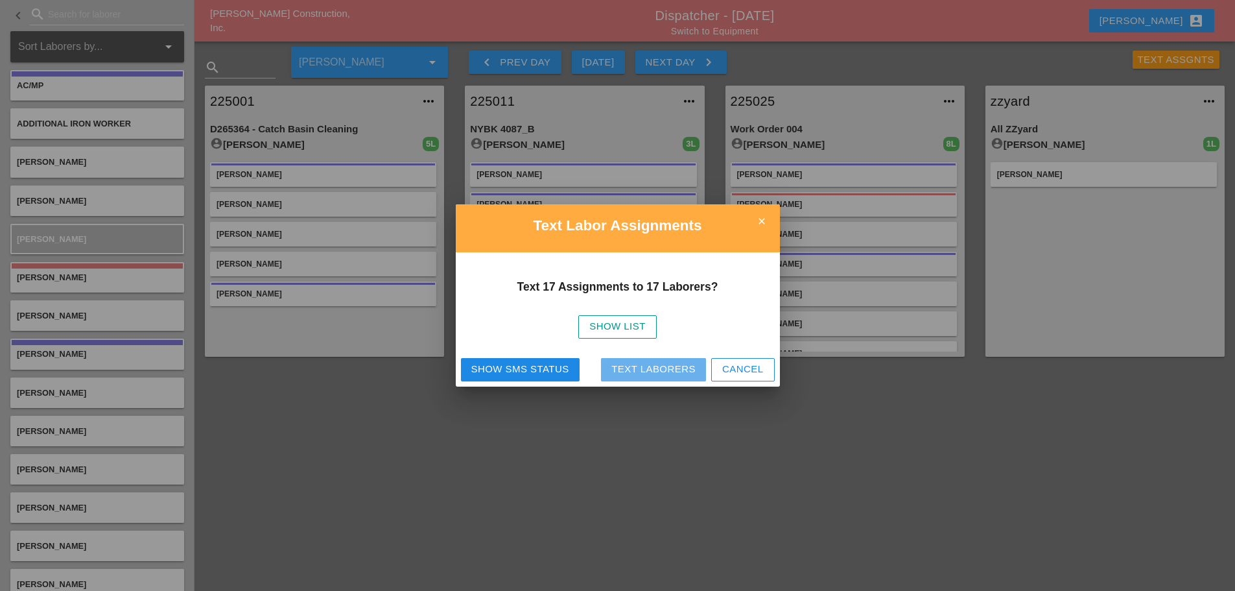
click at [676, 377] on button "Text Laborers" at bounding box center [653, 369] width 105 height 23
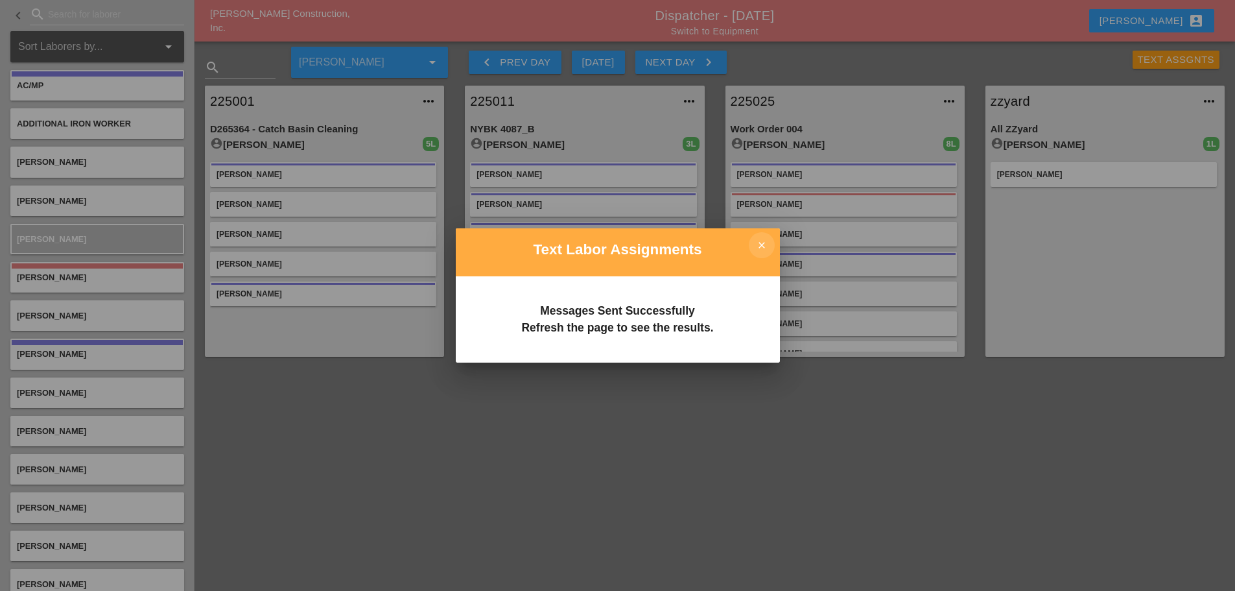
click at [765, 239] on icon "close" at bounding box center [762, 245] width 26 height 26
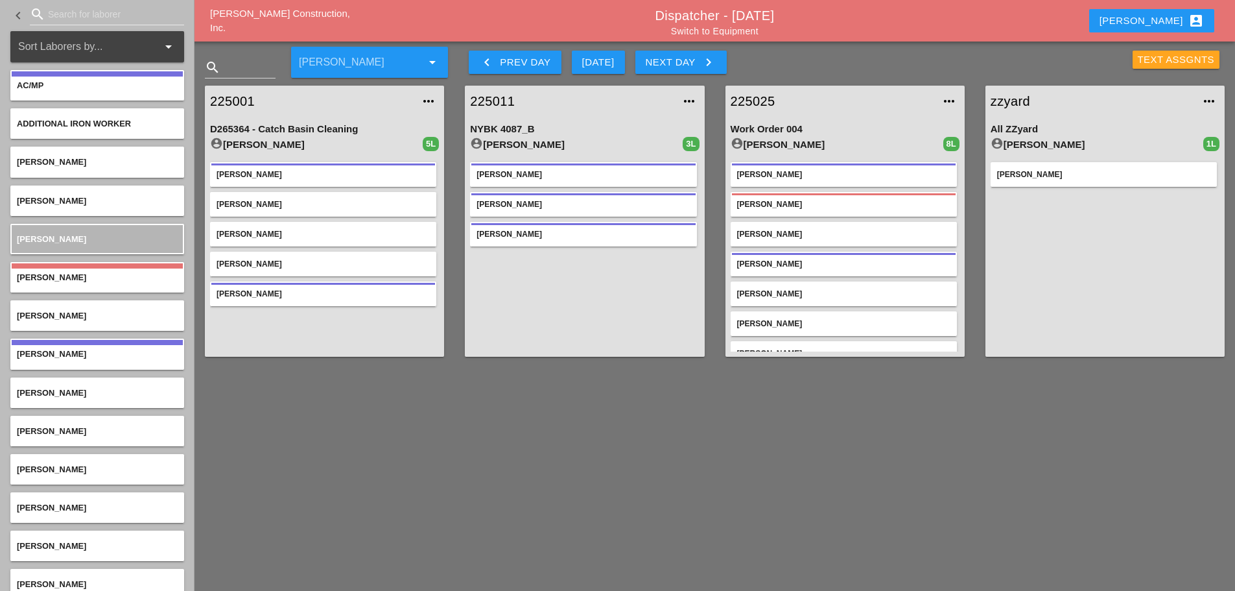
click at [1162, 62] on div "Text Assgnts" at bounding box center [1176, 60] width 77 height 15
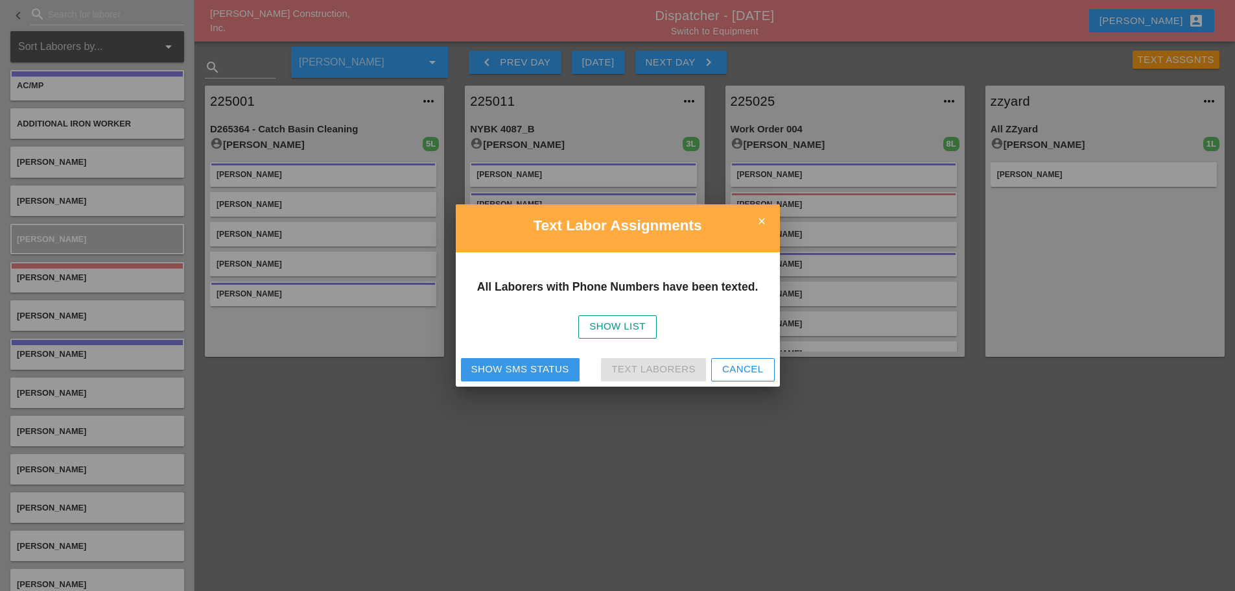
click at [556, 372] on div "Show SMS Status" at bounding box center [520, 369] width 98 height 15
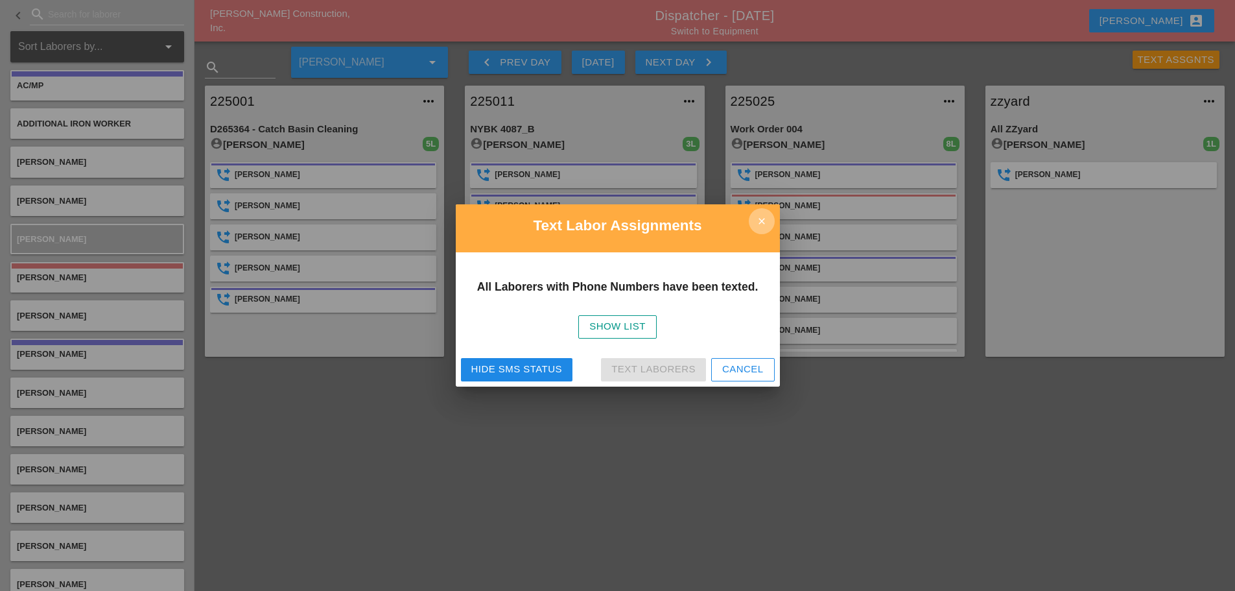
click at [763, 214] on icon "close" at bounding box center [762, 221] width 26 height 26
